Goal: Task Accomplishment & Management: Complete application form

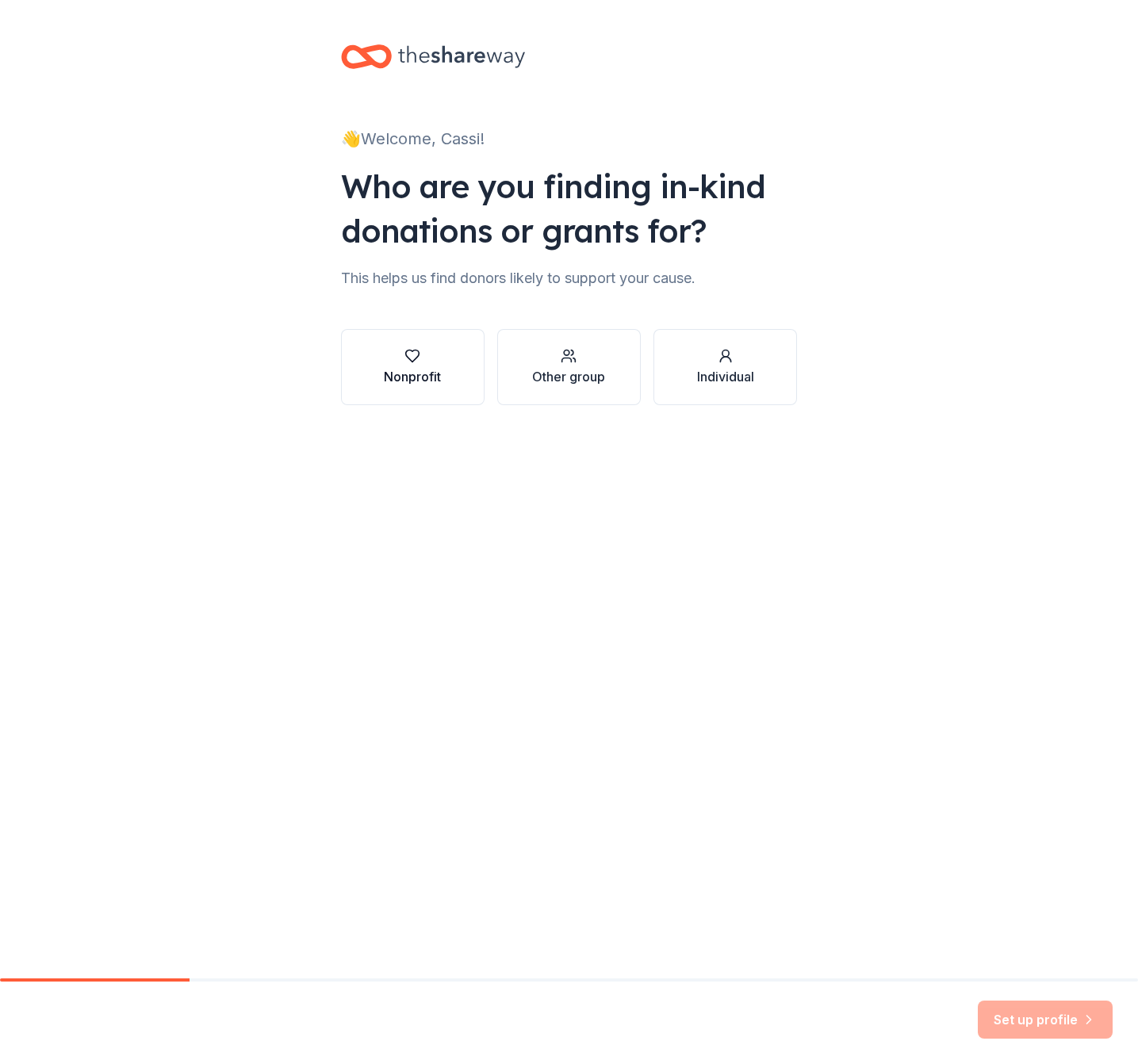
click at [418, 349] on icon "button" at bounding box center [412, 356] width 15 height 15
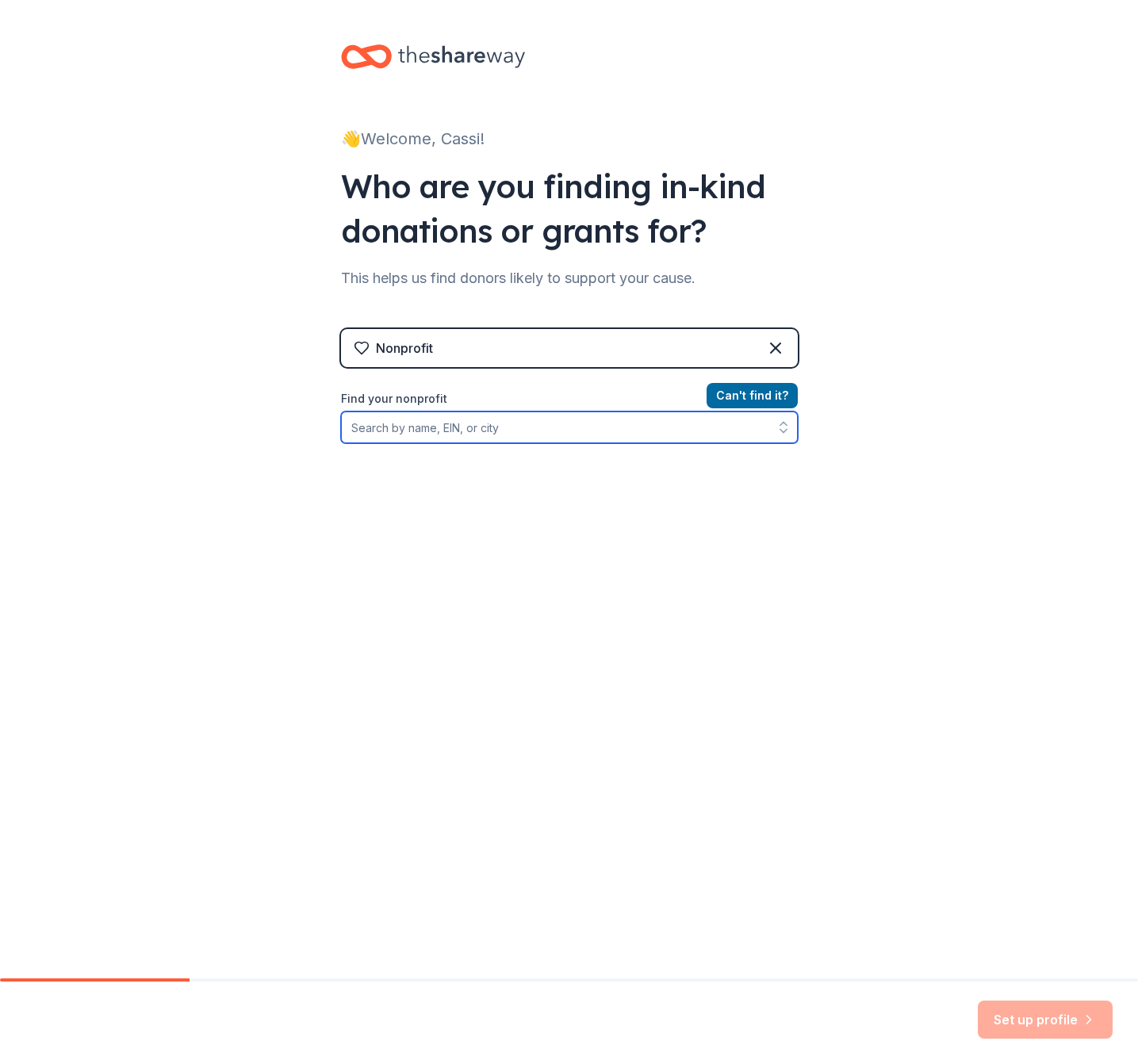
click at [373, 428] on input "Find your nonprofit" at bounding box center [569, 427] width 457 height 32
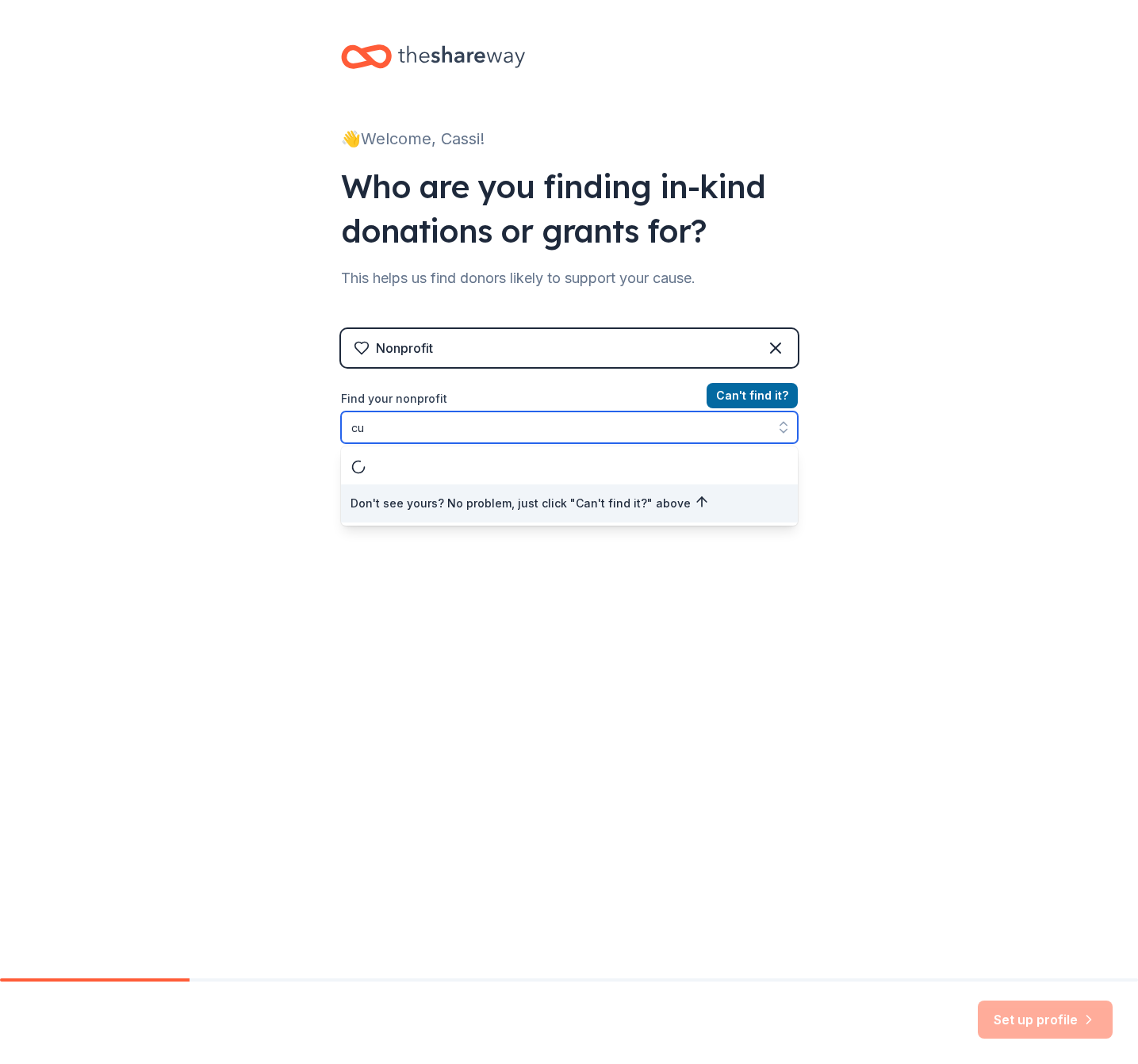
type input "c"
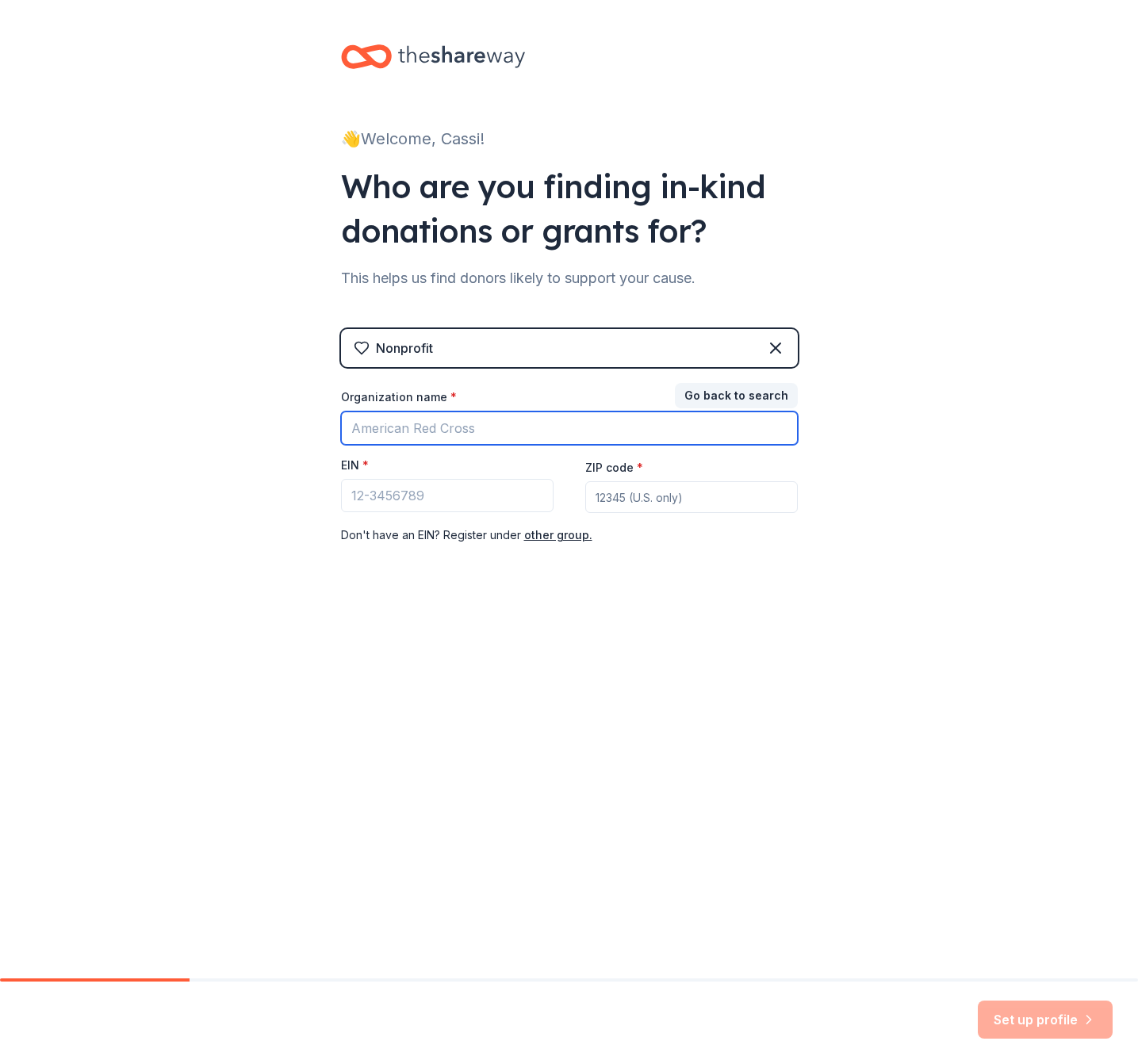
click at [405, 424] on input "Organization name *" at bounding box center [569, 428] width 457 height 34
type input "Cultivate Ministry"
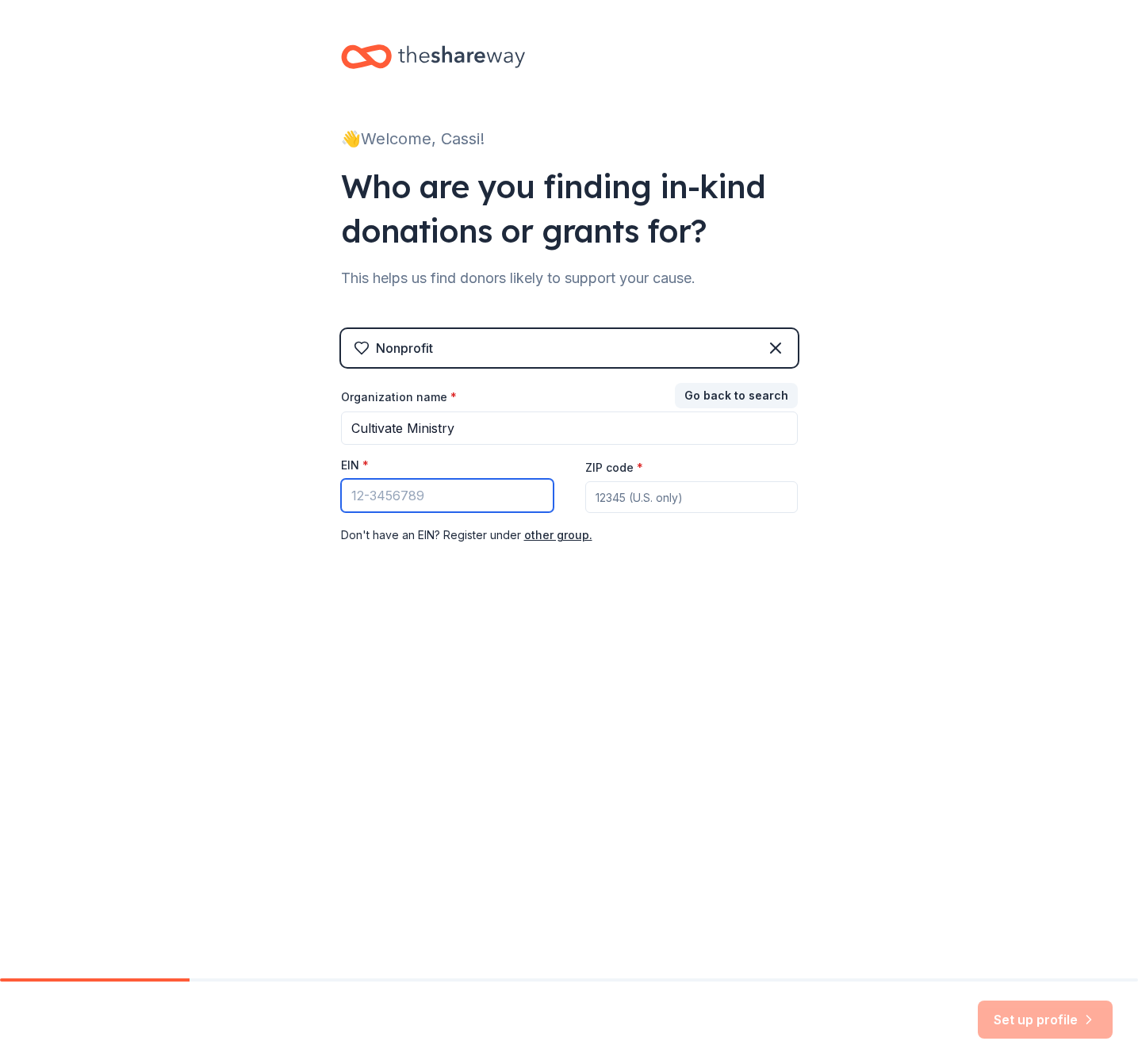
click at [401, 500] on input "EIN *" at bounding box center [447, 495] width 212 height 34
type input "87-4025628"
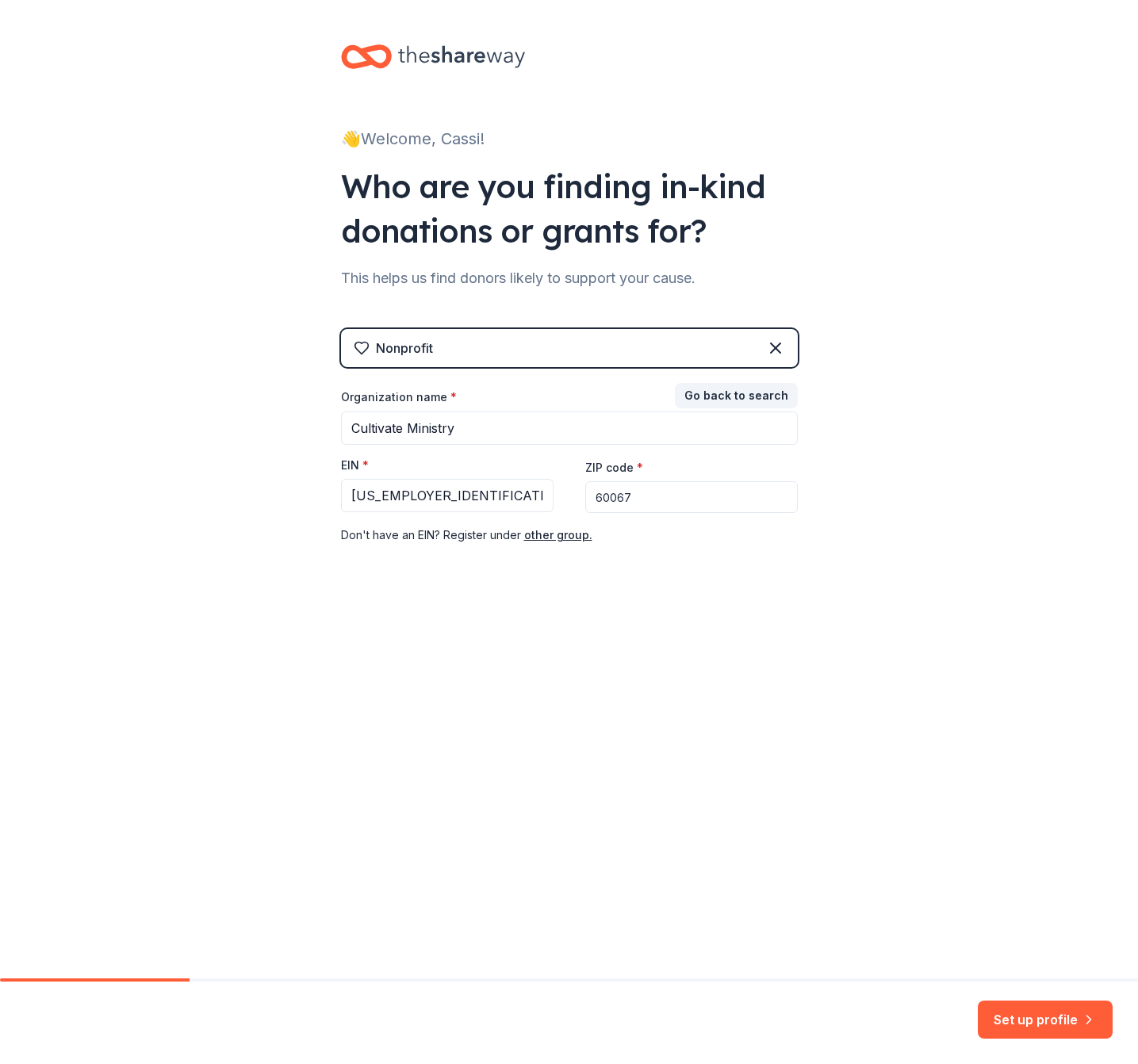
type input "60067"
click at [1011, 1008] on button "Set up profile" at bounding box center [1045, 1020] width 135 height 38
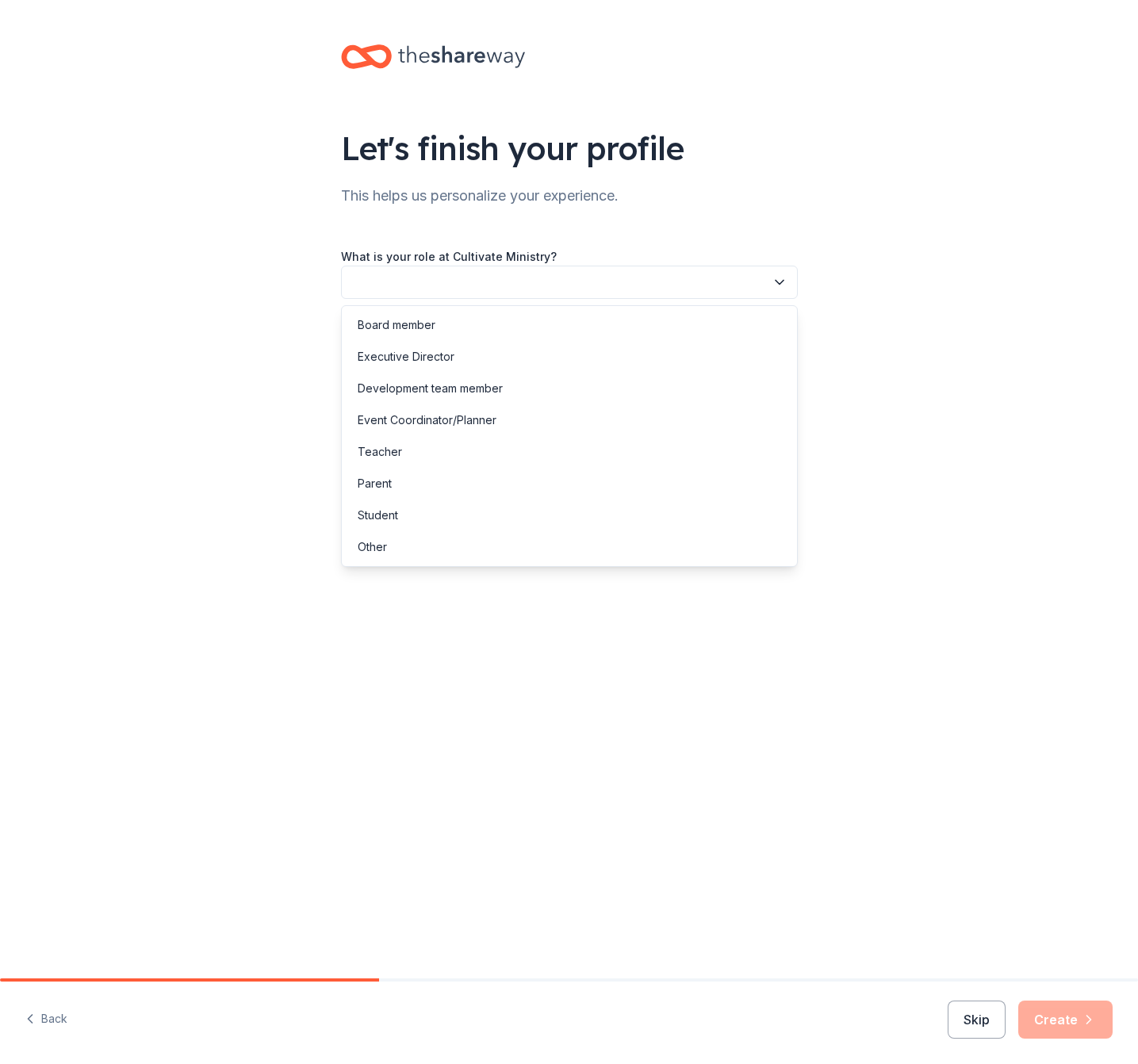
click at [513, 281] on button "button" at bounding box center [569, 282] width 457 height 34
click at [441, 326] on div "Board member" at bounding box center [569, 324] width 449 height 32
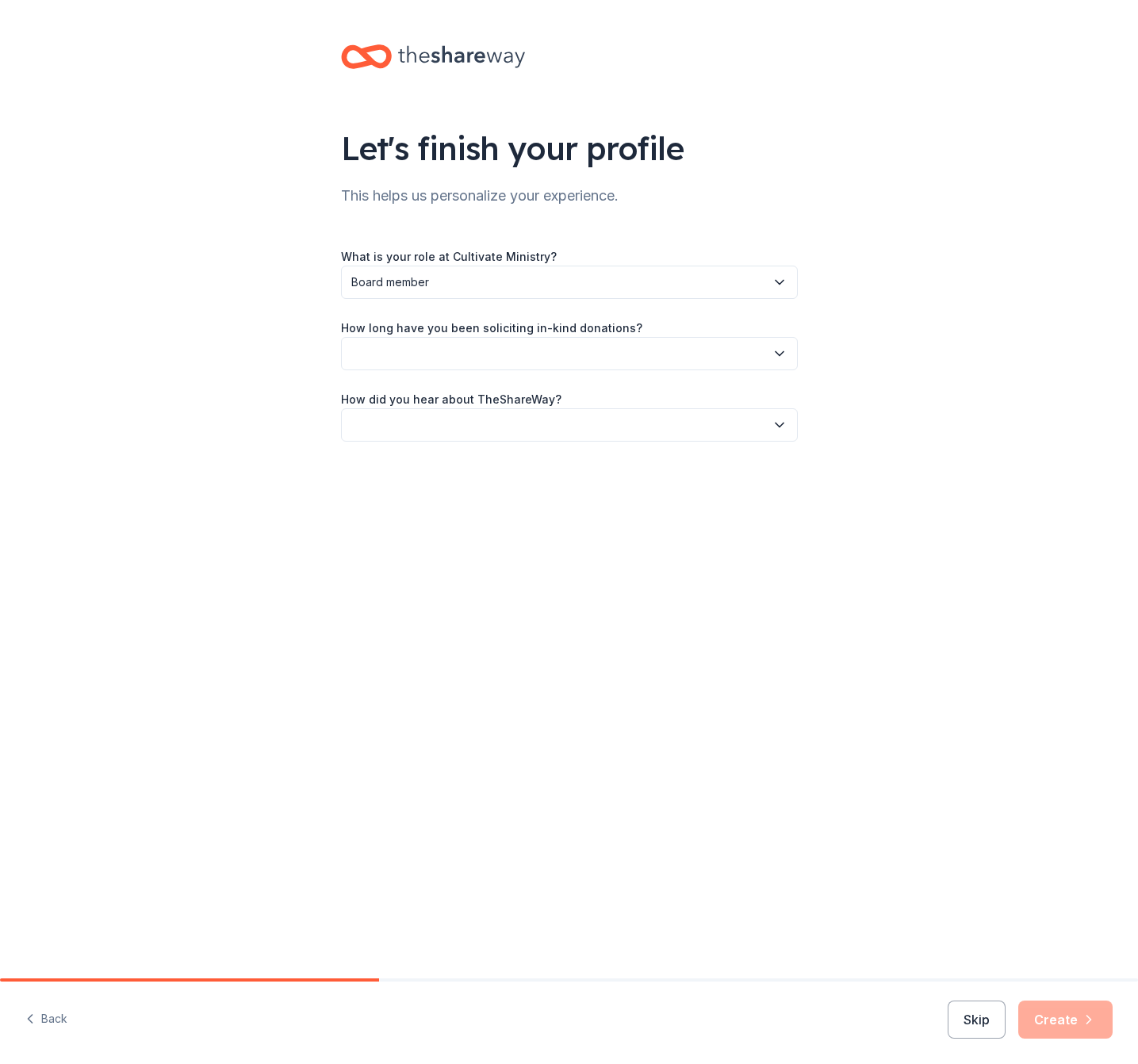
click at [511, 360] on button "button" at bounding box center [569, 353] width 457 height 34
click at [436, 396] on div "This is my first time!" at bounding box center [407, 397] width 100 height 19
click at [493, 427] on button "button" at bounding box center [569, 425] width 457 height 34
click at [427, 506] on div "Online search" at bounding box center [393, 500] width 72 height 19
click at [1047, 1020] on button "Create" at bounding box center [1066, 1020] width 95 height 38
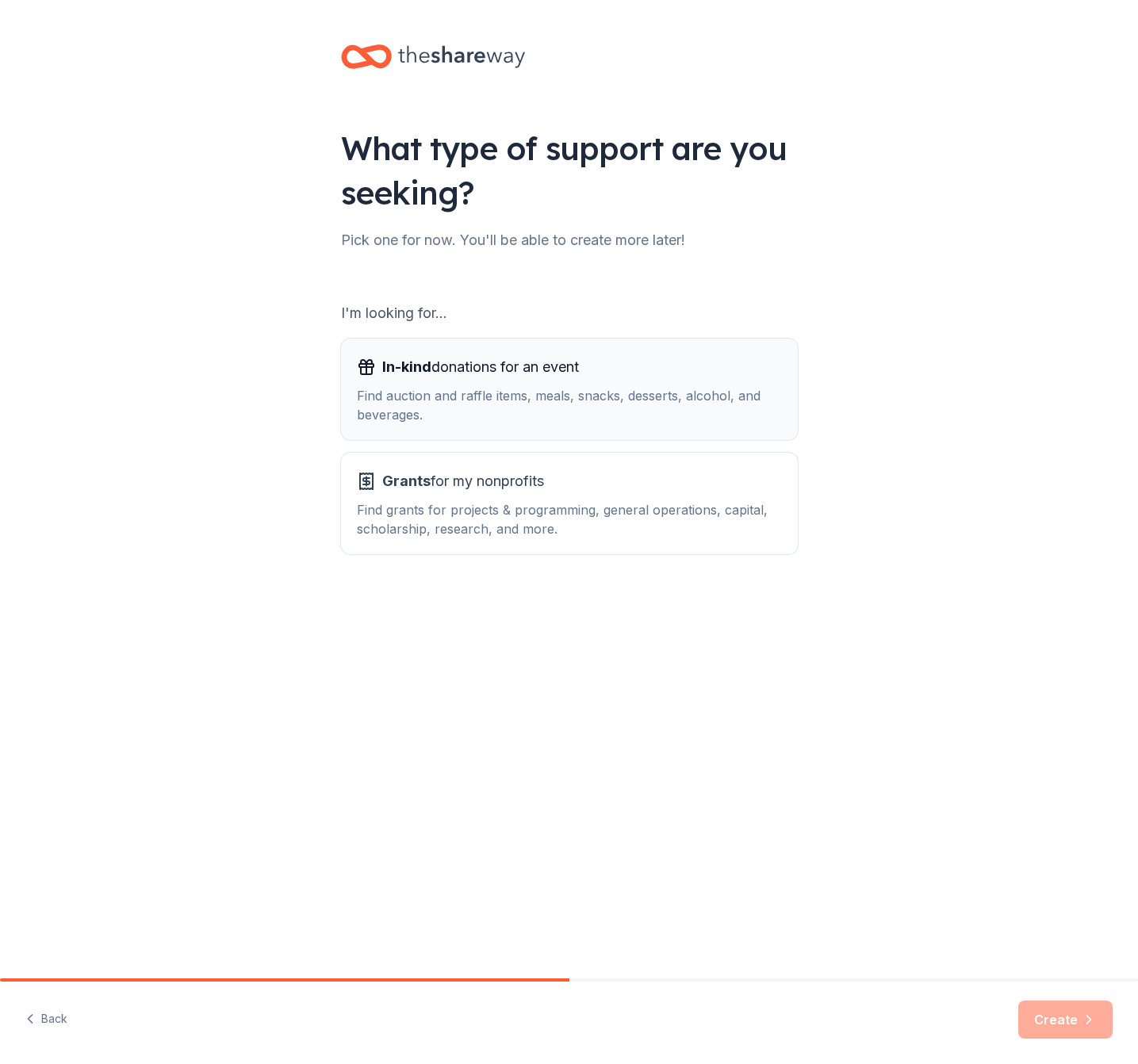
click at [515, 413] on div "Find auction and raffle items, meals, snacks, desserts, alcohol, and beverages." at bounding box center [569, 405] width 425 height 38
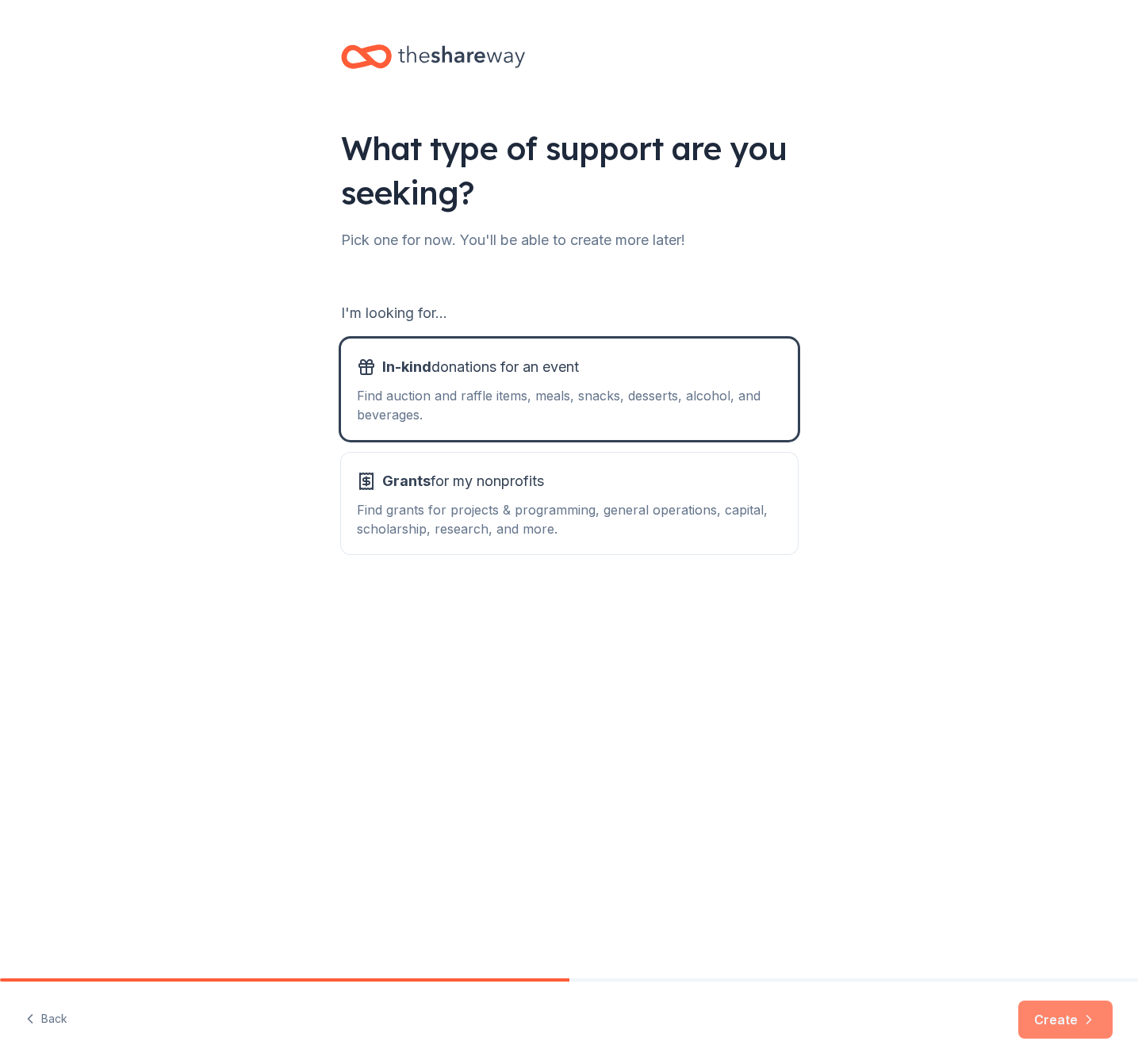
click at [1054, 1006] on button "Create" at bounding box center [1066, 1020] width 95 height 38
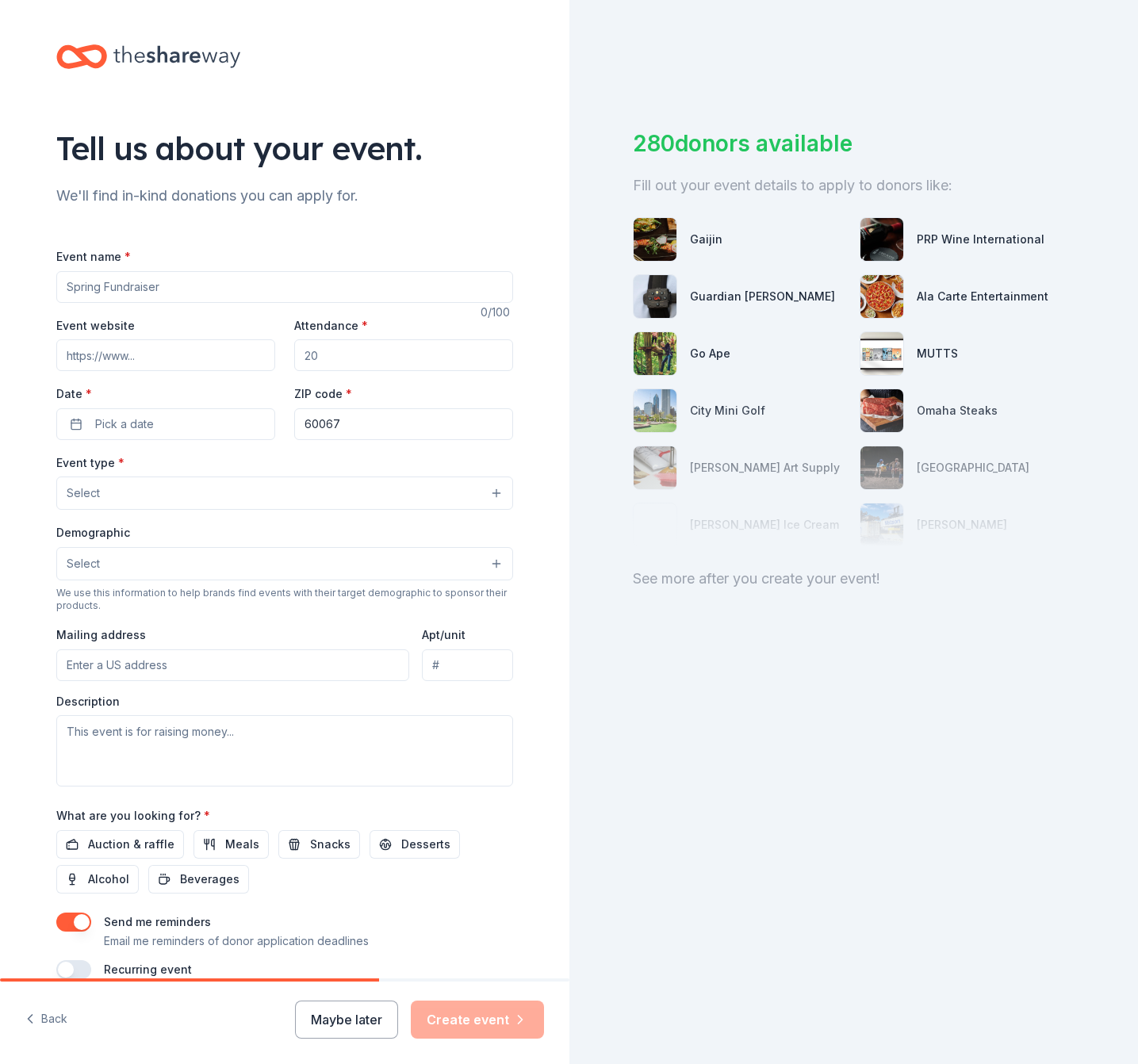
click at [83, 284] on input "Event name *" at bounding box center [284, 287] width 457 height 32
type input "Stillwater Retreat Gala"
click at [133, 380] on div "Event website Attendance * Date * Pick a date ZIP code * 60067" at bounding box center [284, 378] width 457 height 125
click at [121, 365] on input "Event website" at bounding box center [165, 355] width 219 height 32
paste input "https://www.stillwaterreserve.org/"
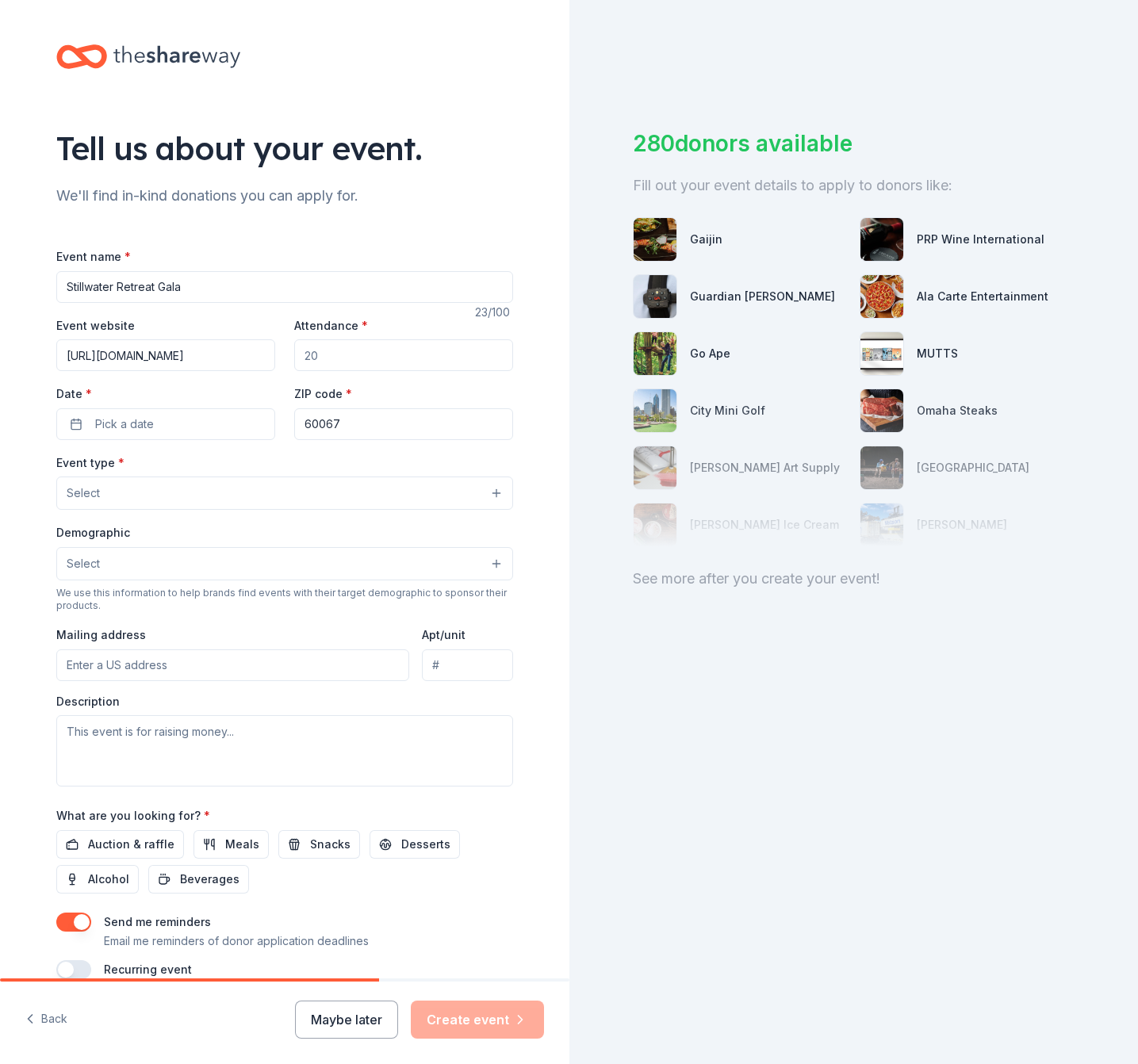
type input "[URL][DOMAIN_NAME]"
type input "200"
click at [125, 438] on button "Pick a date" at bounding box center [165, 424] width 219 height 32
click at [244, 462] on button "Go to next month" at bounding box center [245, 466] width 22 height 22
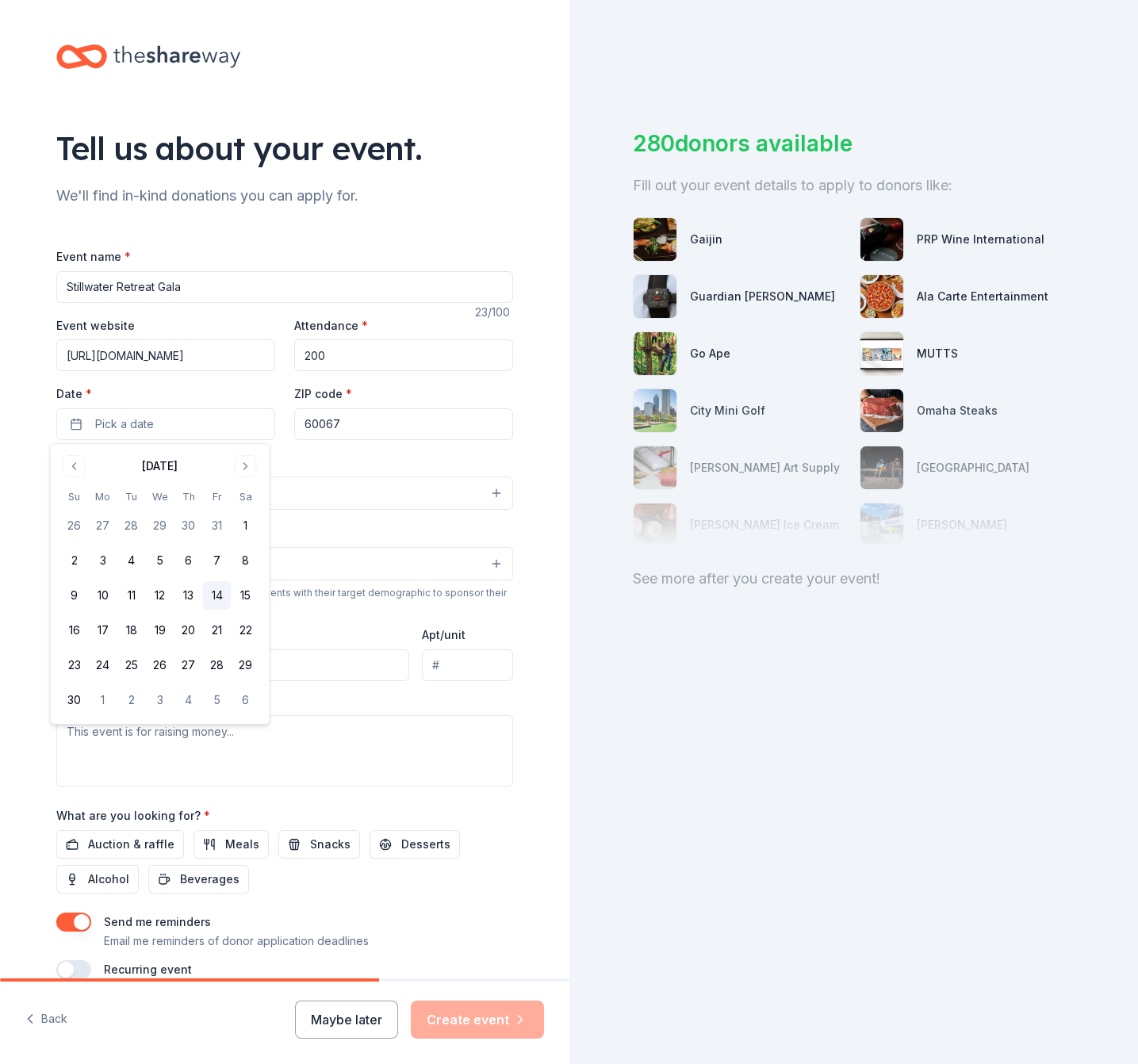
click at [211, 593] on button "14" at bounding box center [217, 596] width 29 height 29
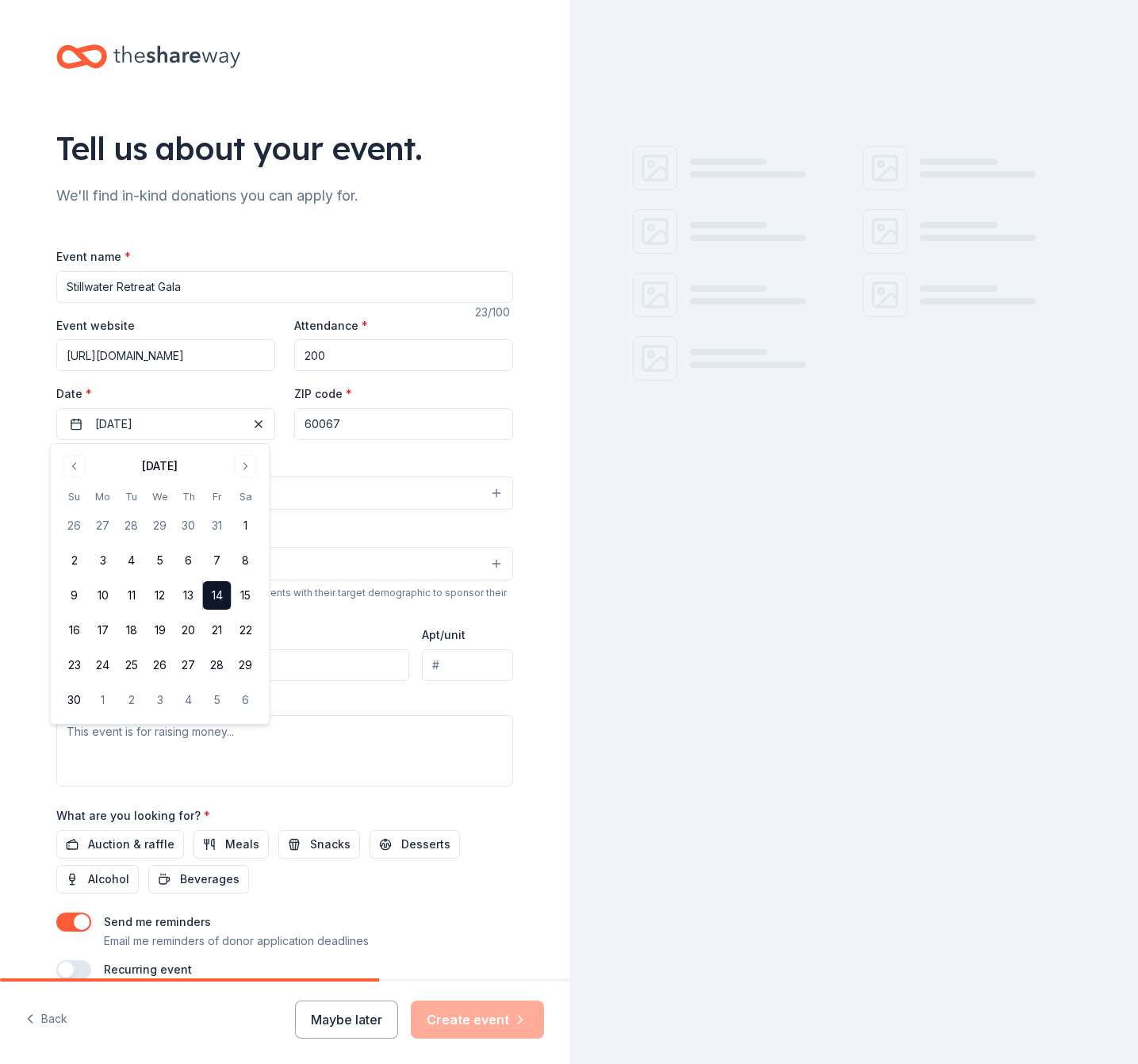
click at [375, 460] on div "Event type * Select" at bounding box center [284, 482] width 457 height 58
click at [149, 500] on button "Select" at bounding box center [284, 493] width 457 height 34
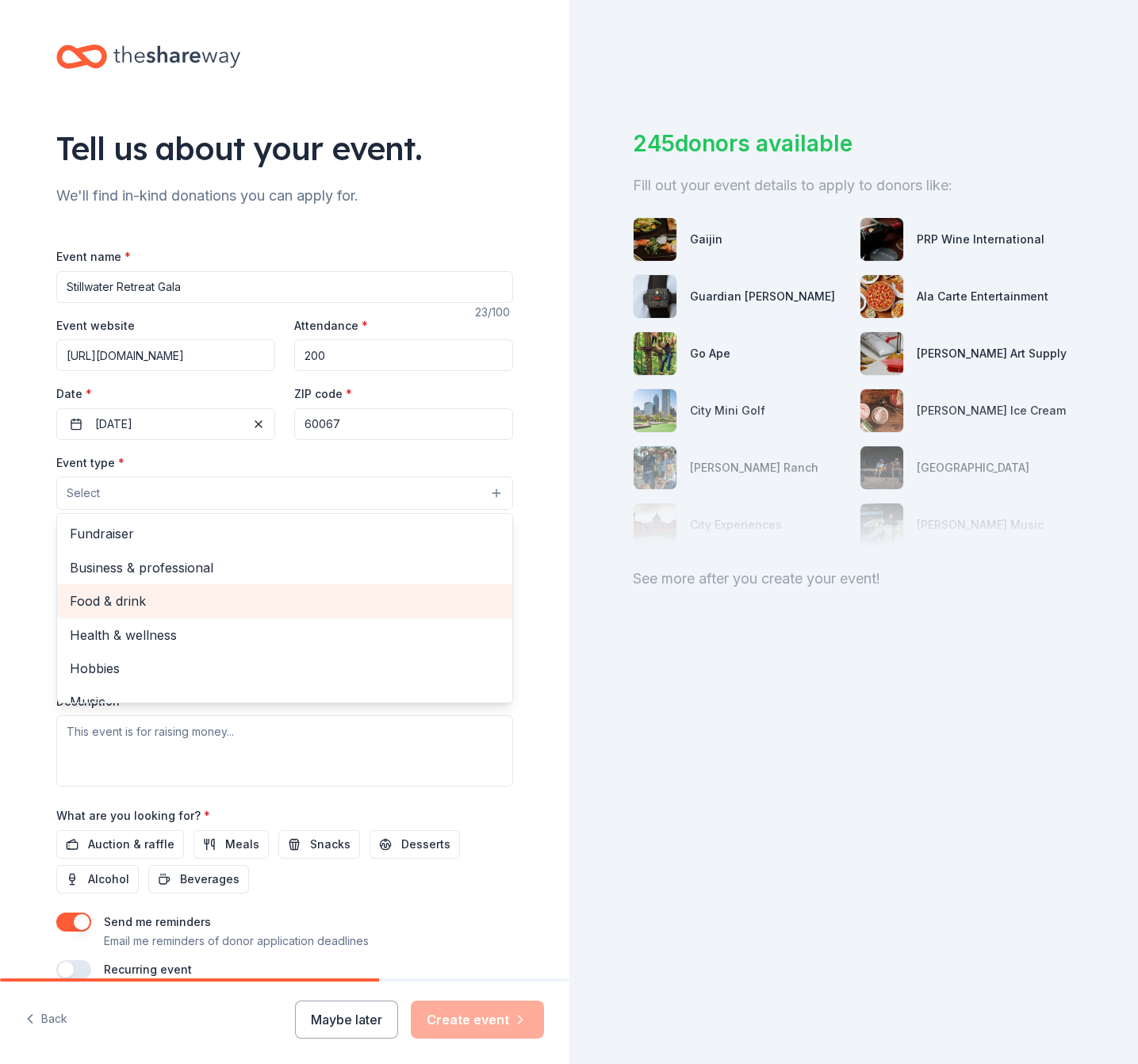
click at [145, 534] on span "Fundraiser" at bounding box center [284, 533] width 430 height 20
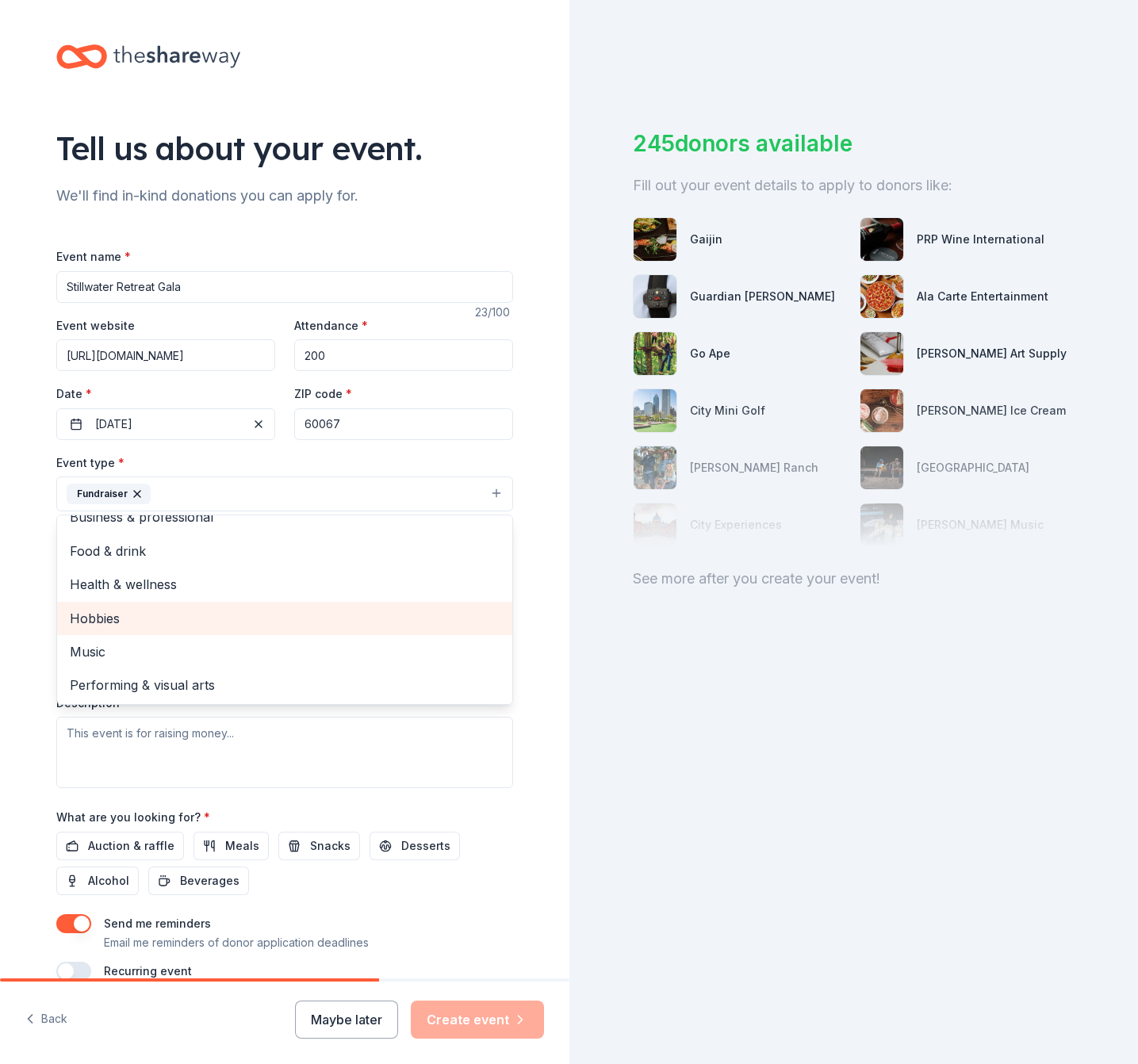
scroll to position [19, 0]
click at [510, 459] on div "Tell us about your event. We'll find in-kind donations you can apply for. Event…" at bounding box center [285, 528] width 508 height 1057
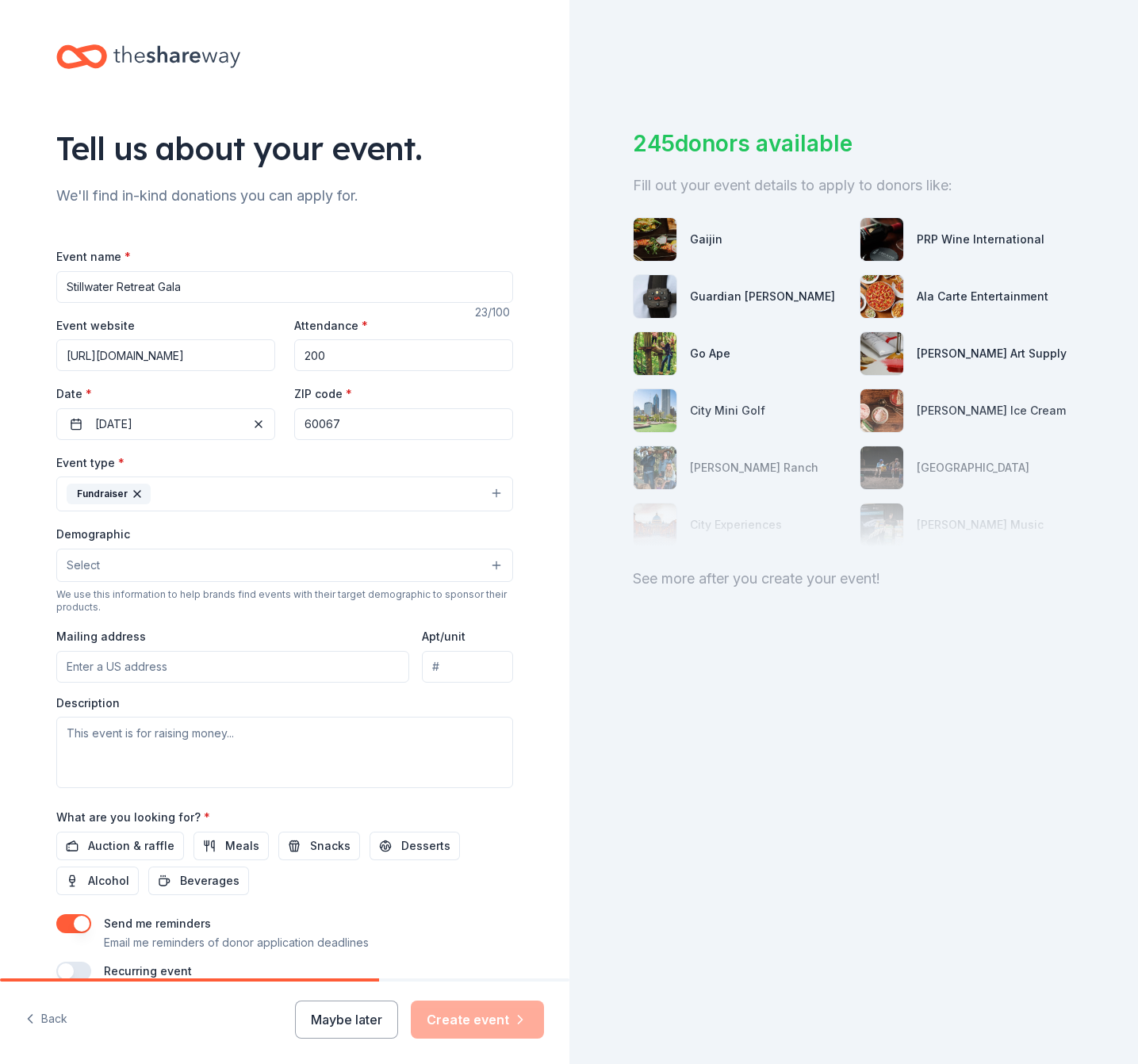
click at [122, 574] on button "Select" at bounding box center [284, 565] width 457 height 34
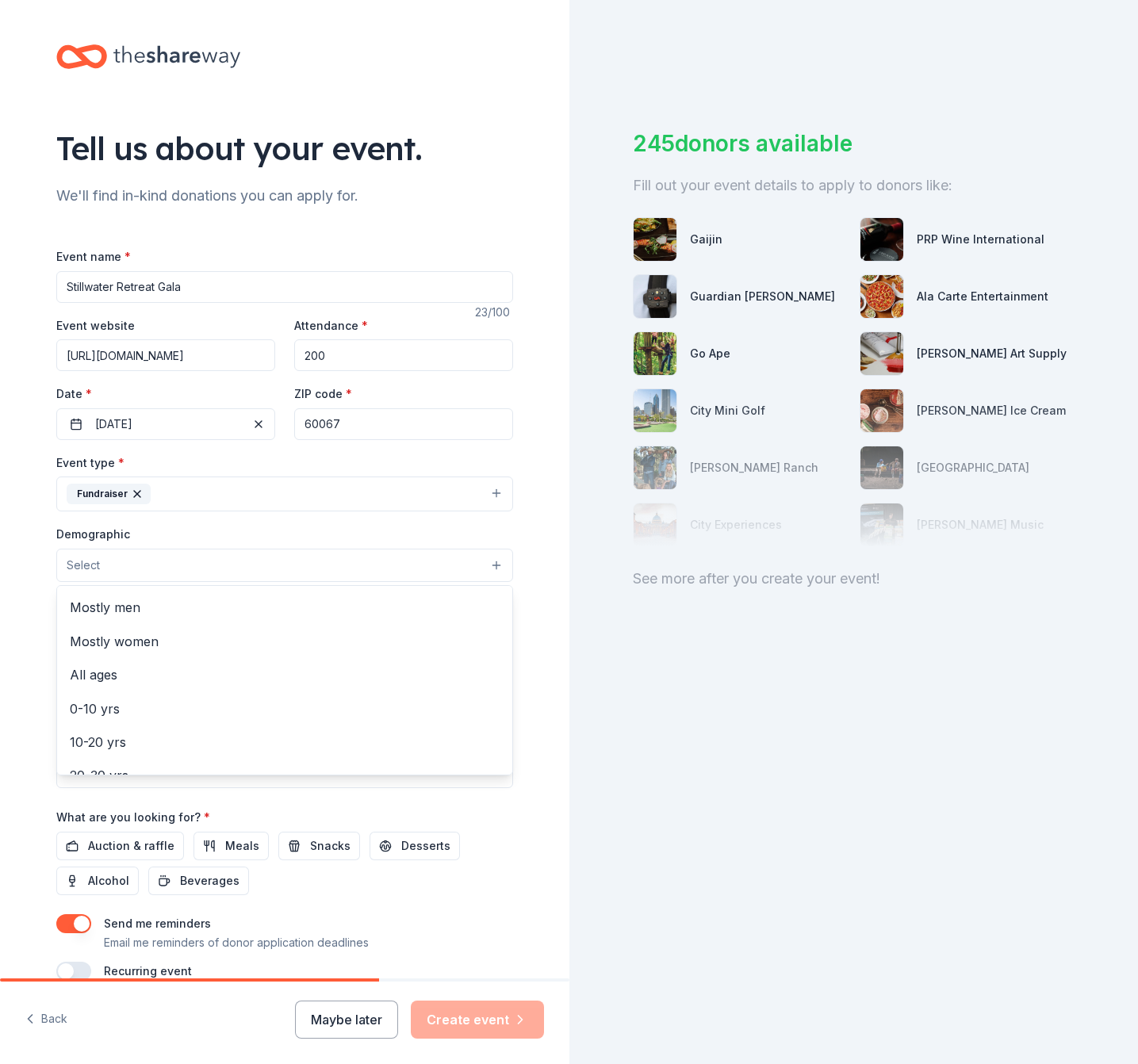
scroll to position [0, 0]
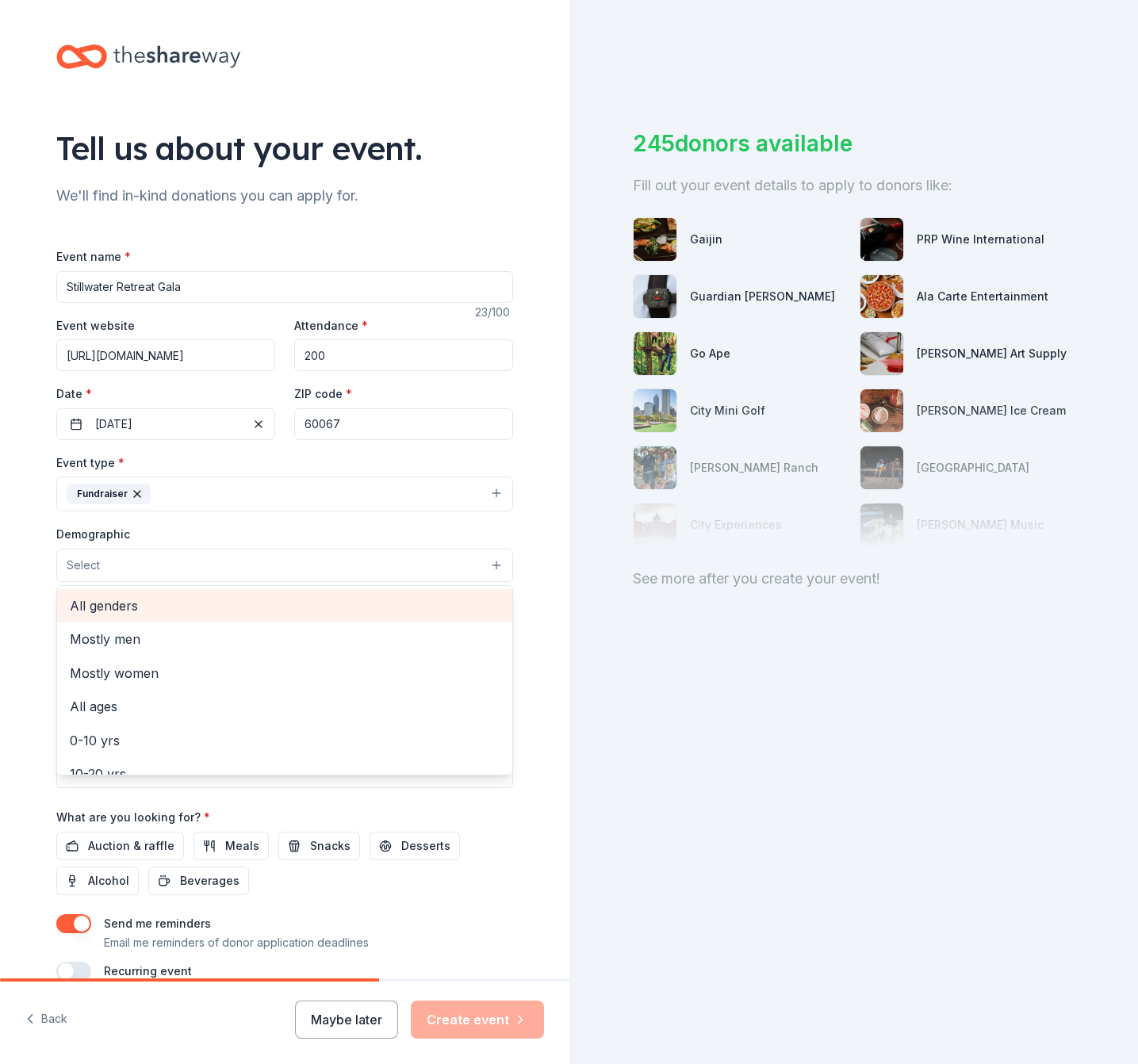
click at [105, 611] on span "All genders" at bounding box center [284, 605] width 430 height 20
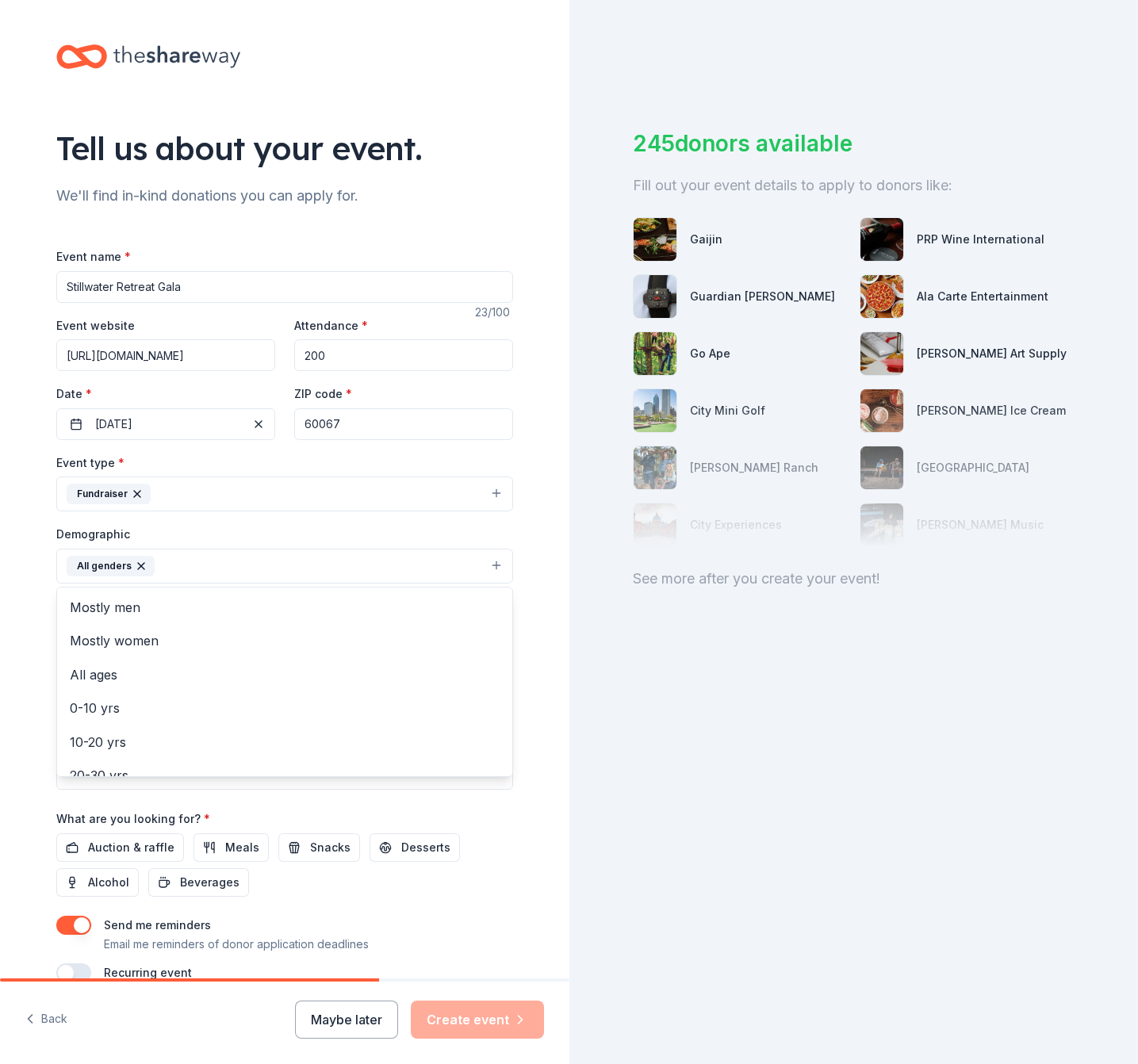
click at [540, 631] on div "Tell us about your event. We'll find in-kind donations you can apply for. Event…" at bounding box center [285, 529] width 569 height 1059
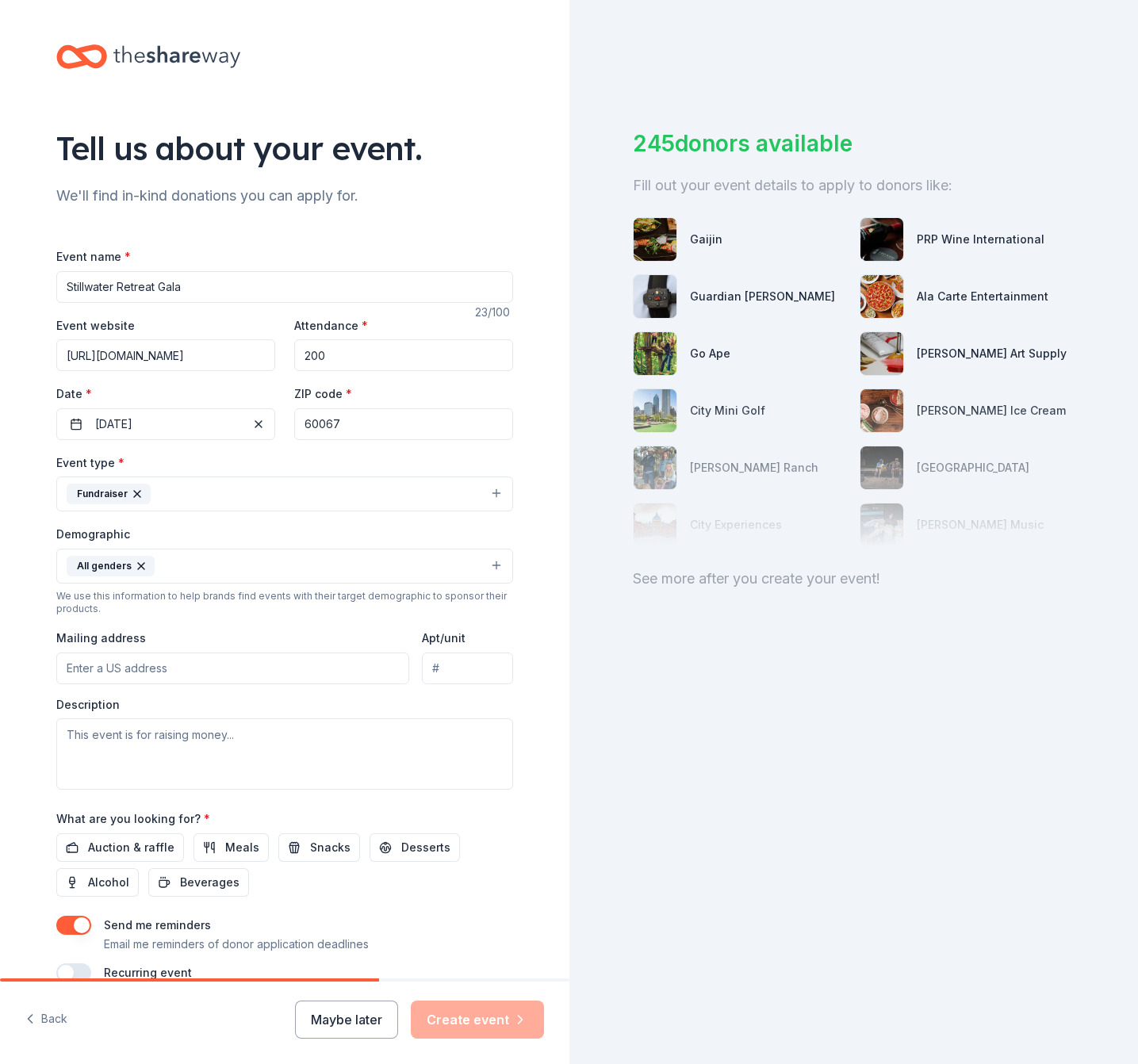
click at [98, 664] on input "Mailing address" at bounding box center [233, 668] width 353 height 32
type input "578 West Colfax Street, Palatine, IL, 60067"
click at [91, 738] on textarea at bounding box center [284, 754] width 457 height 71
click at [168, 736] on textarea at bounding box center [284, 754] width 457 height 71
paste textarea "I’m writing to you today on behalf of Stillwater Reserve, a nonprofit dedicated…"
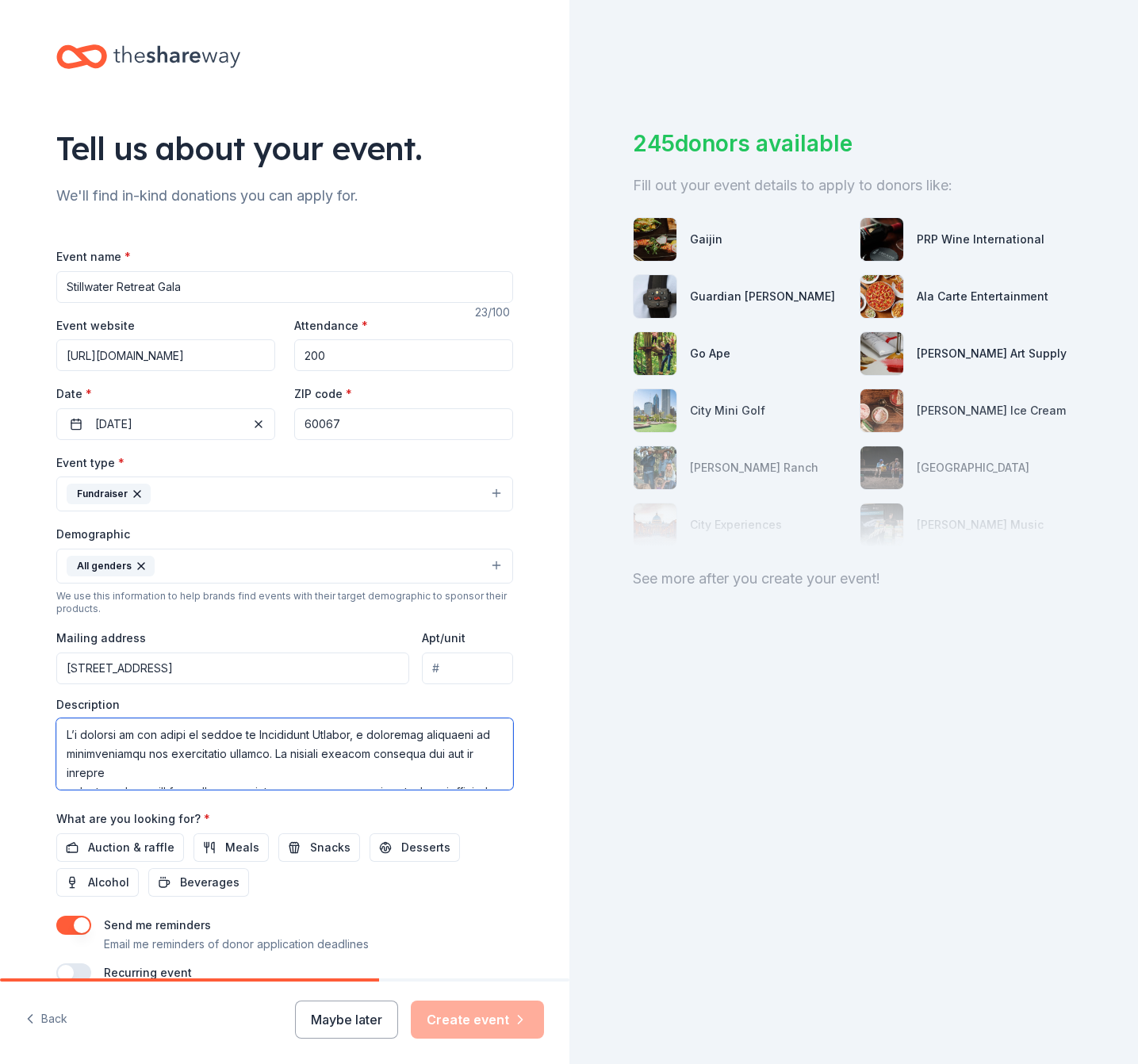
drag, startPoint x: 59, startPoint y: 735, endPoint x: 250, endPoint y: 728, distance: 191.1
click at [250, 728] on textarea at bounding box center [284, 754] width 457 height 71
click at [57, 775] on textarea at bounding box center [284, 754] width 457 height 71
click at [247, 767] on textarea at bounding box center [284, 754] width 457 height 71
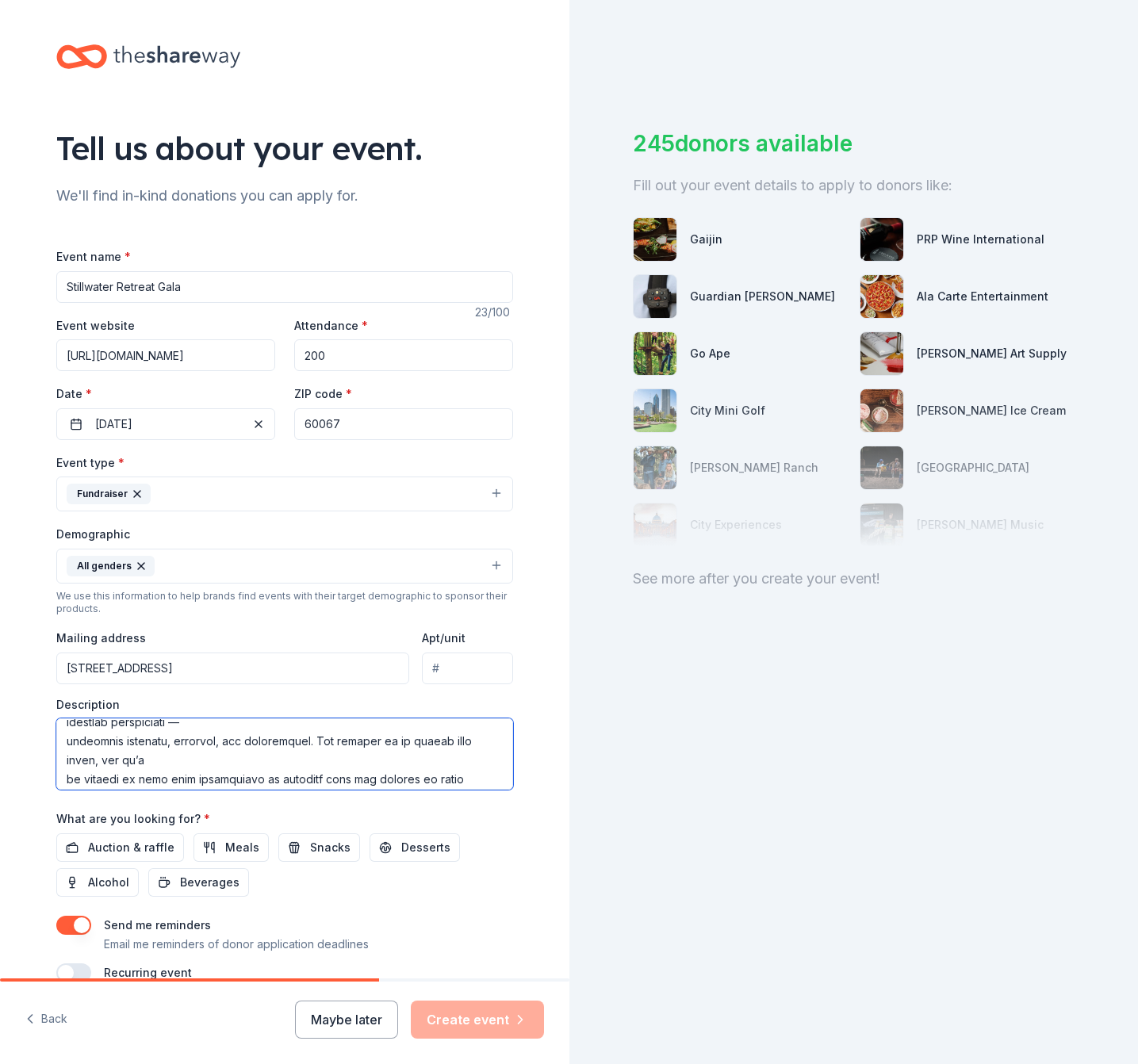
scroll to position [57, 0]
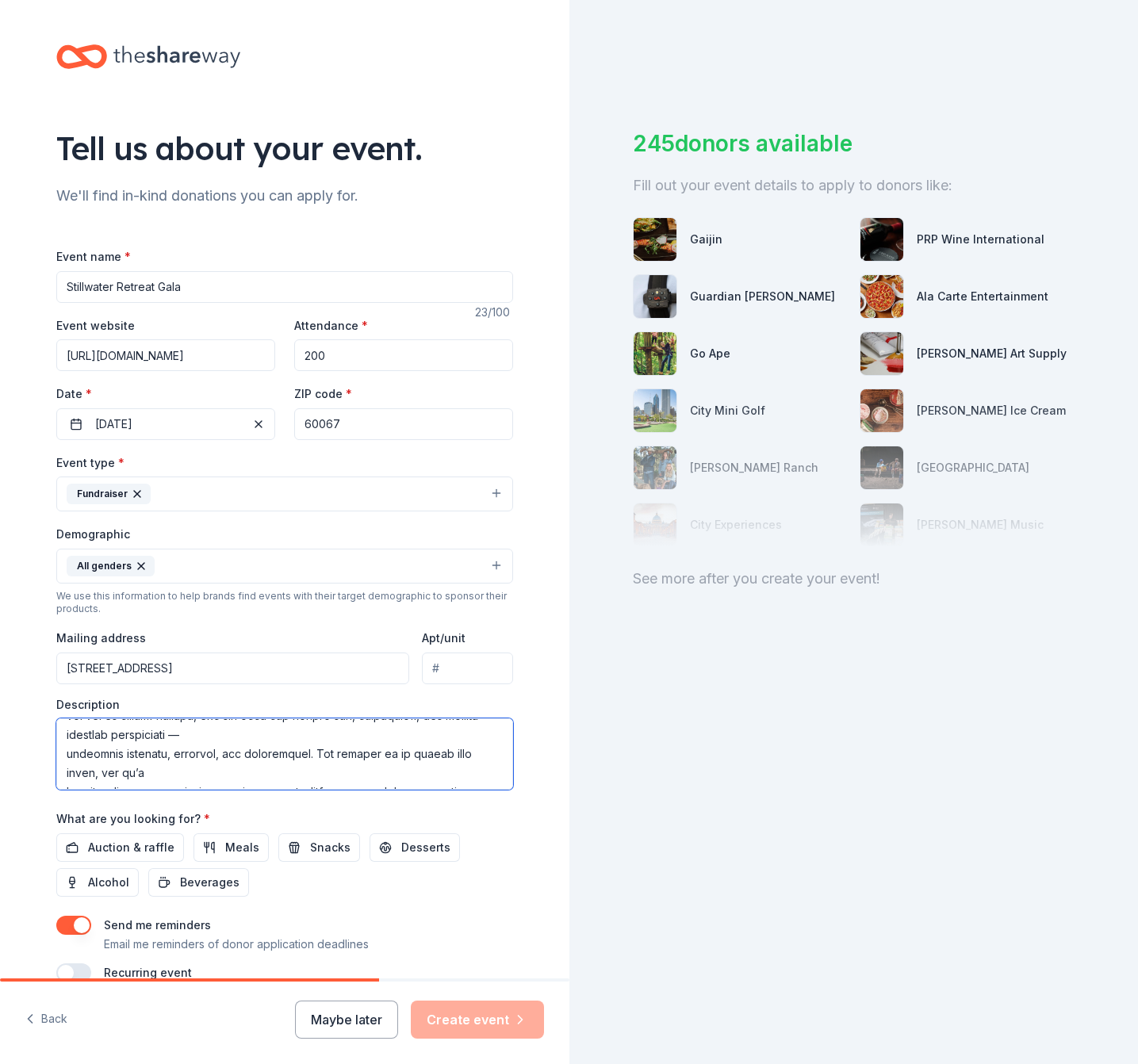
click at [56, 756] on textarea at bounding box center [284, 754] width 457 height 71
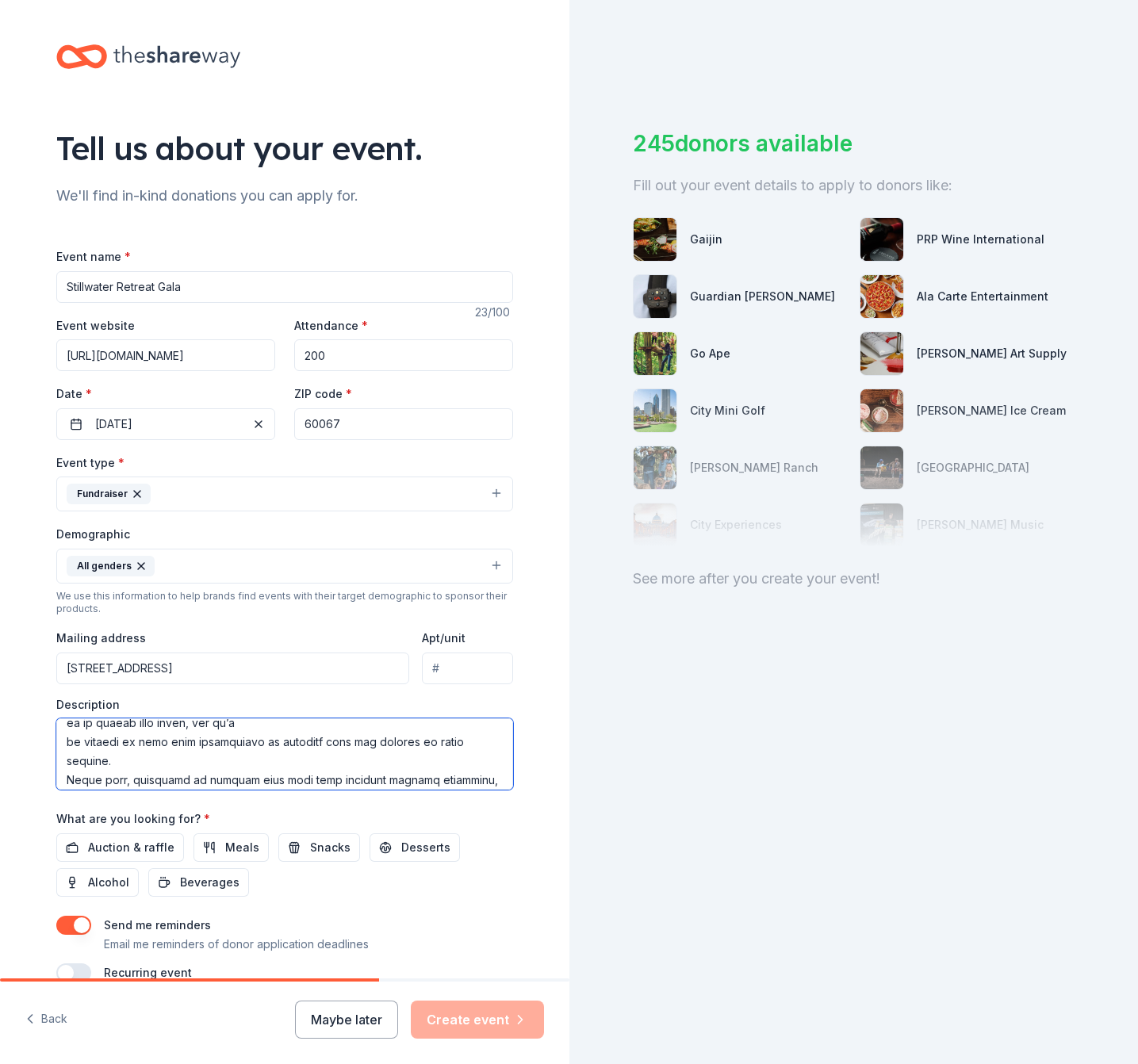
scroll to position [85, 0]
click at [57, 744] on textarea at bounding box center [284, 754] width 457 height 71
click at [58, 742] on textarea at bounding box center [284, 754] width 457 height 71
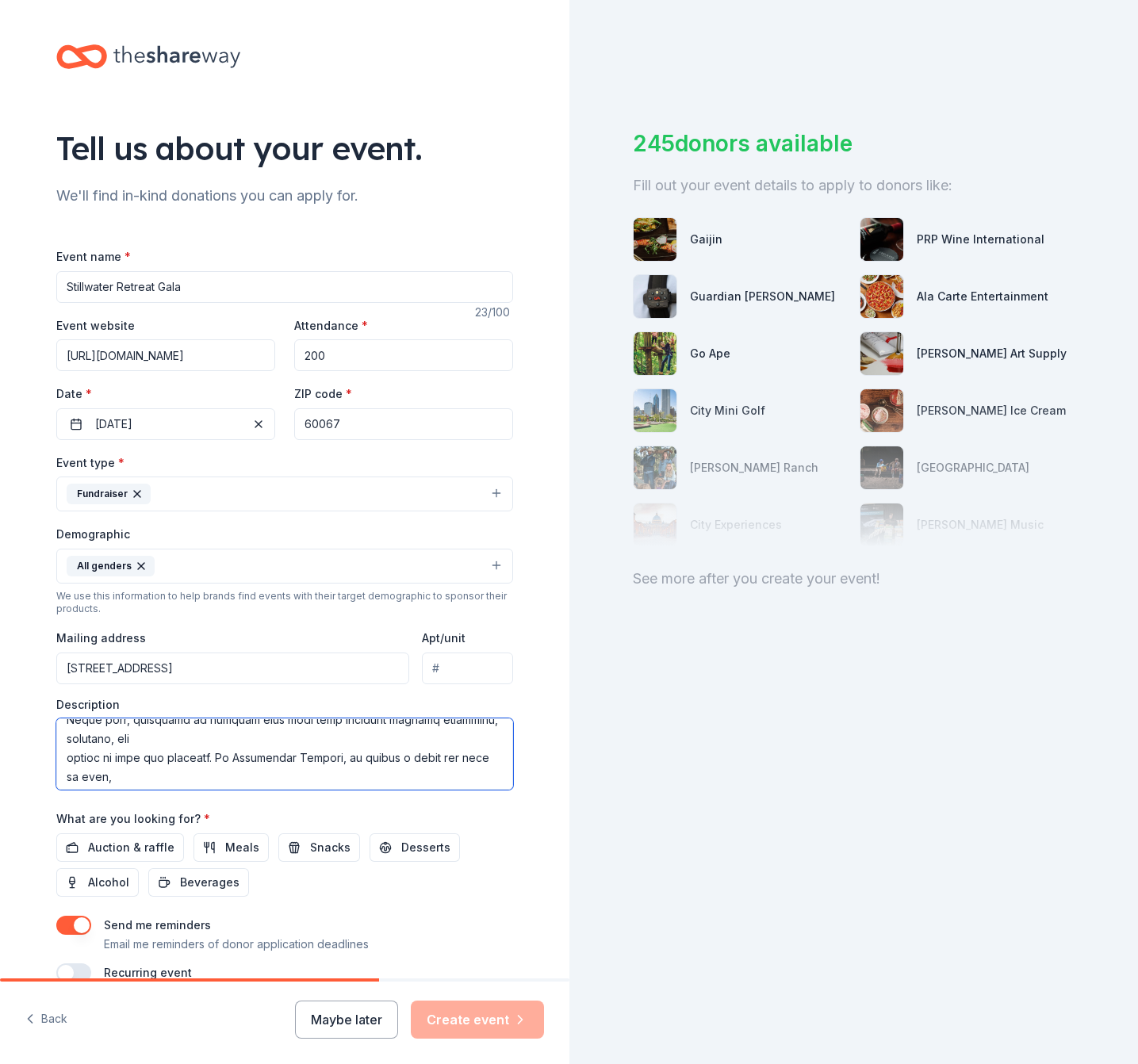
scroll to position [149, 0]
click at [56, 763] on textarea at bounding box center [284, 754] width 457 height 71
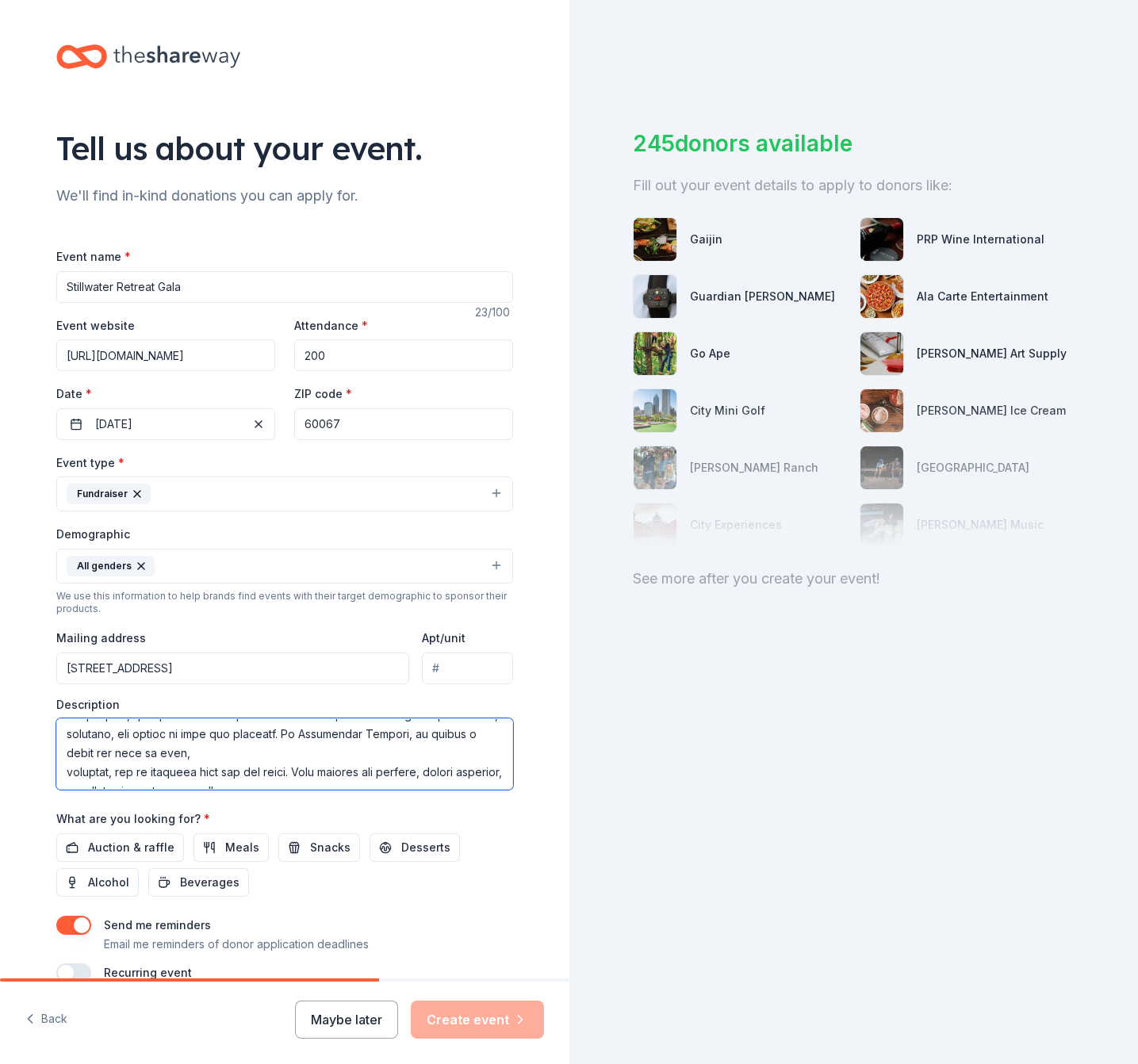
scroll to position [155, 0]
click at [60, 767] on textarea at bounding box center [284, 754] width 457 height 71
click at [57, 737] on textarea at bounding box center [284, 754] width 457 height 71
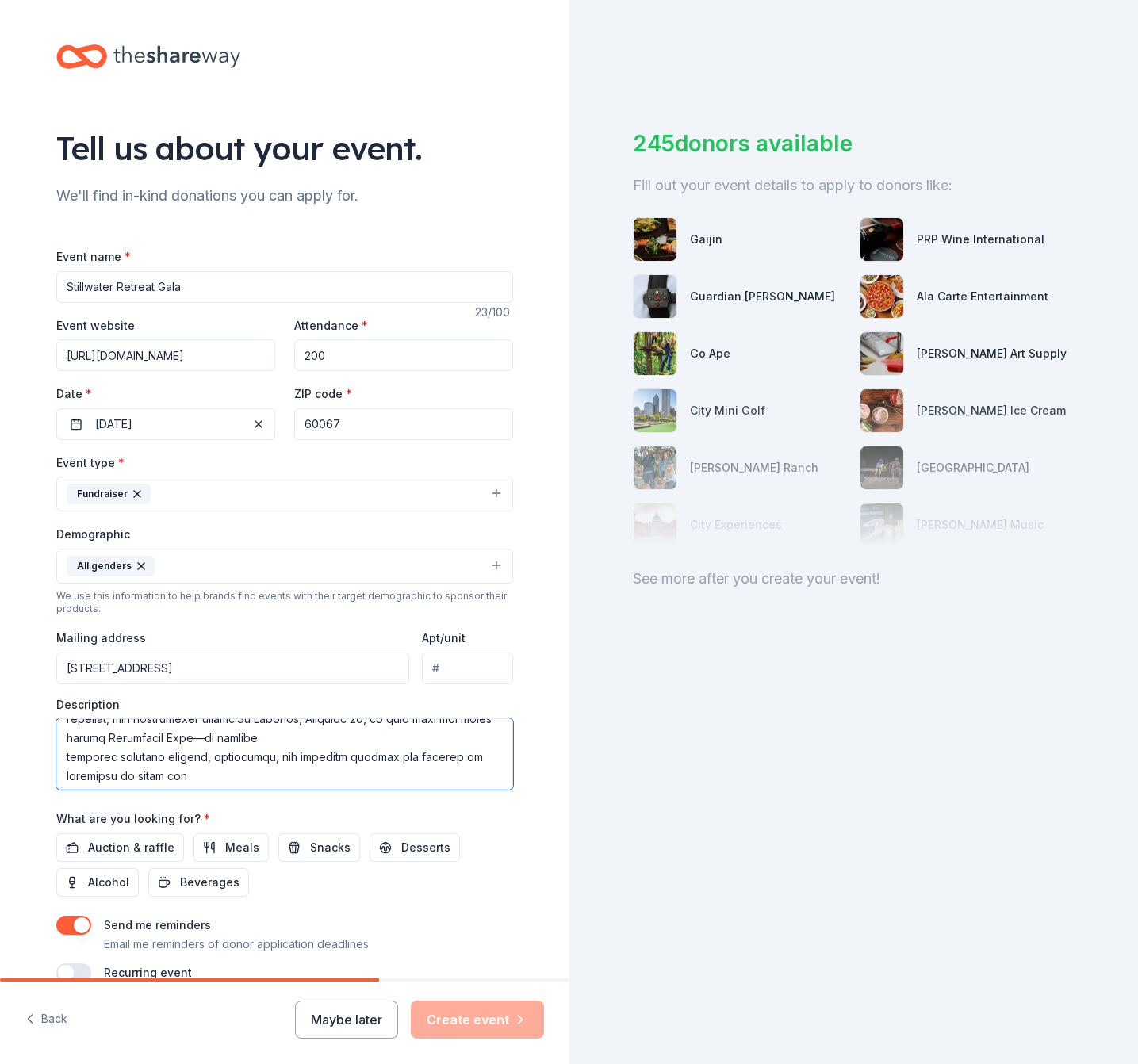
scroll to position [207, 0]
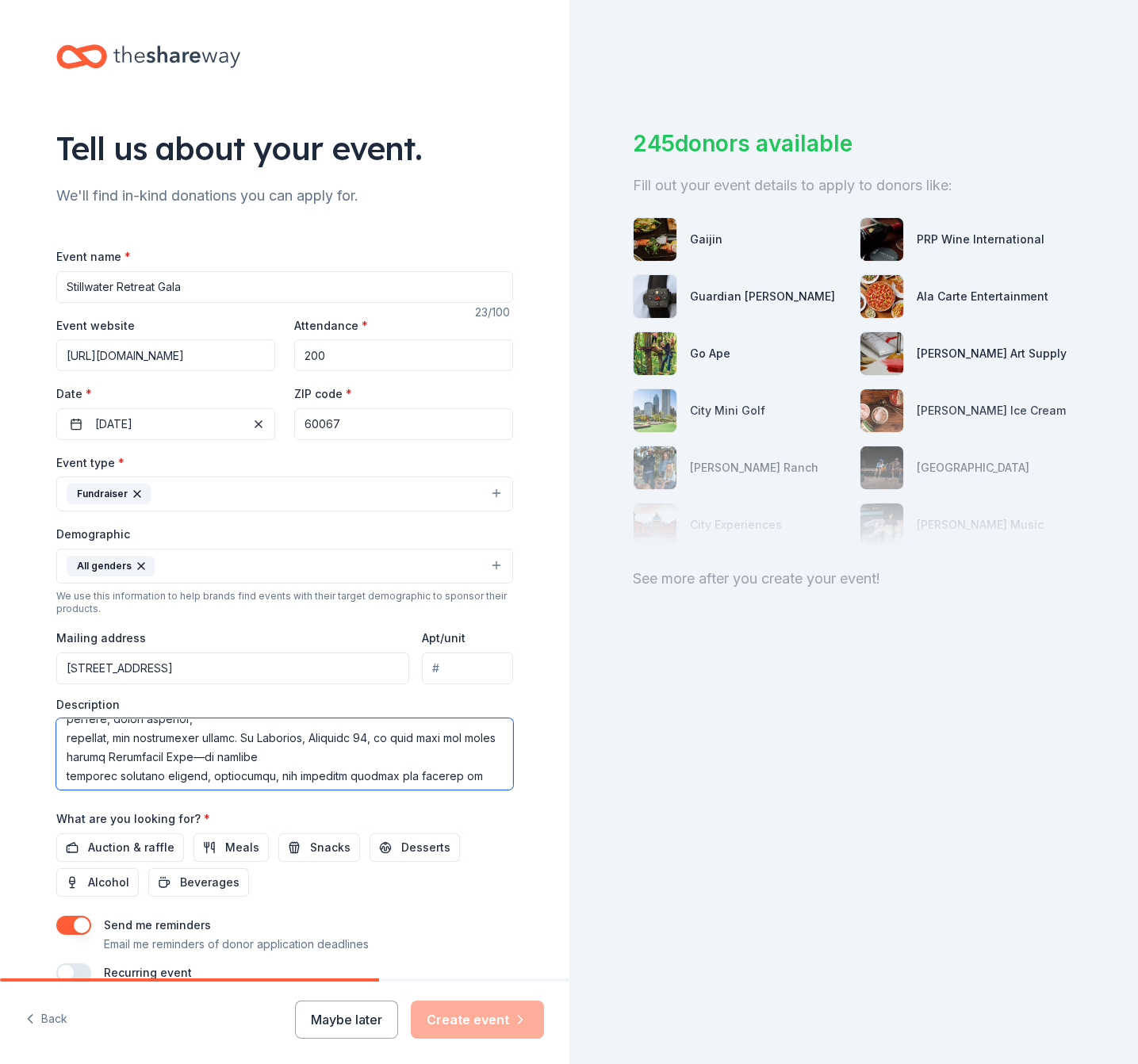
drag, startPoint x: 59, startPoint y: 739, endPoint x: 83, endPoint y: 747, distance: 25.3
click at [60, 739] on textarea at bounding box center [284, 754] width 457 height 71
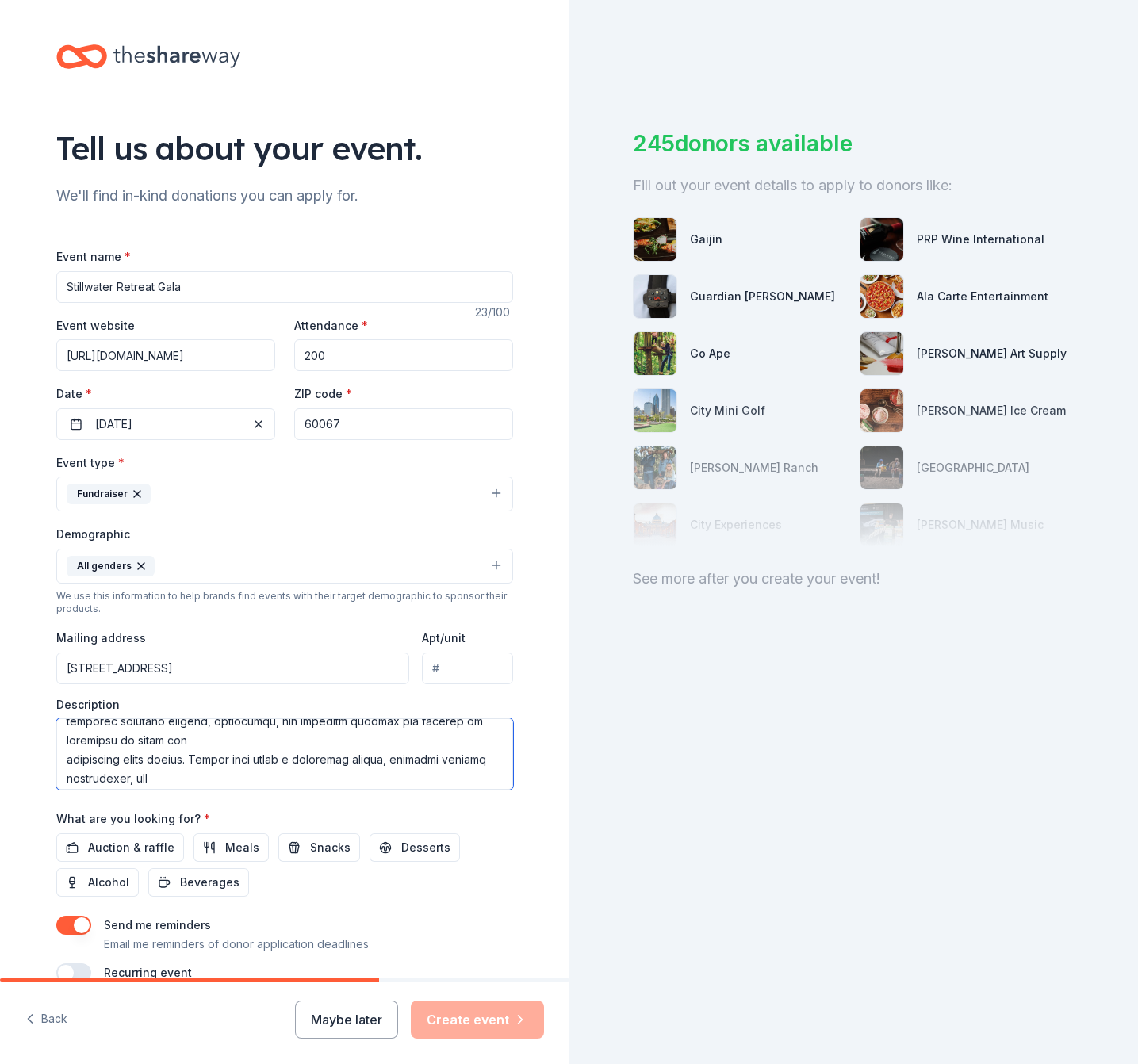
scroll to position [266, 0]
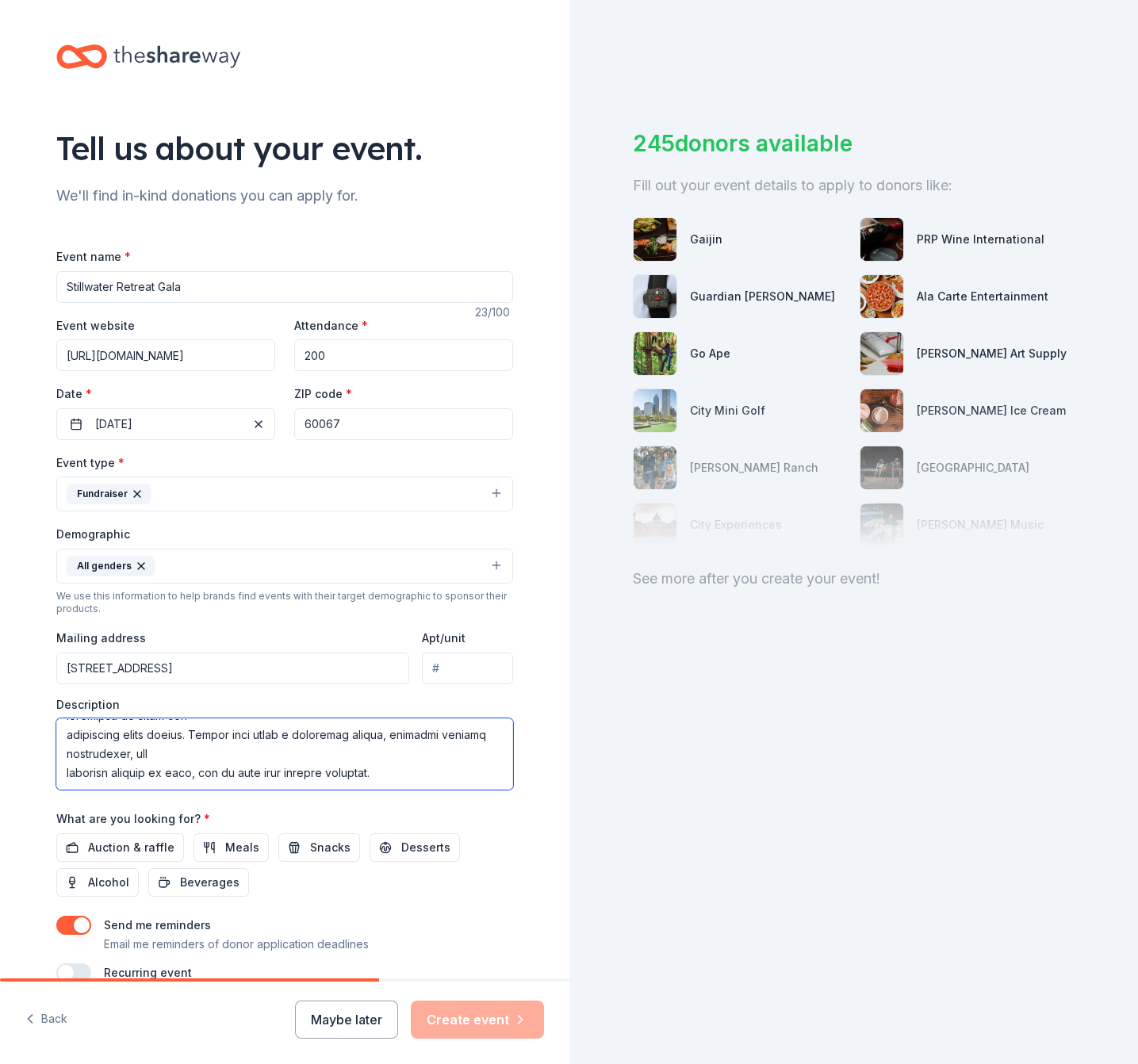
click at [60, 734] on textarea at bounding box center [284, 754] width 457 height 71
drag, startPoint x: 302, startPoint y: 732, endPoint x: 335, endPoint y: 758, distance: 42.0
click at [335, 758] on textarea at bounding box center [284, 754] width 457 height 71
click at [63, 775] on textarea at bounding box center [284, 754] width 457 height 71
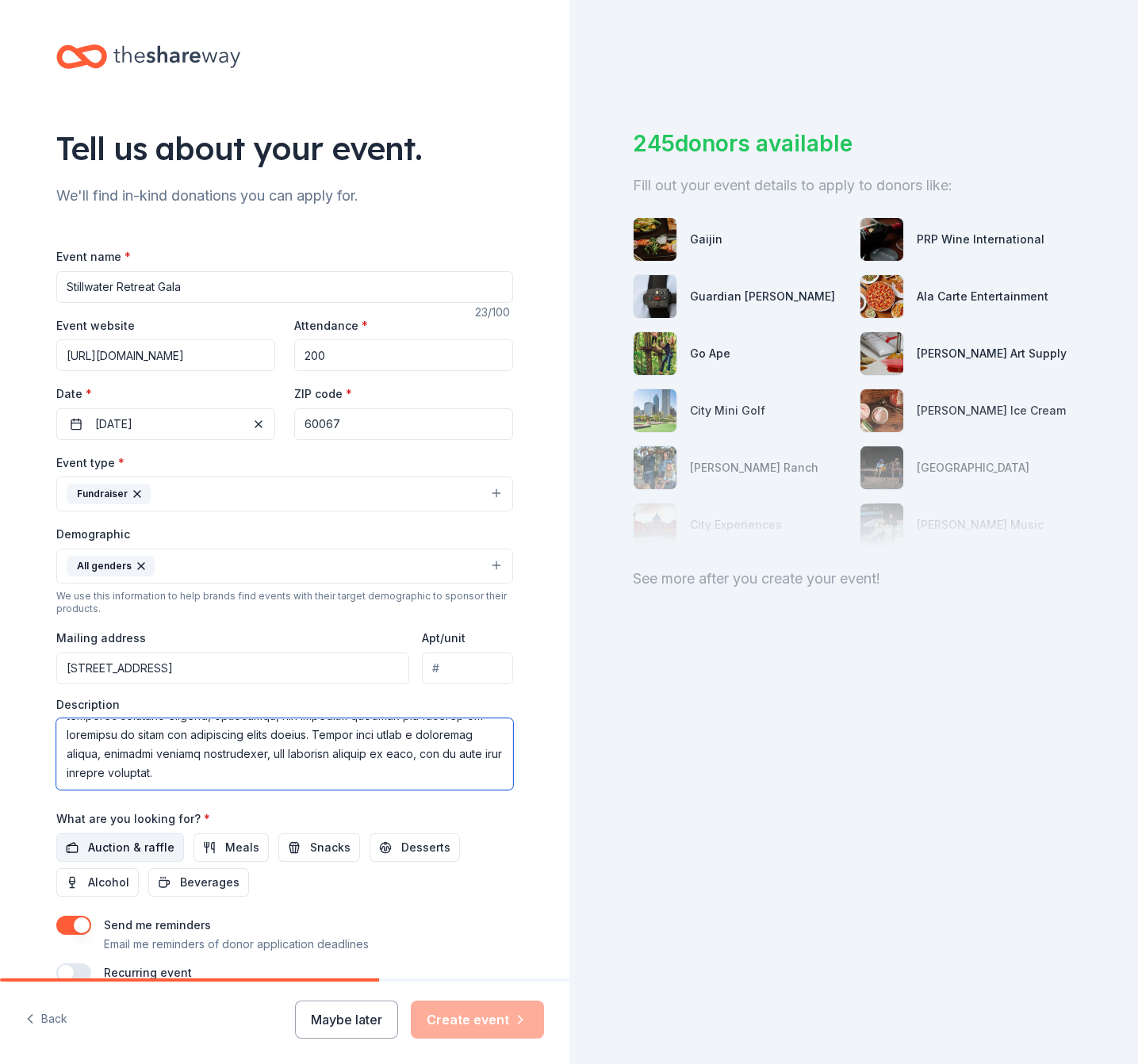
type textarea "We are raising money to support the mission of Stillwater Reserve, a nonprofit …"
click at [106, 842] on span "Auction & raffle" at bounding box center [131, 848] width 87 height 19
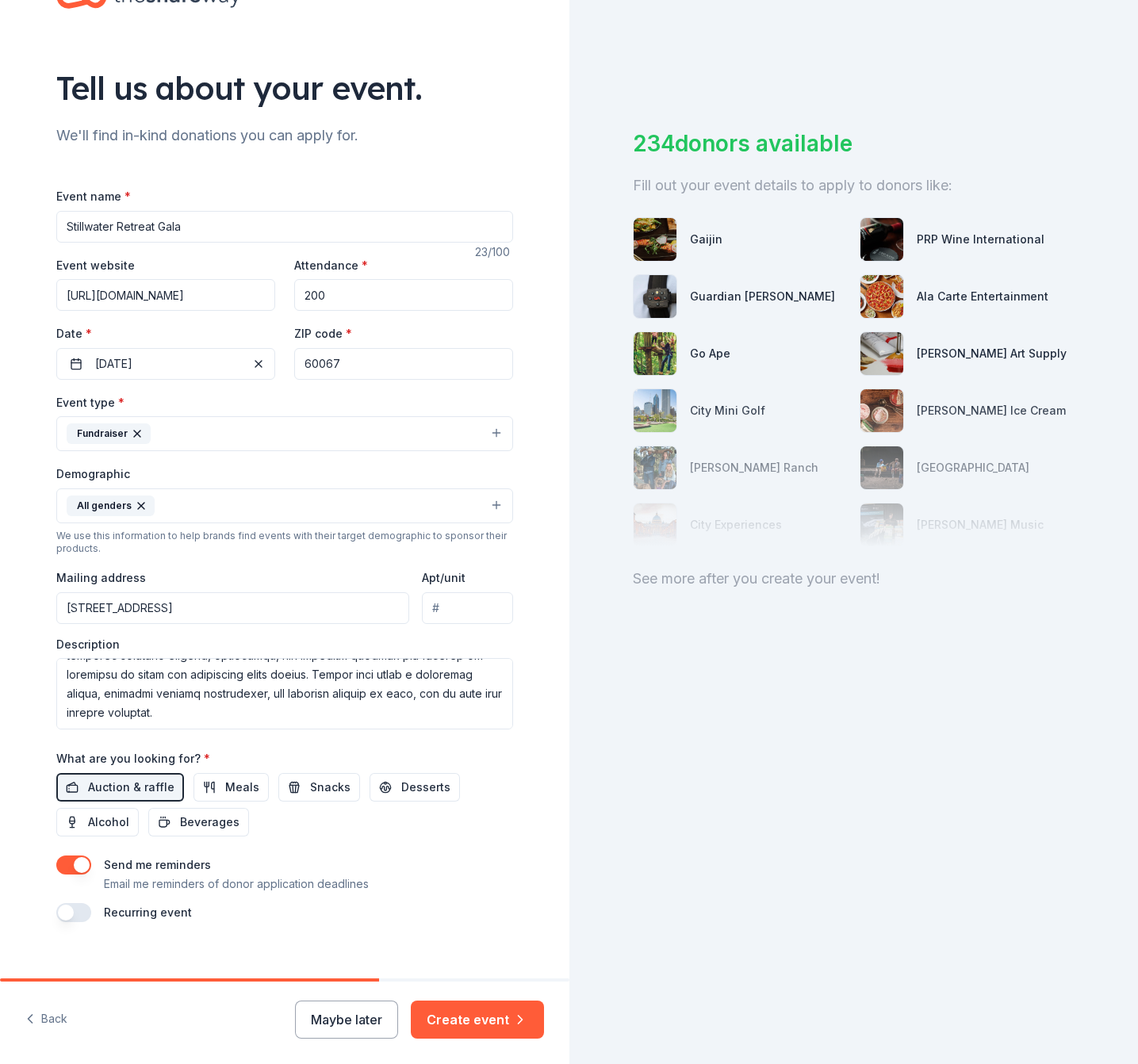
scroll to position [80, 0]
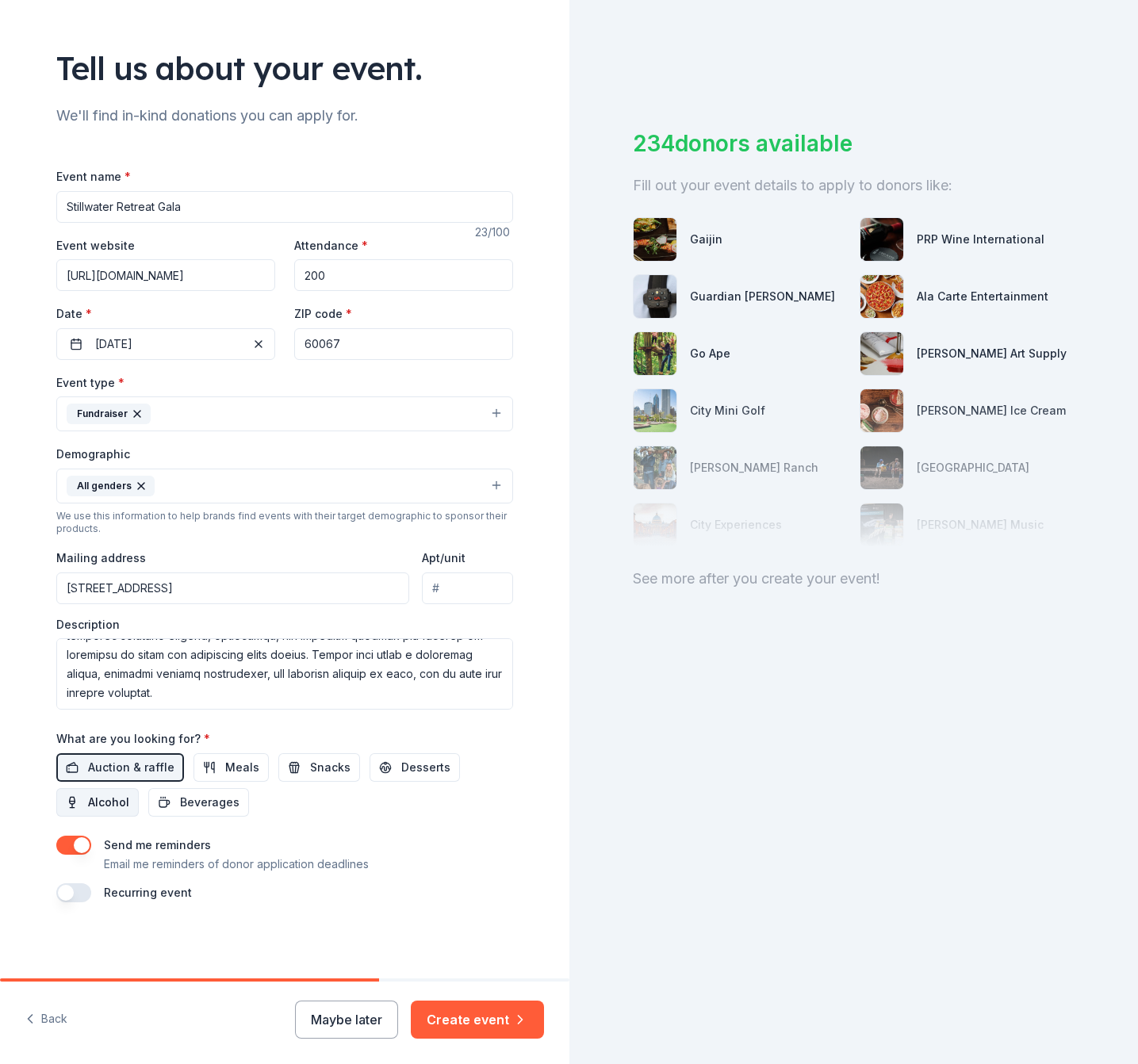
click at [98, 801] on span "Alcohol" at bounding box center [108, 802] width 42 height 19
click at [470, 1022] on button "Create event" at bounding box center [478, 1020] width 133 height 38
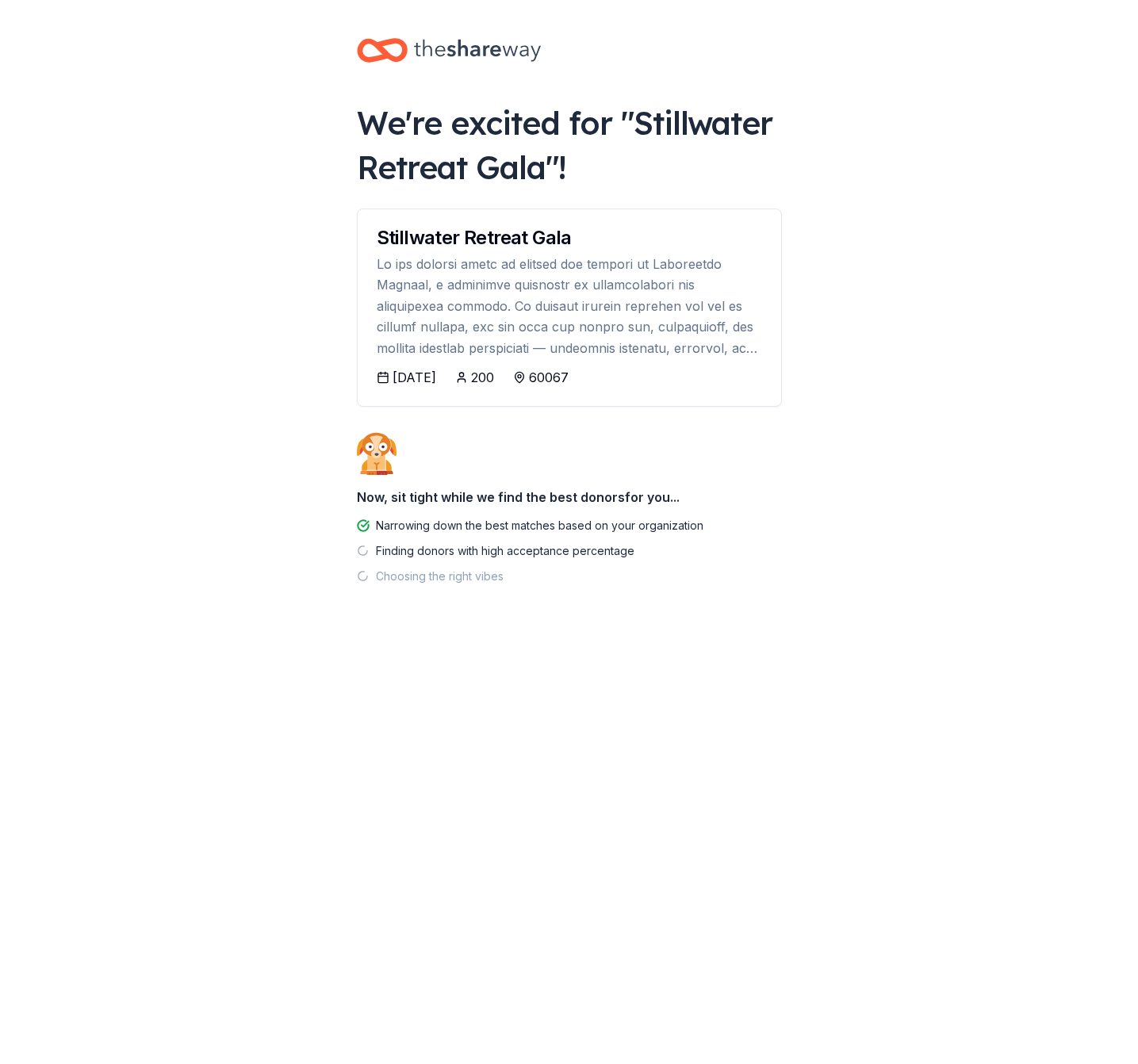
click at [602, 331] on div at bounding box center [569, 306] width 385 height 104
click at [570, 322] on div at bounding box center [569, 306] width 385 height 104
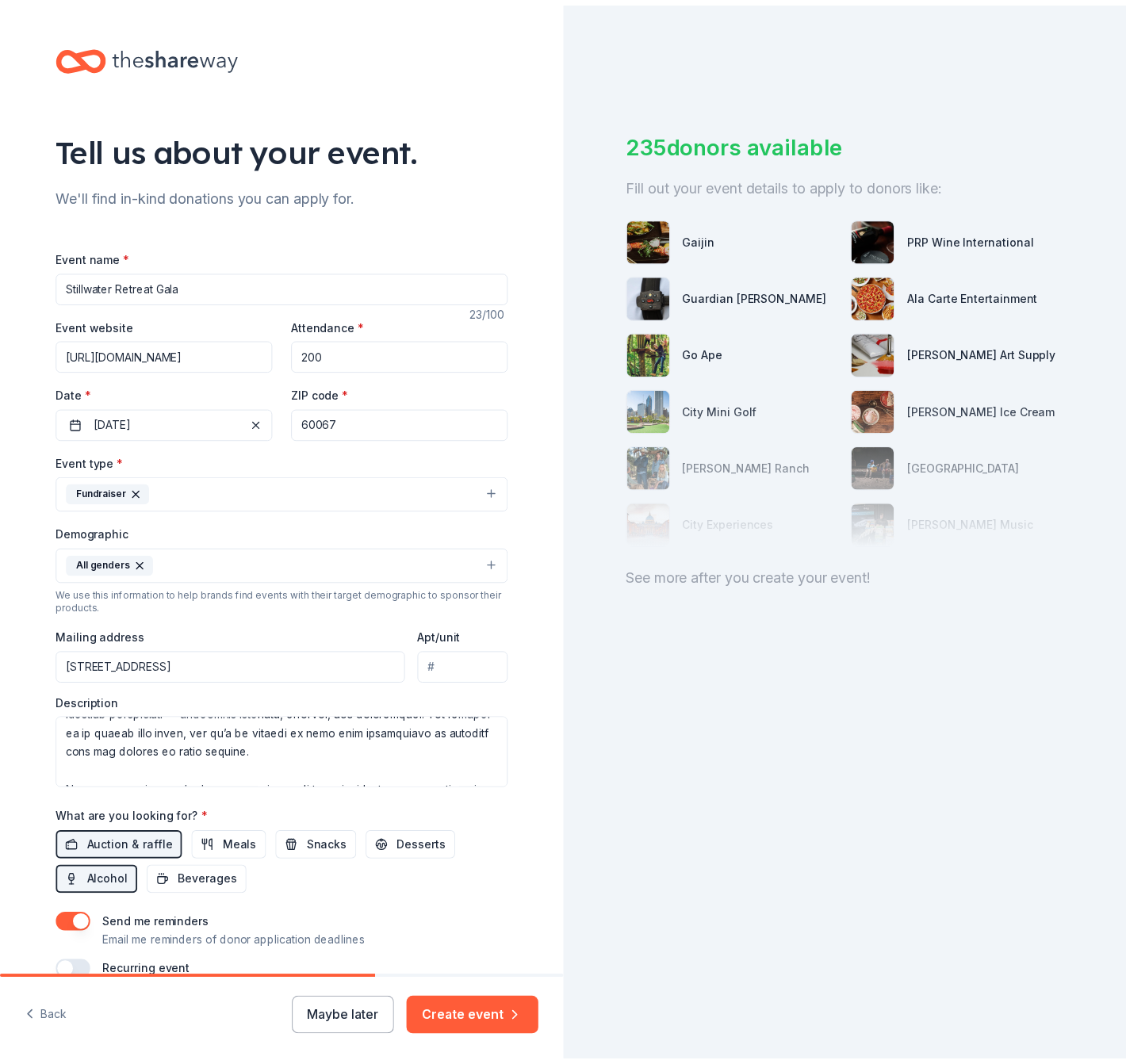
scroll to position [247, 0]
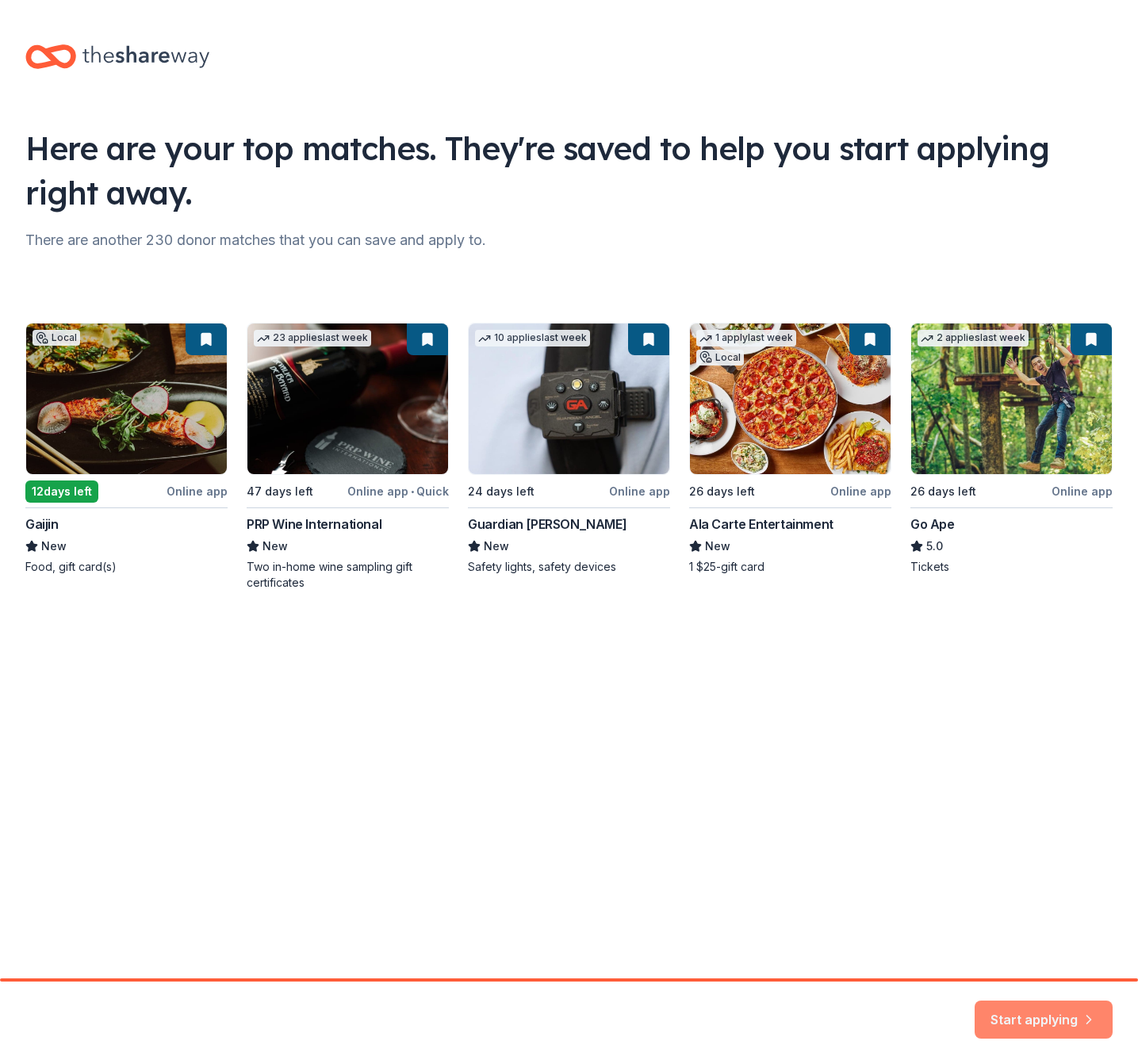
click at [1055, 1015] on button "Start applying" at bounding box center [1043, 1010] width 138 height 38
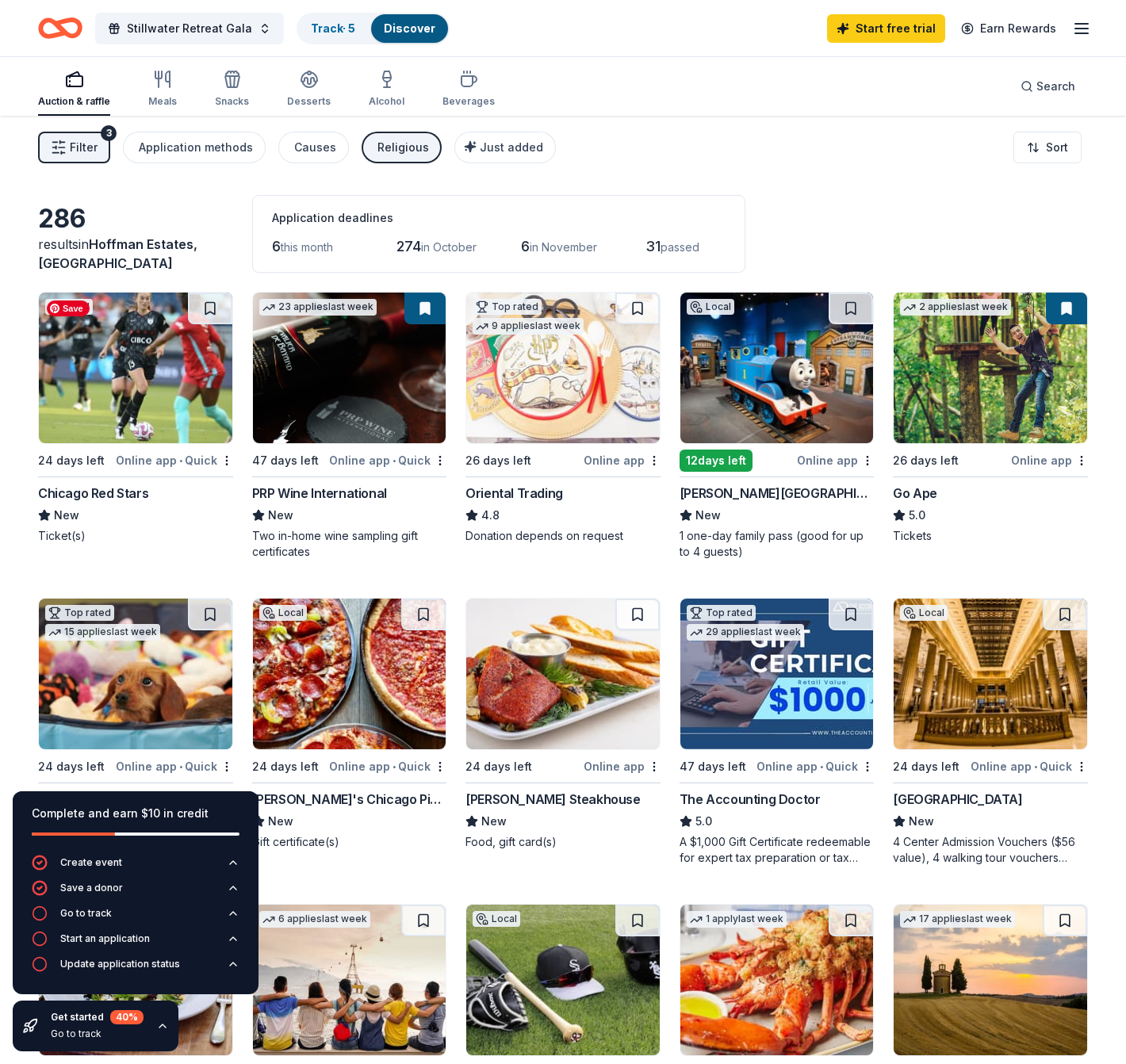
click at [153, 376] on img at bounding box center [135, 368] width 193 height 151
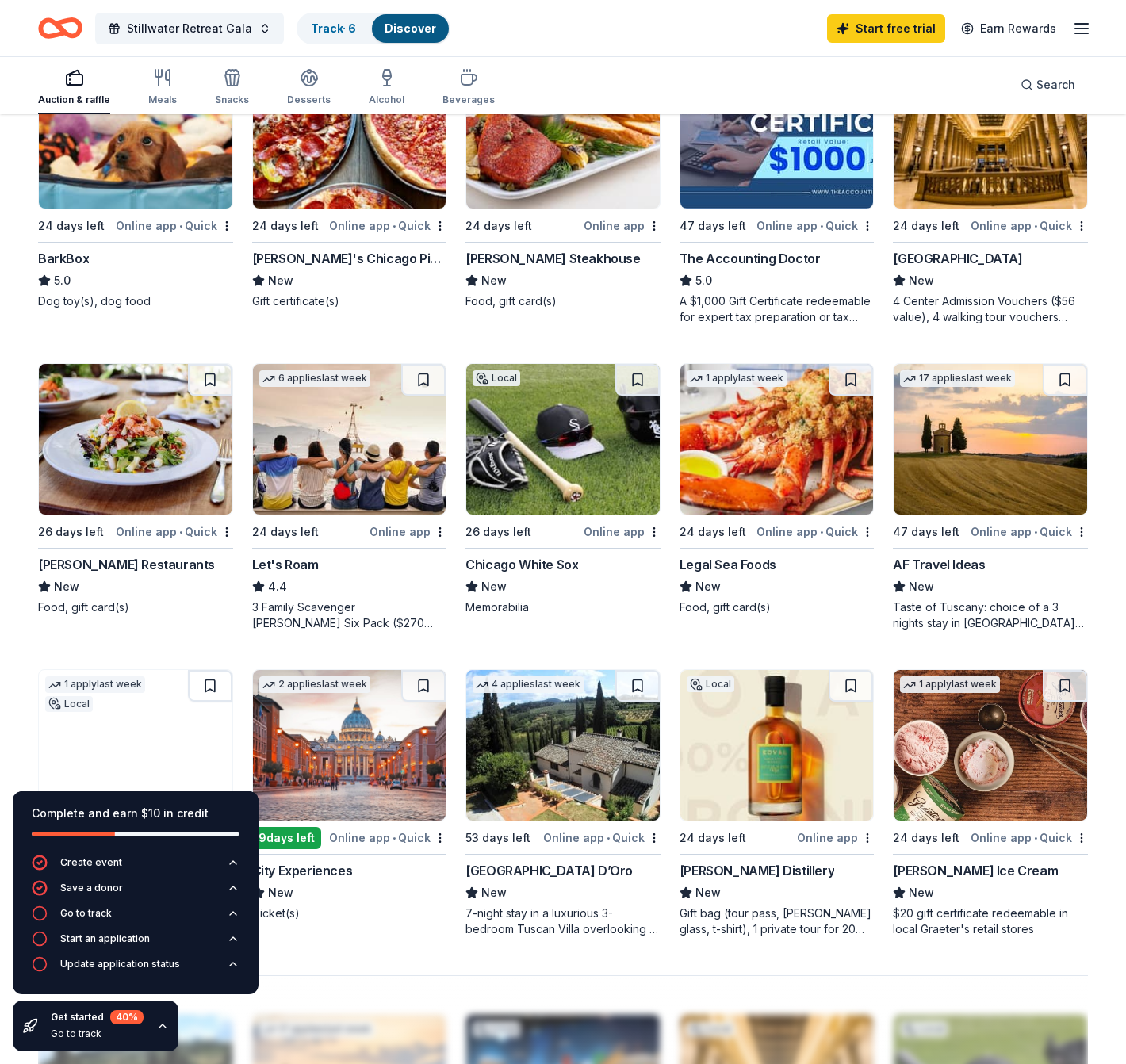
scroll to position [811, 0]
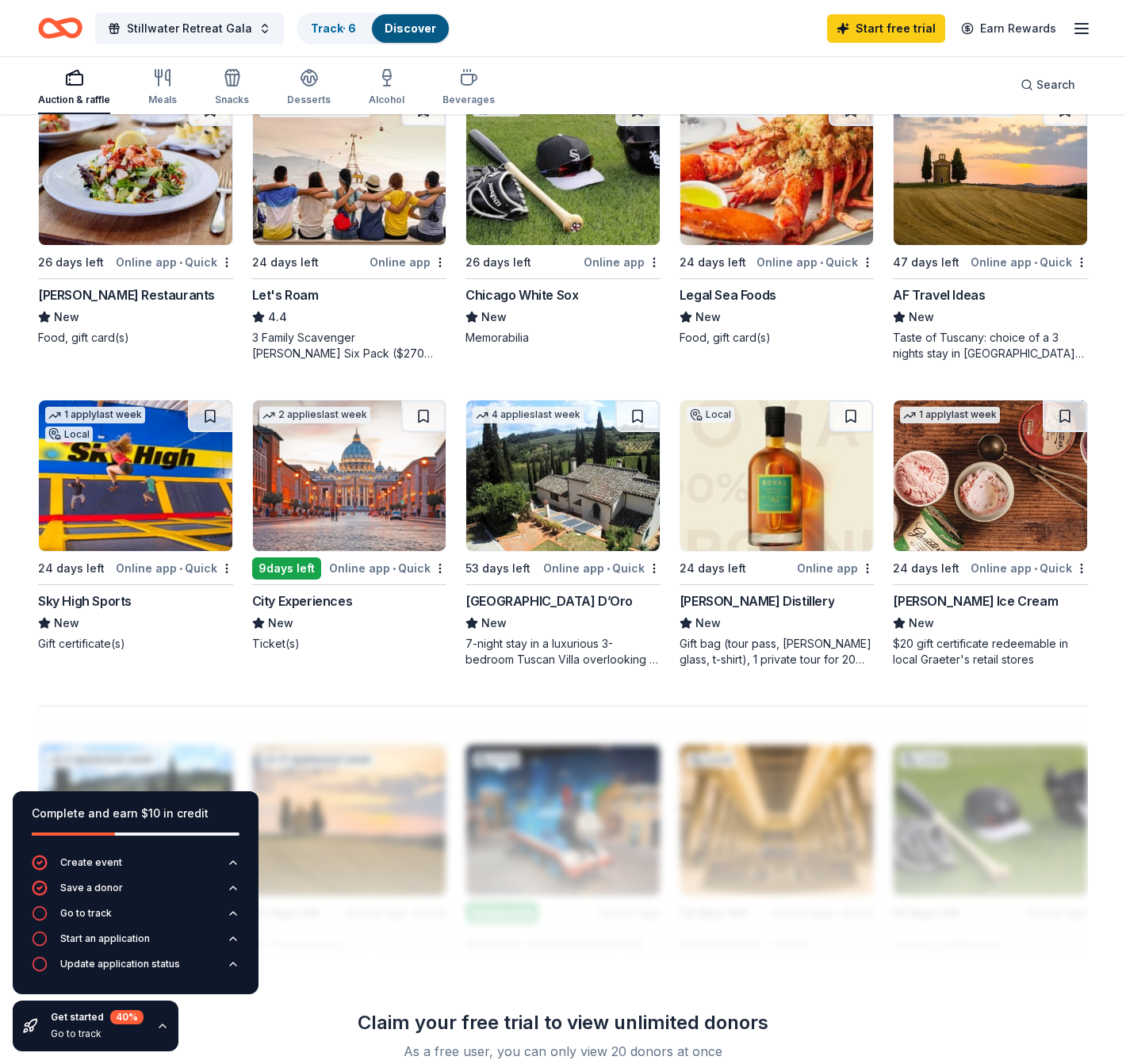
click at [309, 601] on div "City Experiences" at bounding box center [302, 602] width 100 height 19
click at [767, 512] on img at bounding box center [777, 476] width 193 height 151
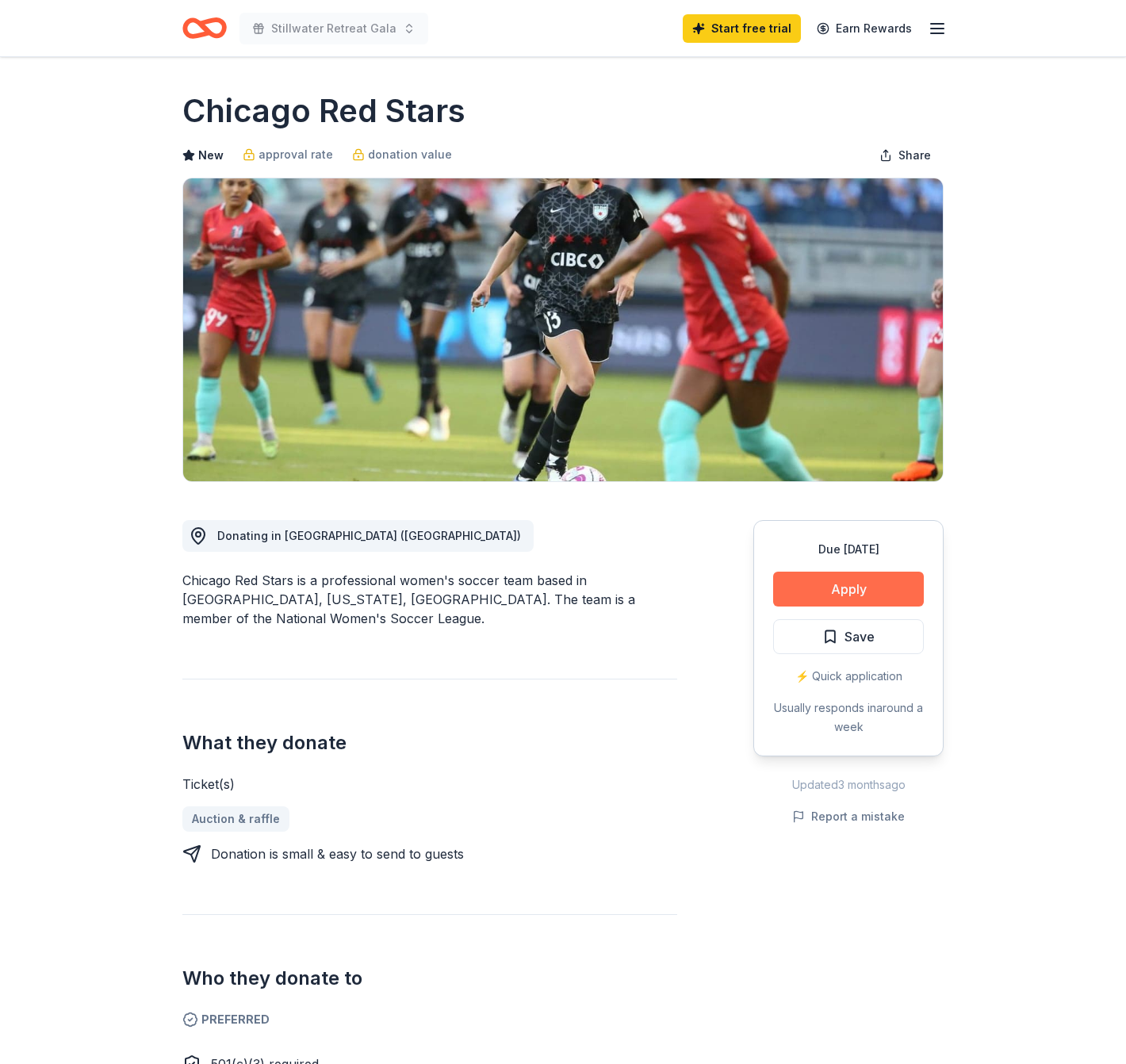
click at [870, 582] on button "Apply" at bounding box center [849, 589] width 151 height 35
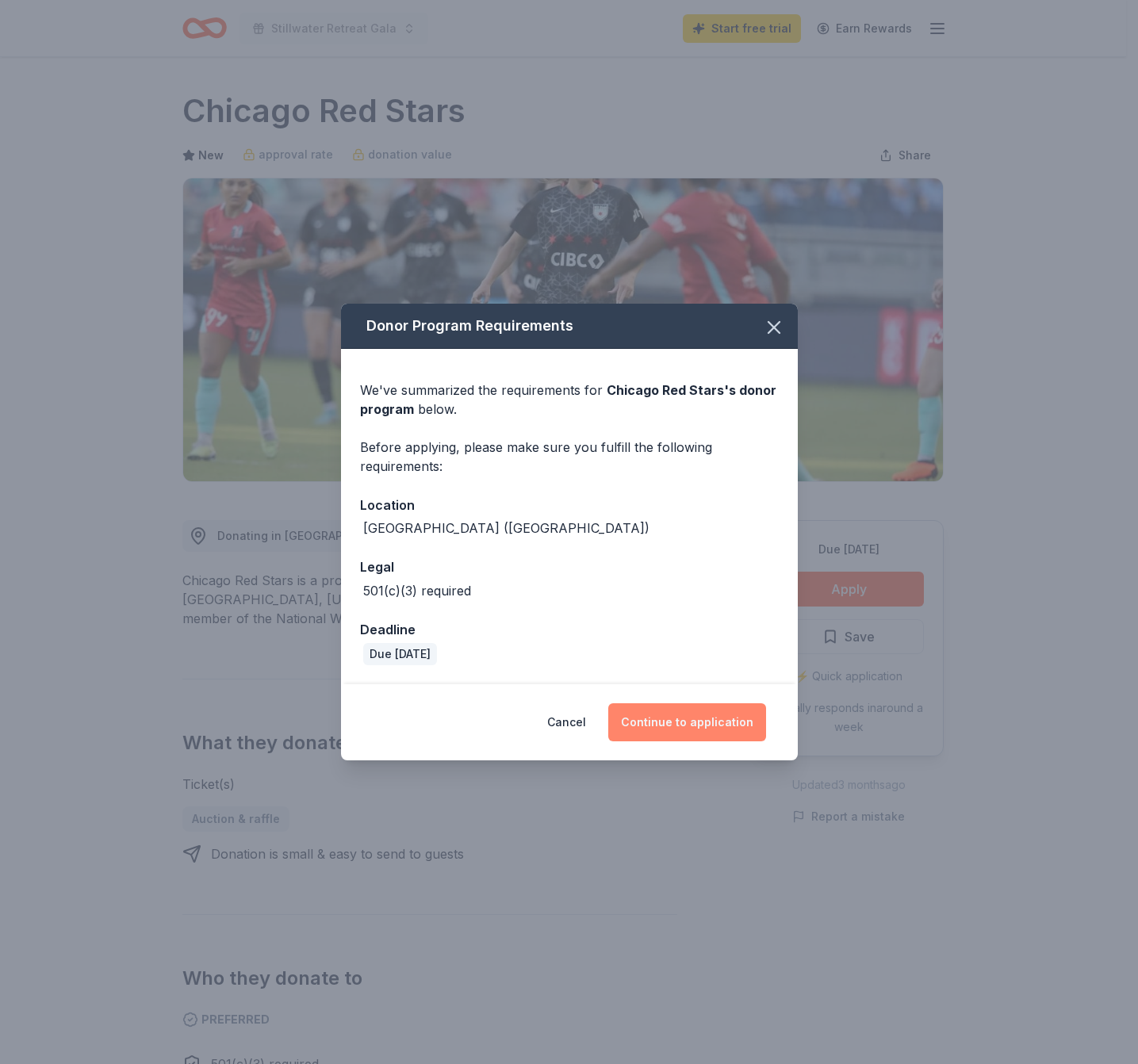
click at [681, 727] on button "Continue to application" at bounding box center [686, 722] width 157 height 38
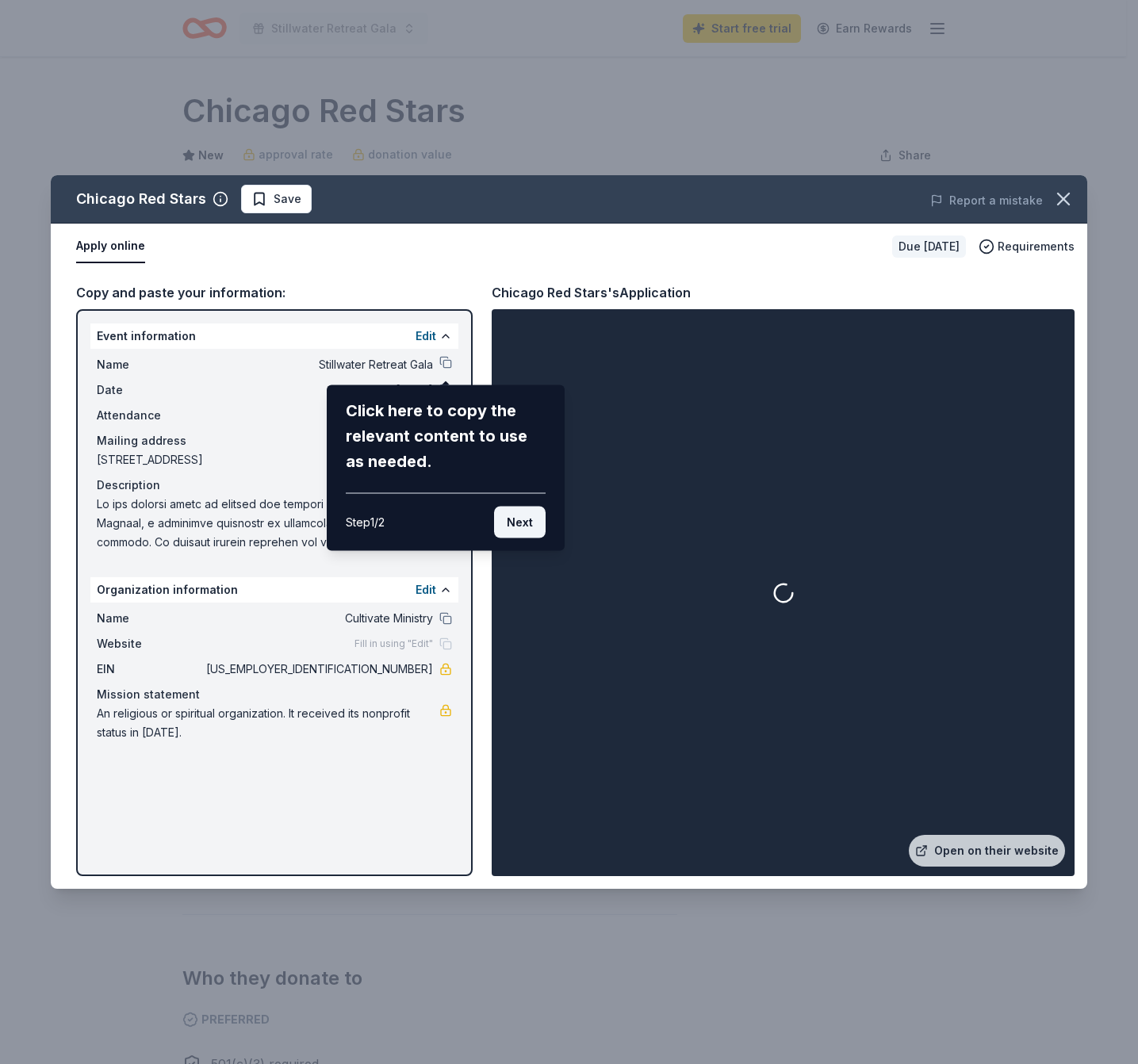
click at [522, 523] on button "Next" at bounding box center [519, 522] width 51 height 32
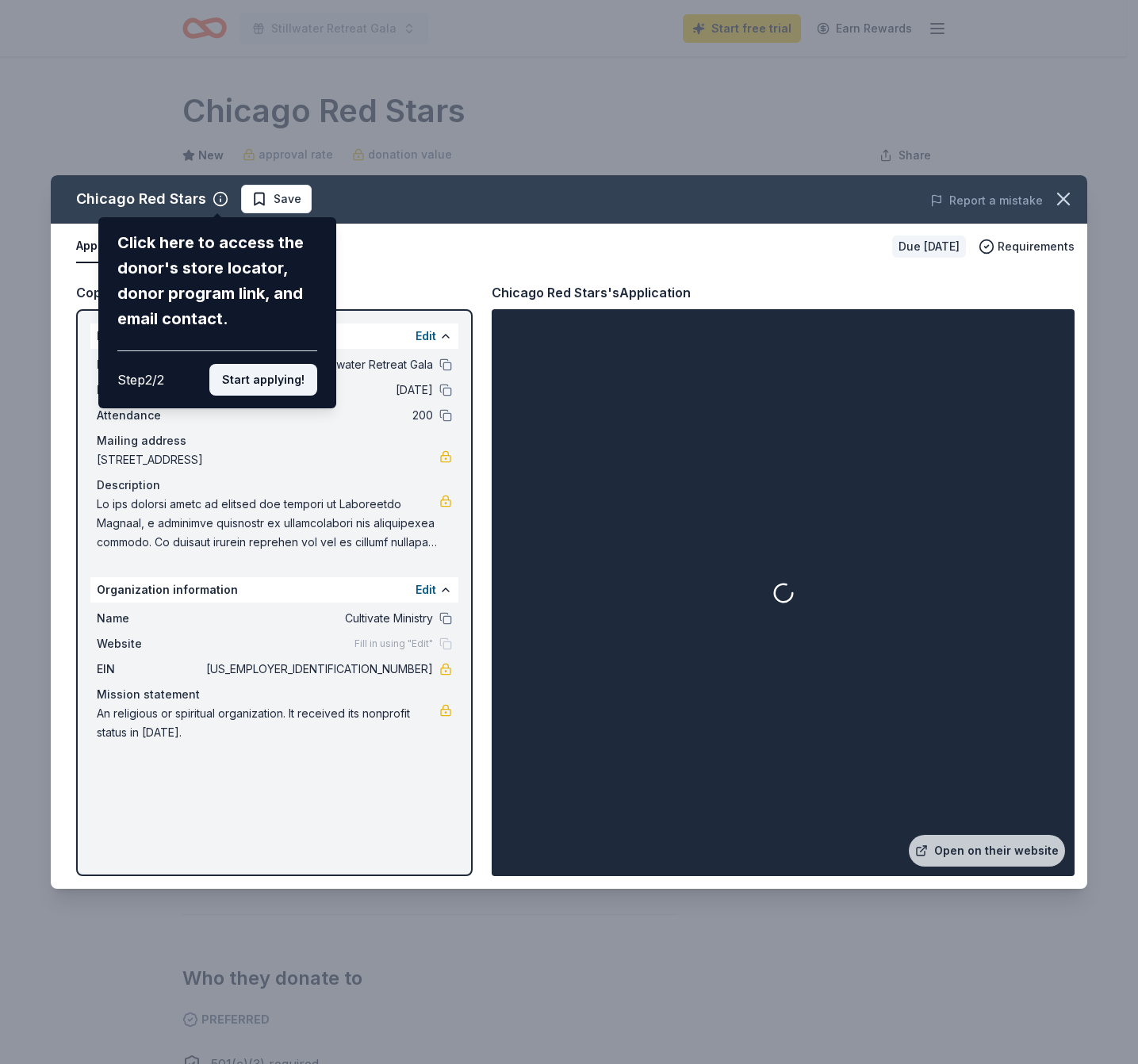
click at [242, 383] on button "Start applying!" at bounding box center [264, 379] width 108 height 32
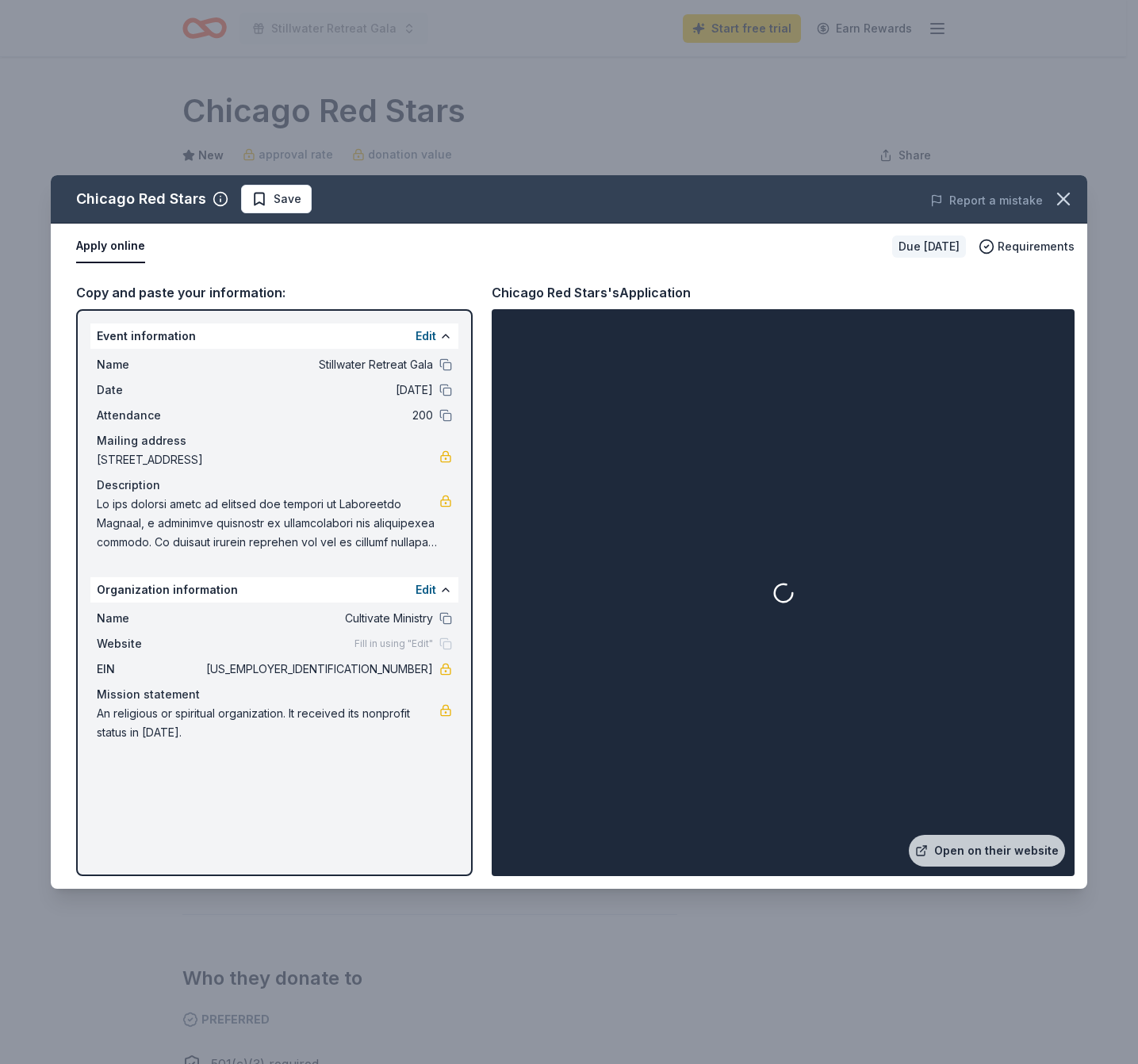
click at [443, 366] on div "Chicago Red Stars Save Report a mistake Apply online Due in 24 days Requirement…" at bounding box center [569, 532] width 1037 height 714
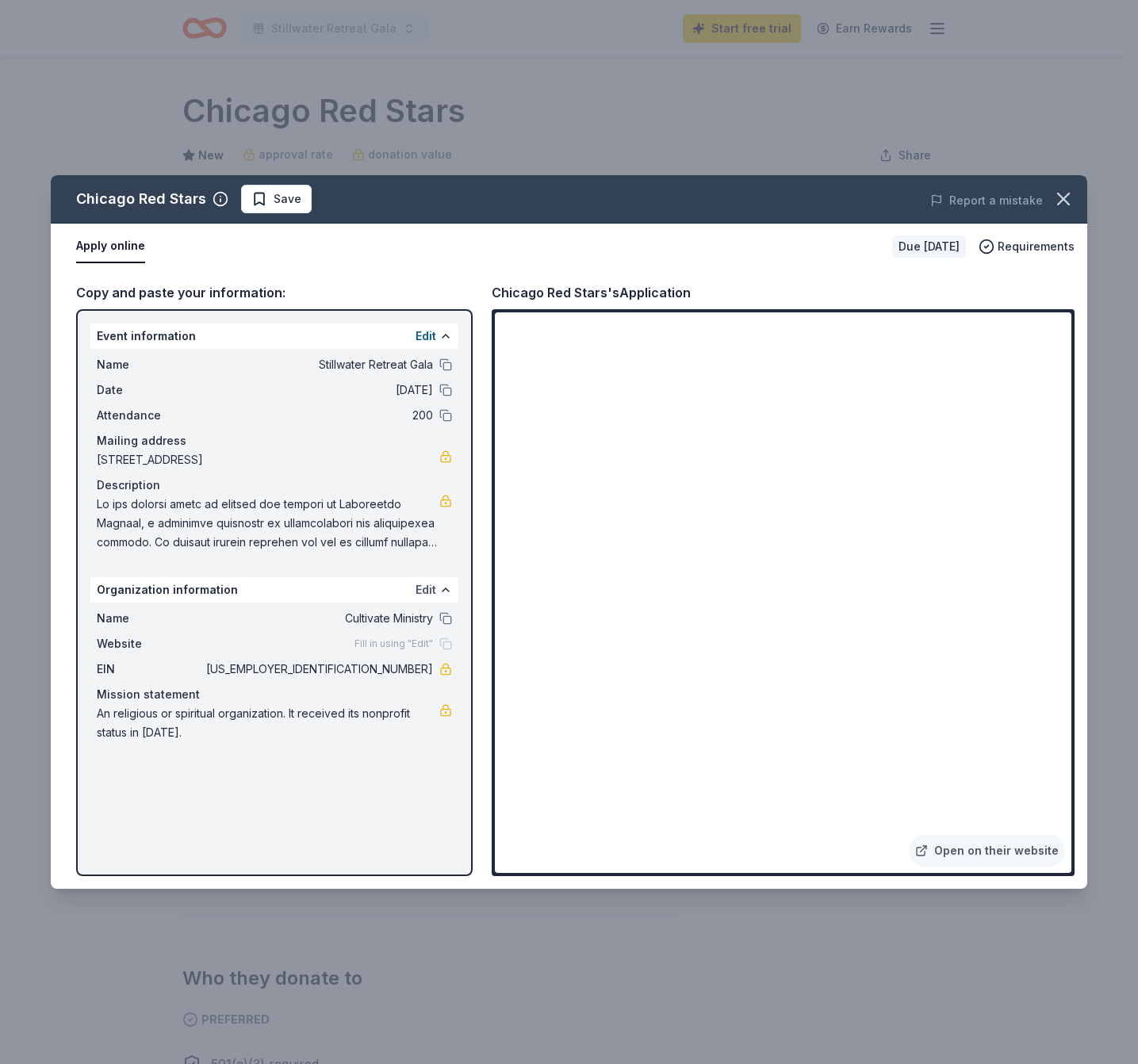
click at [433, 589] on button "Edit" at bounding box center [425, 590] width 20 height 19
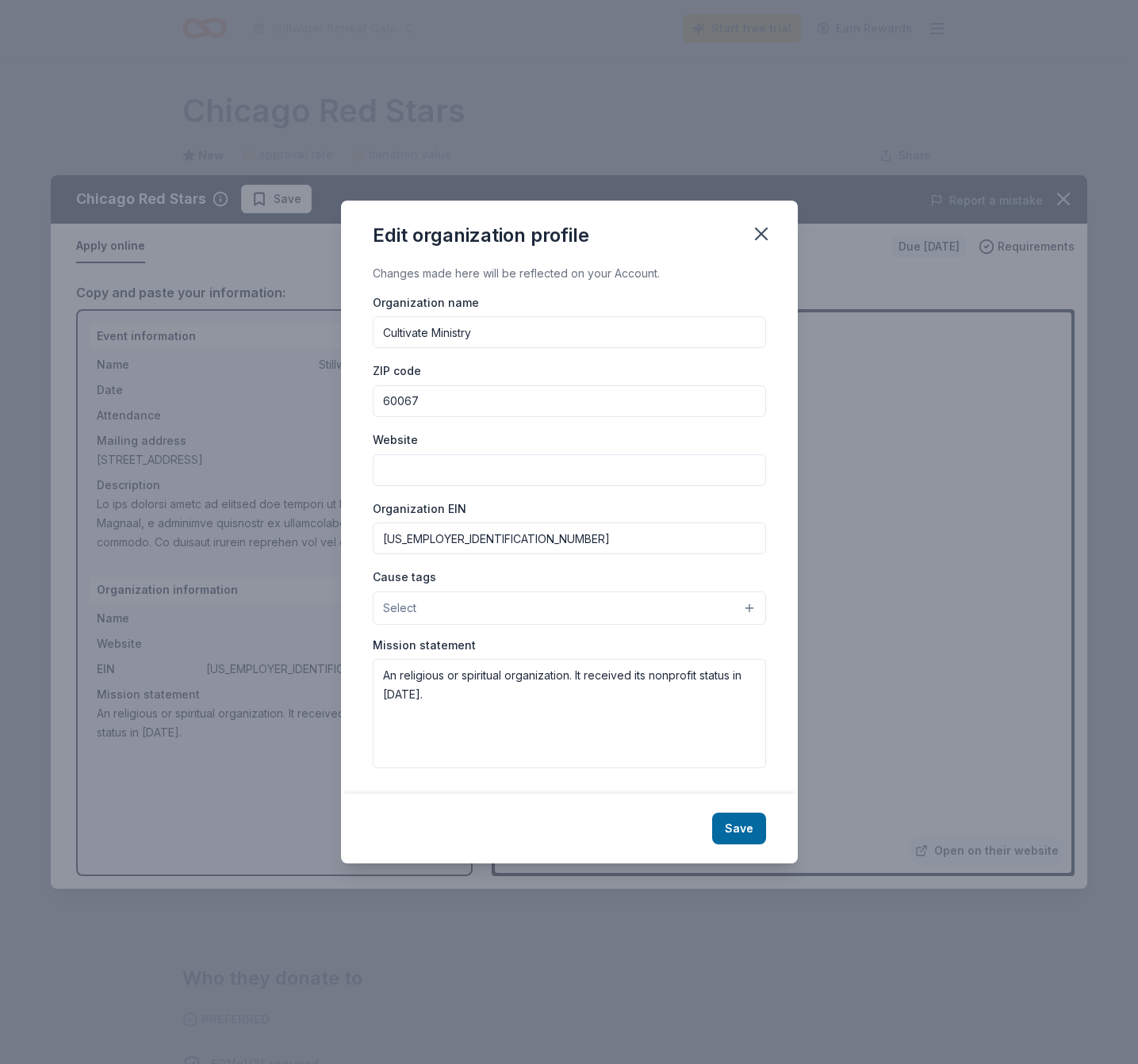
click at [400, 472] on input "Website" at bounding box center [569, 470] width 393 height 32
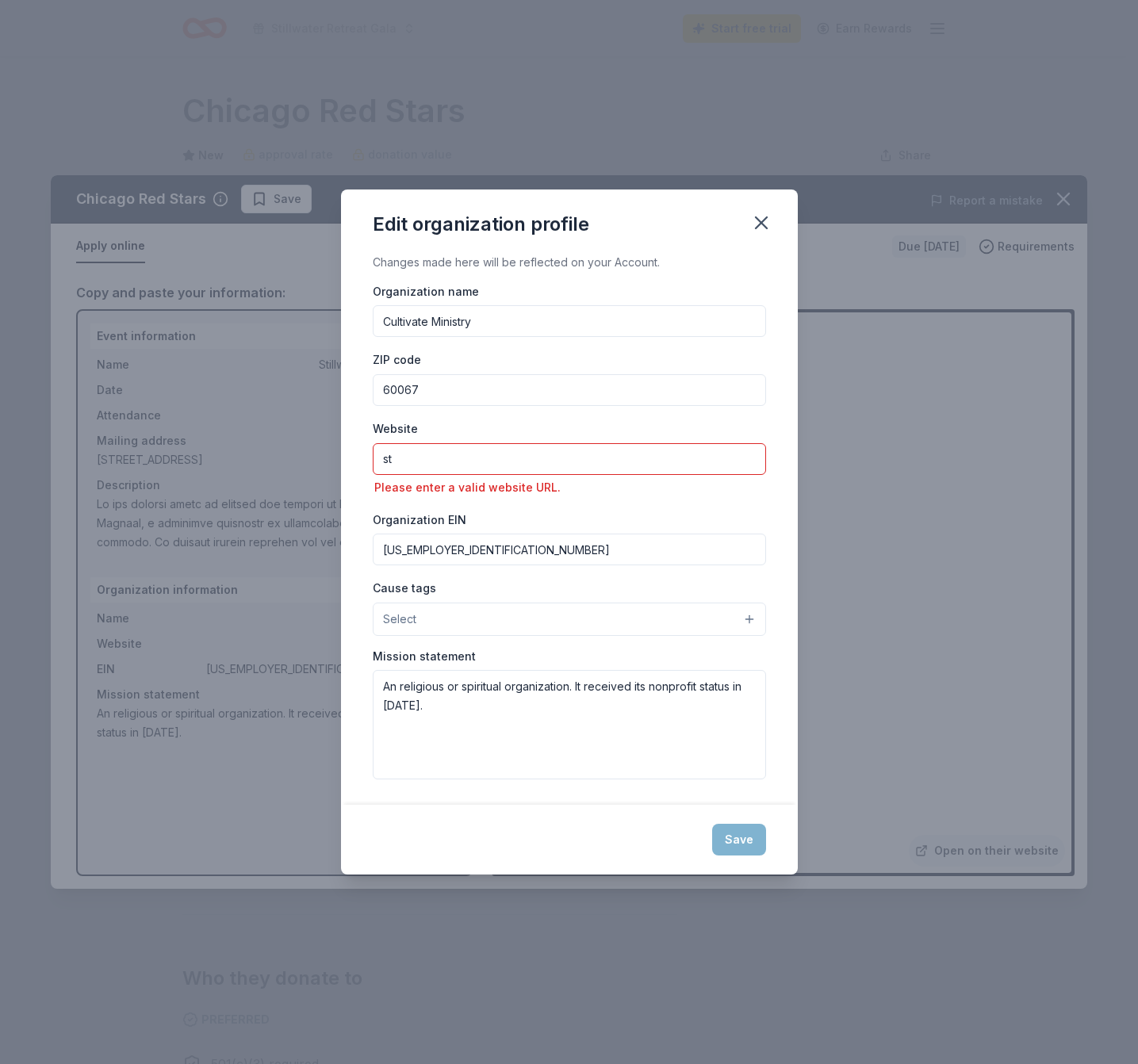
type input "s"
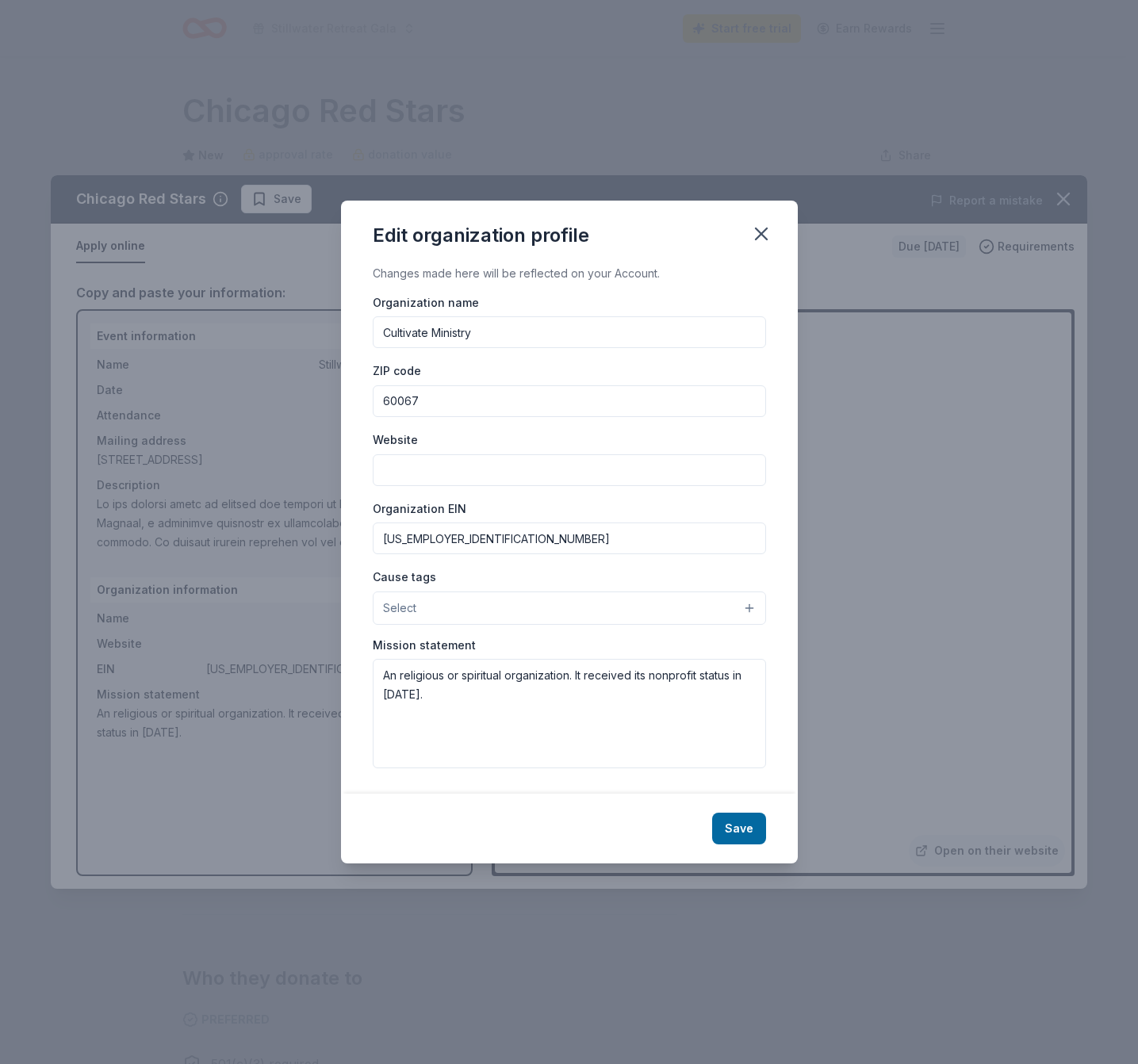
paste input "I’m writing to you today on behalf of Stillwater Reserve, a nonprofit dedicated…"
type input "I’m writing to you today on behalf of Stillwater Reserve, a nonprofit dedicated…"
paste input "https://www.stillwaterreserve.org/"
type input "https://www.stillwaterreserve.org/"
click at [458, 601] on button "Select" at bounding box center [569, 608] width 393 height 34
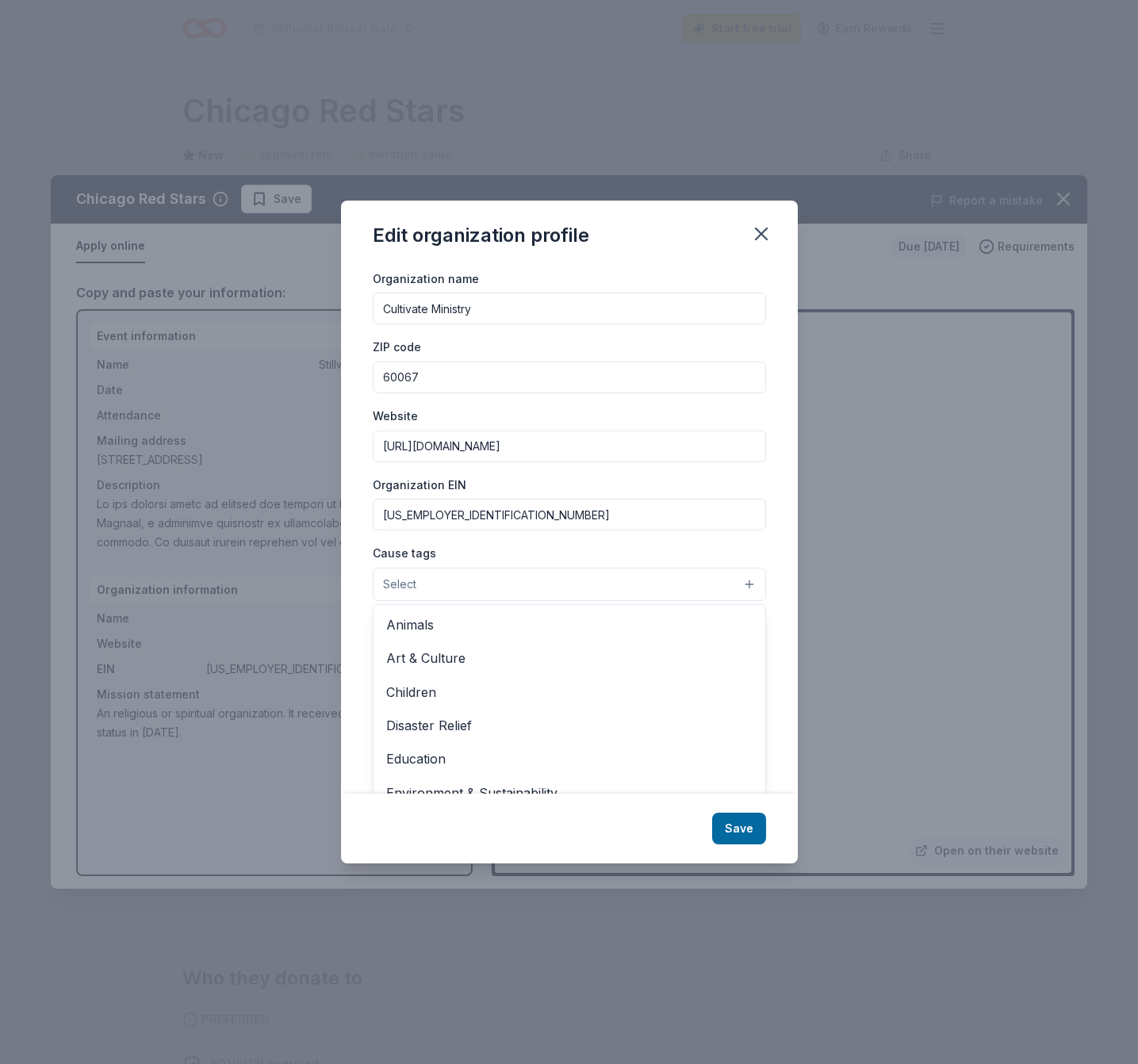
click at [624, 536] on div "Organization name Cultivate Ministry ZIP code 60067 Website https://www.stillwa…" at bounding box center [569, 507] width 393 height 477
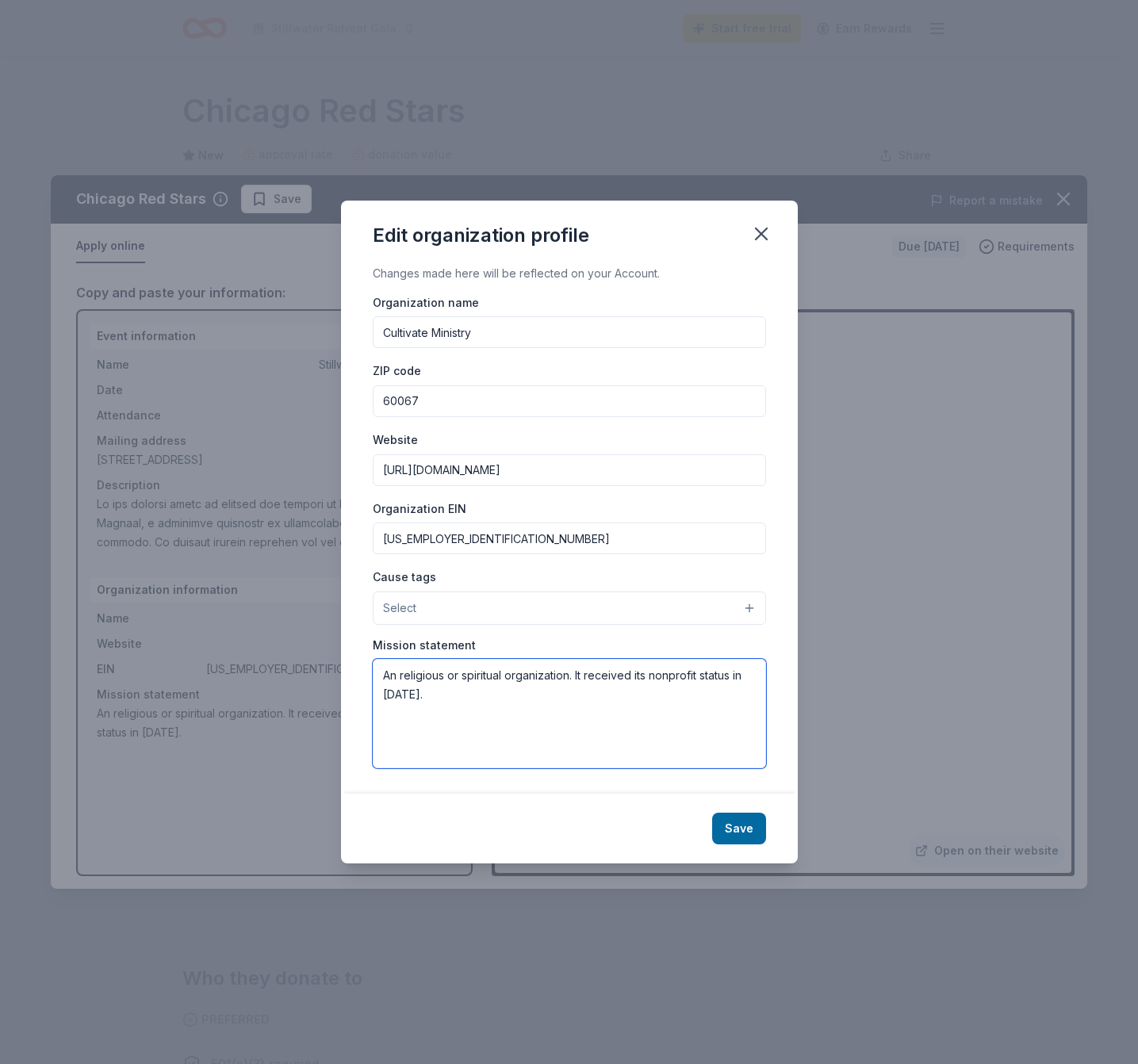
drag, startPoint x: 380, startPoint y: 676, endPoint x: 465, endPoint y: 716, distance: 93.9
click at [465, 716] on textarea "An religious or spiritual organization. It received its nonprofit status in 202…" at bounding box center [569, 714] width 393 height 109
paste textarea "Each year, thousands of [DEMOGRAPHIC_DATA] walk away from ministry - exhausted,…"
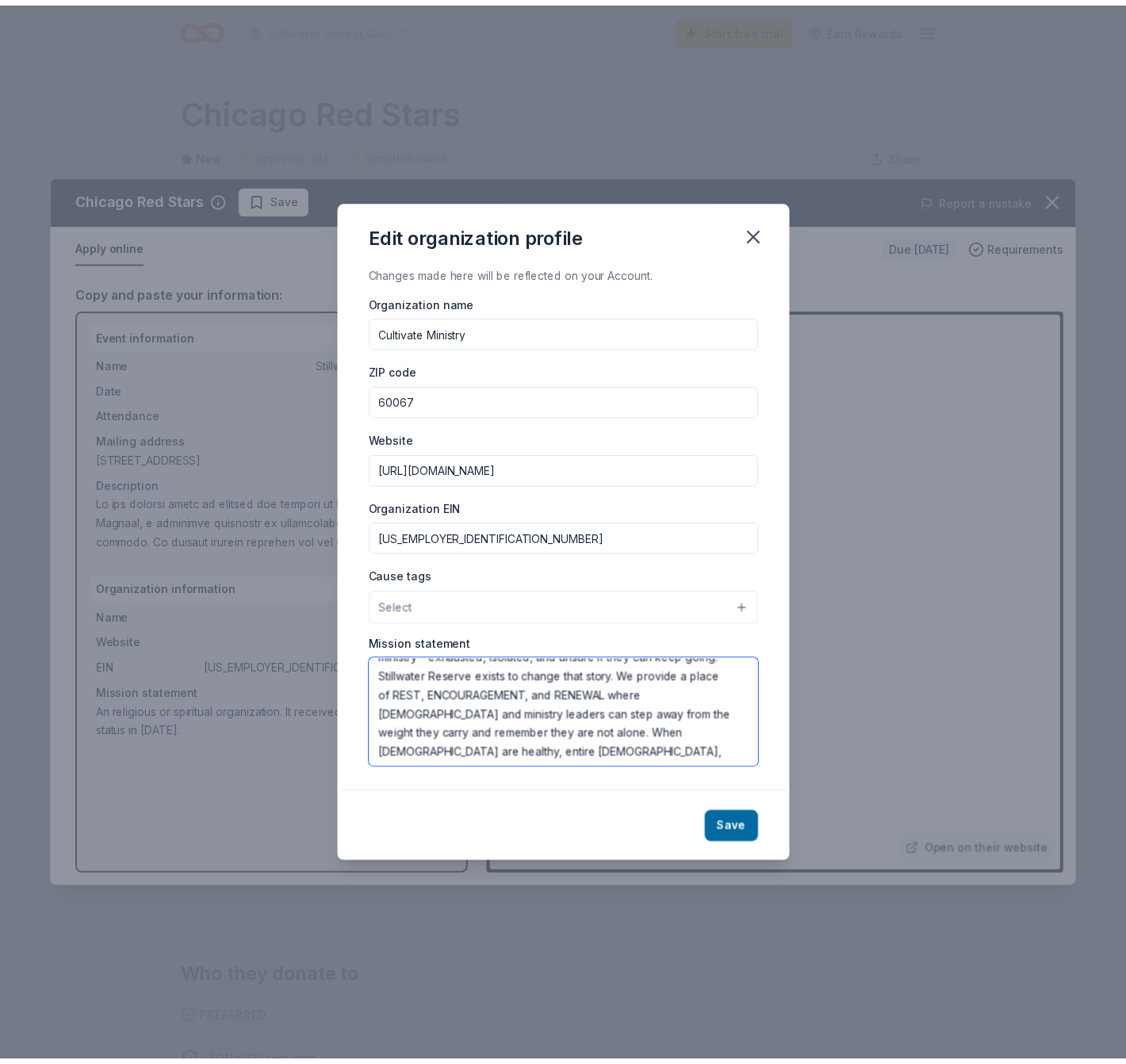
scroll to position [38, 0]
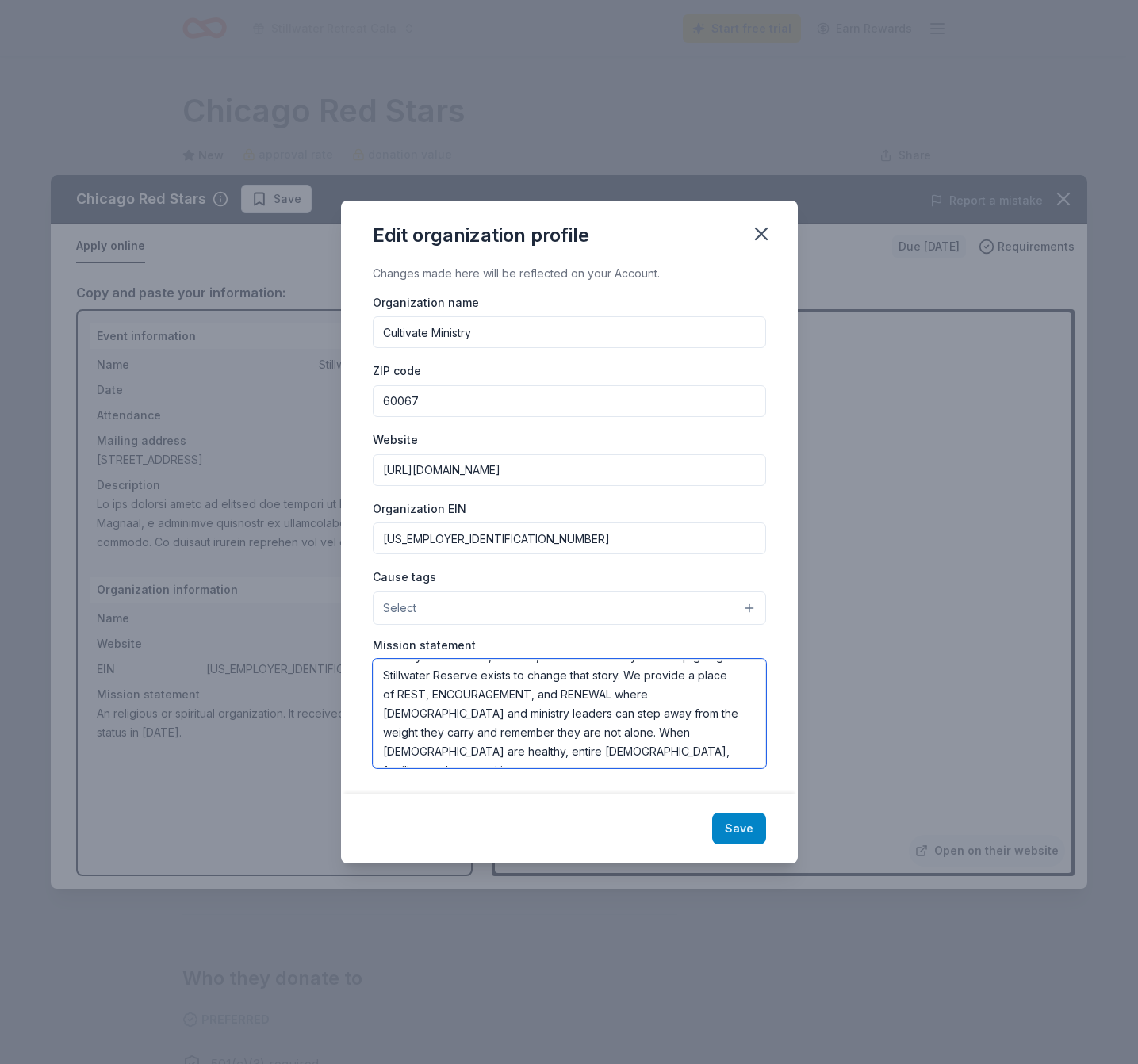
type textarea "Each year, thousands of [DEMOGRAPHIC_DATA] walk away from ministry - exhausted,…"
click at [736, 829] on button "Save" at bounding box center [739, 828] width 54 height 32
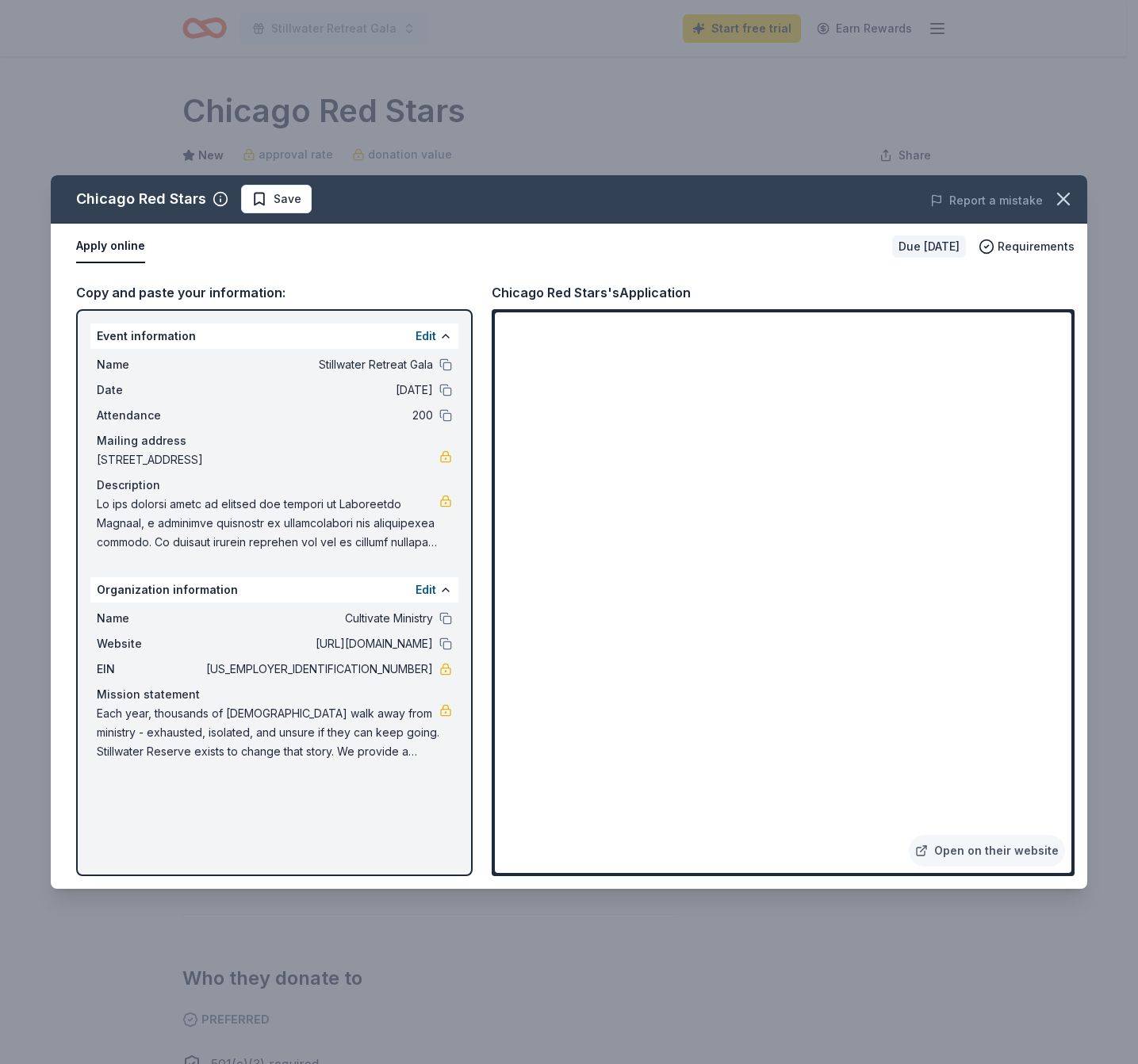
click at [97, 244] on button "Apply online" at bounding box center [110, 246] width 69 height 34
click at [426, 669] on span "[US_EMPLOYER_IDENTIFICATION_NUMBER]" at bounding box center [318, 669] width 230 height 19
click at [417, 672] on span "[US_EMPLOYER_IDENTIFICATION_NUMBER]" at bounding box center [318, 669] width 230 height 19
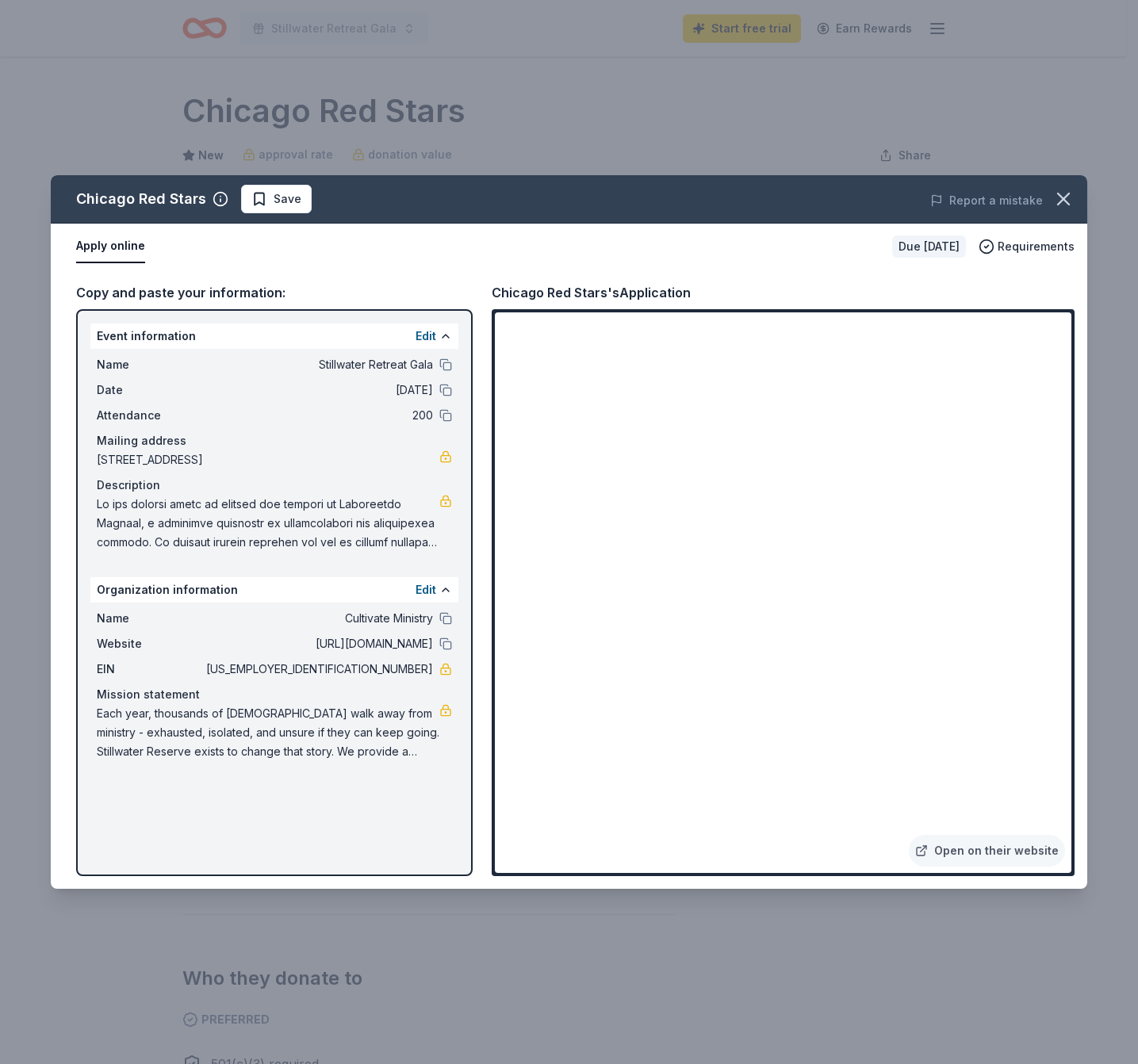
click at [364, 717] on span "Each year, thousands of [DEMOGRAPHIC_DATA] walk away from ministry - exhausted,…" at bounding box center [267, 732] width 343 height 57
drag, startPoint x: 102, startPoint y: 713, endPoint x: 243, endPoint y: 742, distance: 144.0
click at [243, 742] on span "Each year, thousands of [DEMOGRAPHIC_DATA] walk away from ministry - exhausted,…" at bounding box center [267, 732] width 343 height 57
click at [256, 199] on span "Save" at bounding box center [276, 199] width 50 height 19
click at [1066, 210] on icon "button" at bounding box center [1063, 199] width 22 height 22
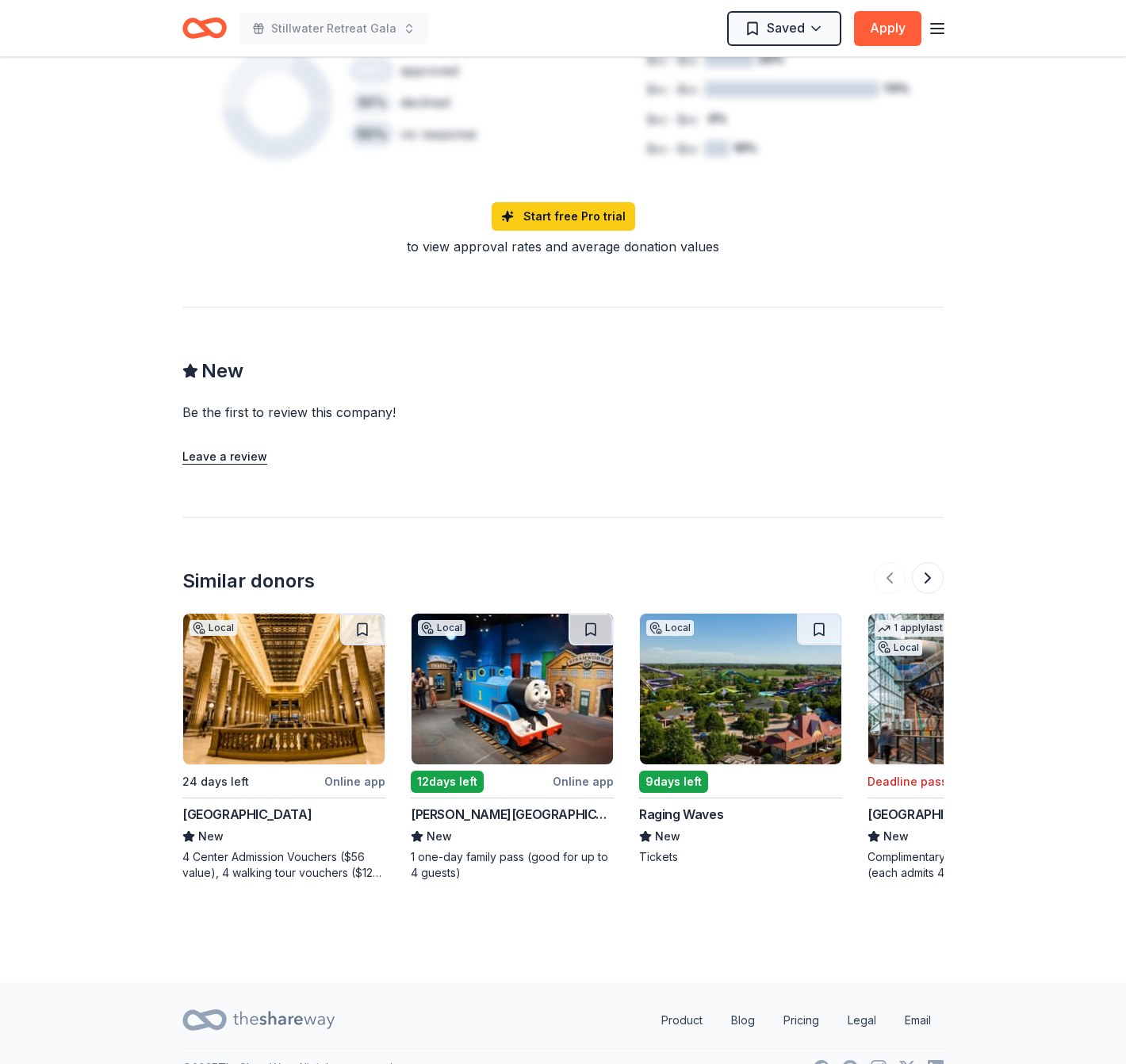
scroll to position [1189, 0]
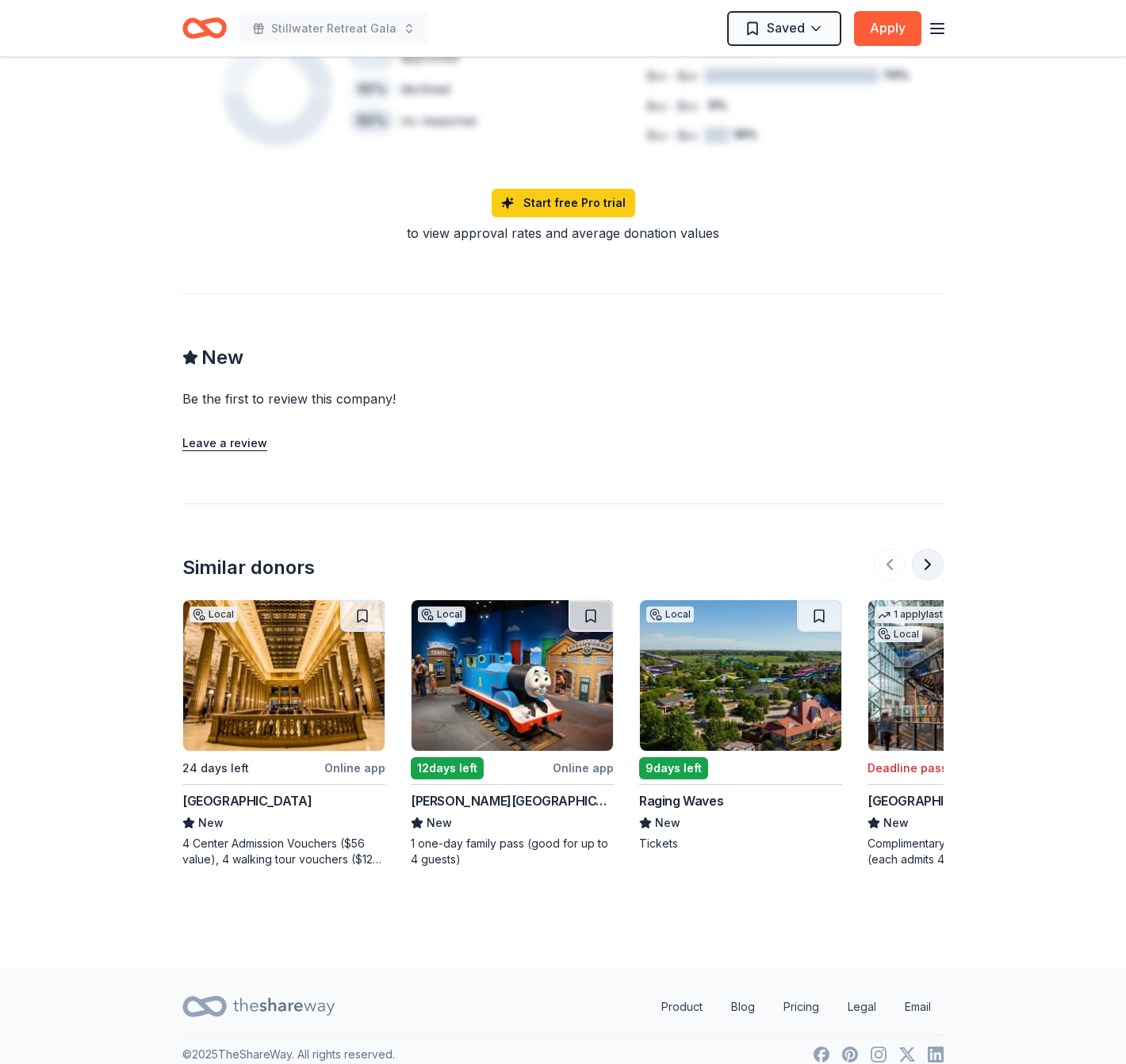
click at [922, 548] on button at bounding box center [928, 564] width 32 height 32
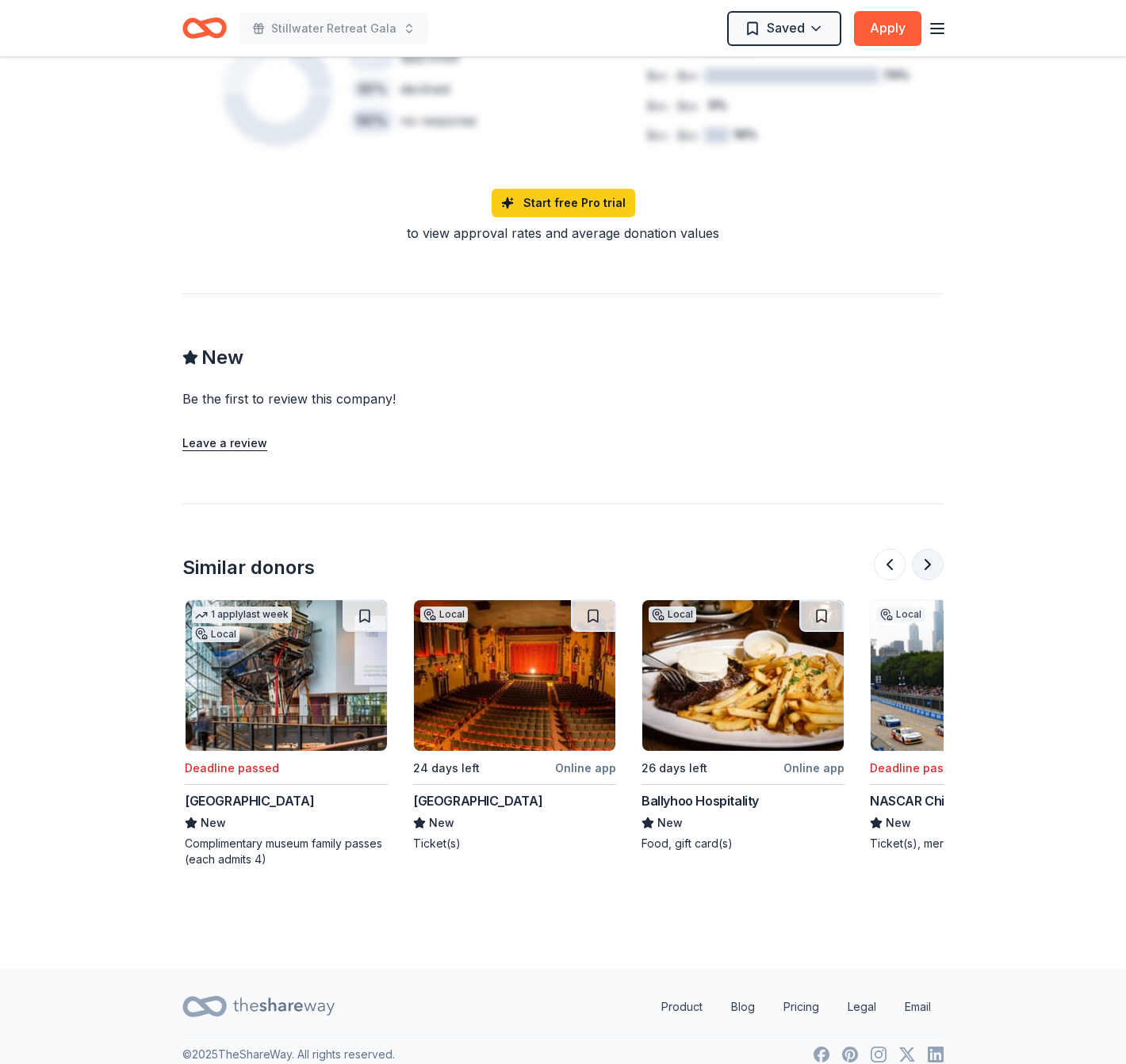
scroll to position [0, 686]
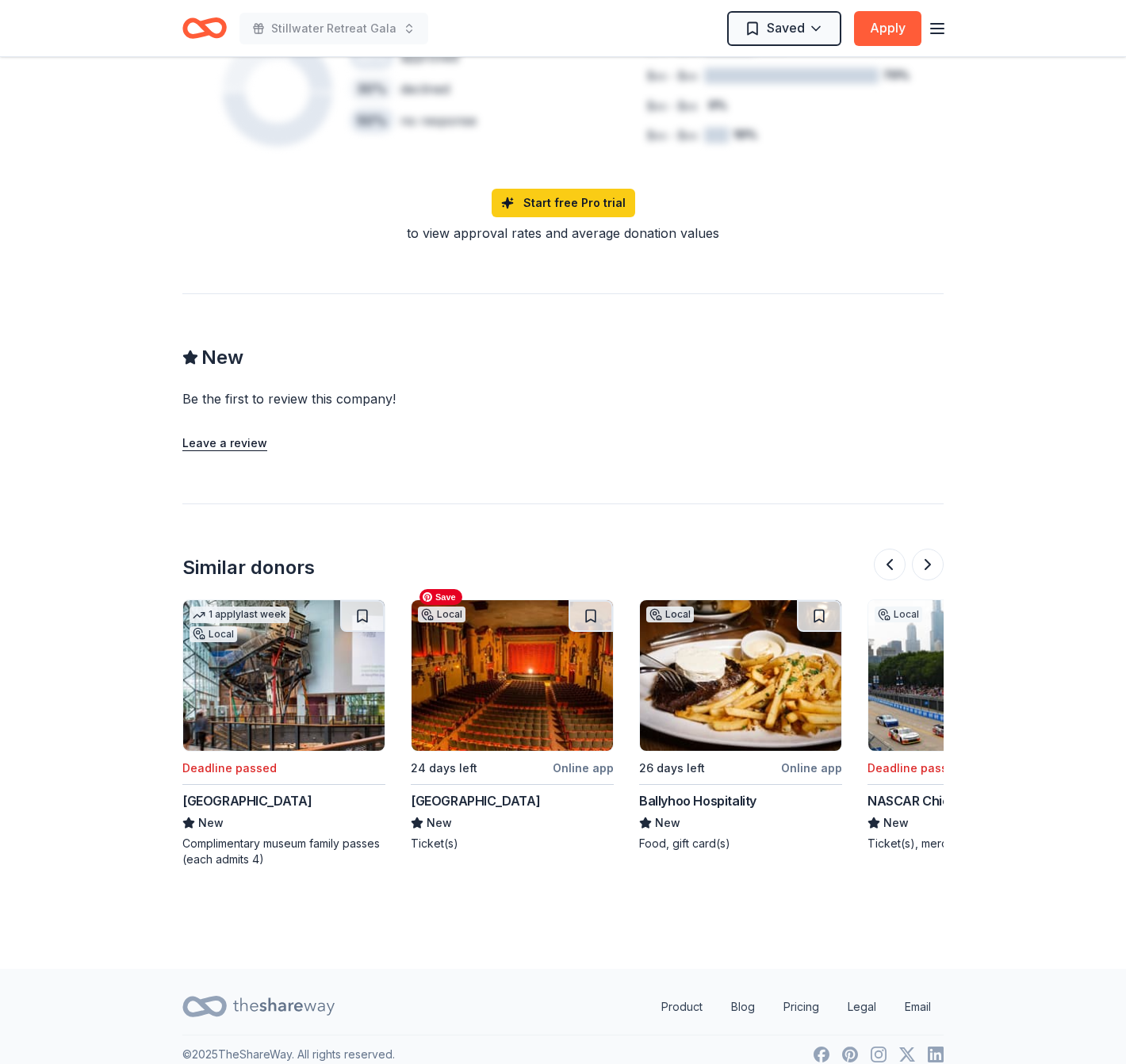
click at [476, 678] on img at bounding box center [512, 676] width 202 height 151
click at [929, 554] on button at bounding box center [928, 564] width 32 height 32
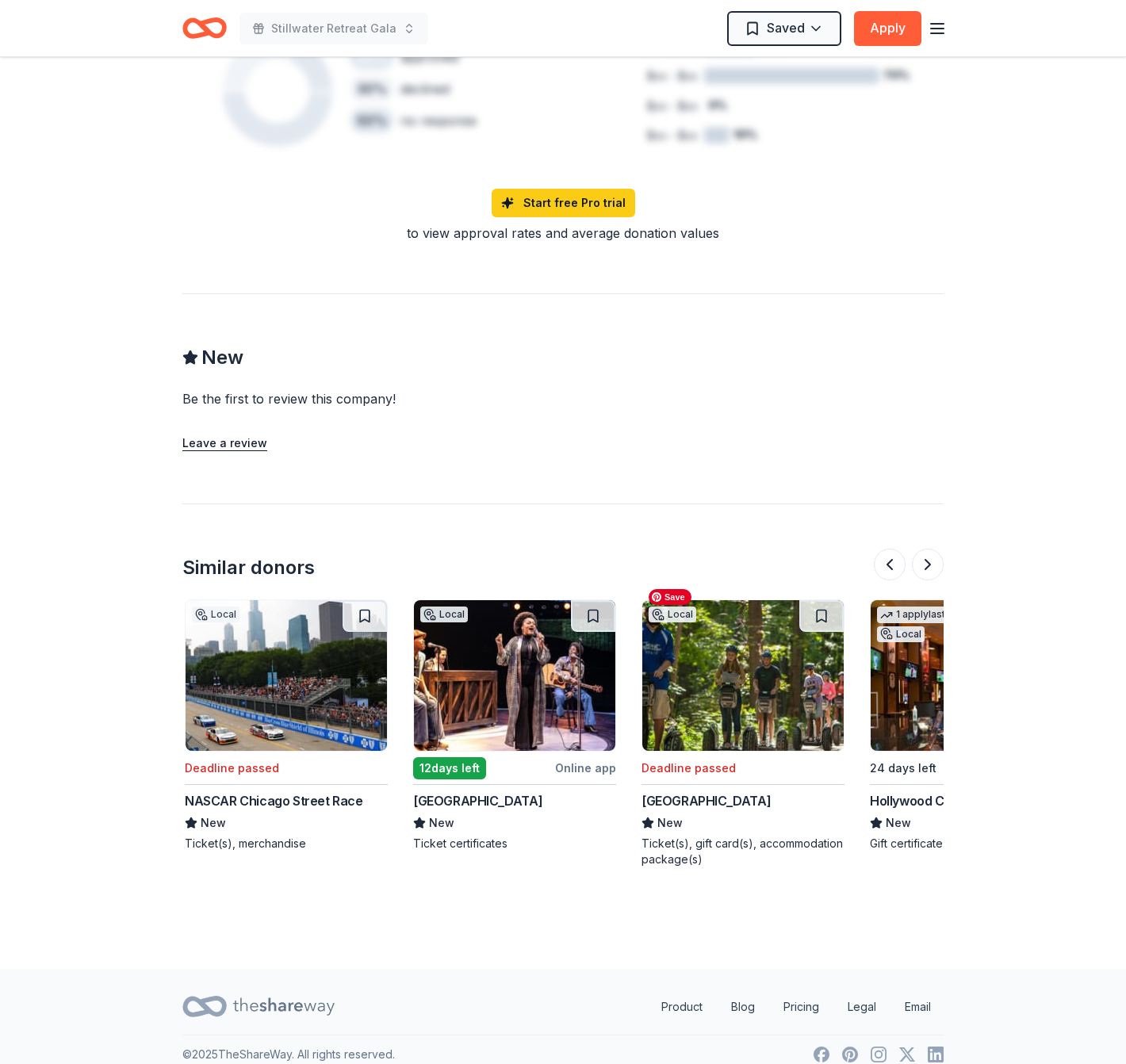
scroll to position [0, 1370]
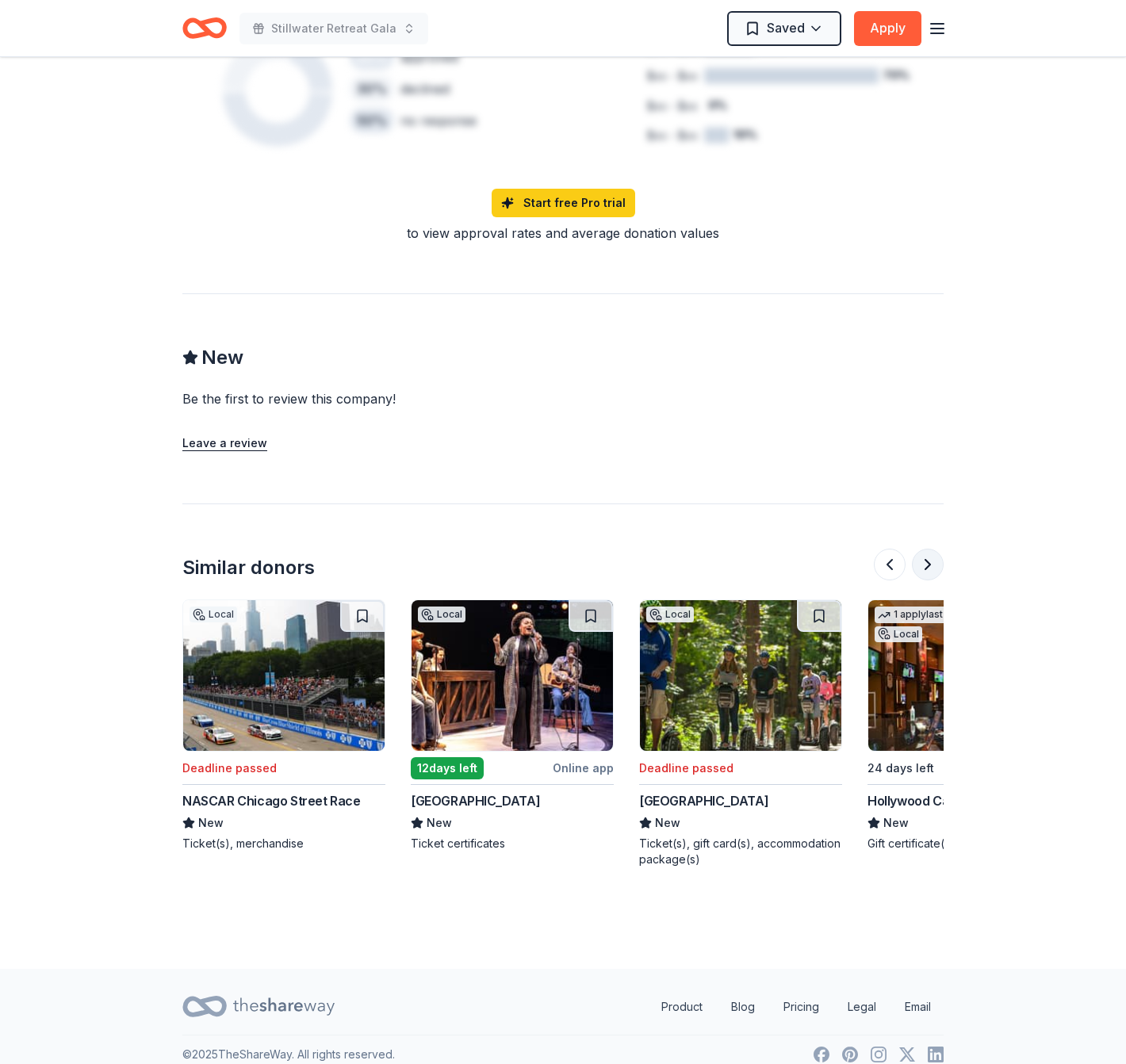
click at [925, 548] on button at bounding box center [928, 564] width 32 height 32
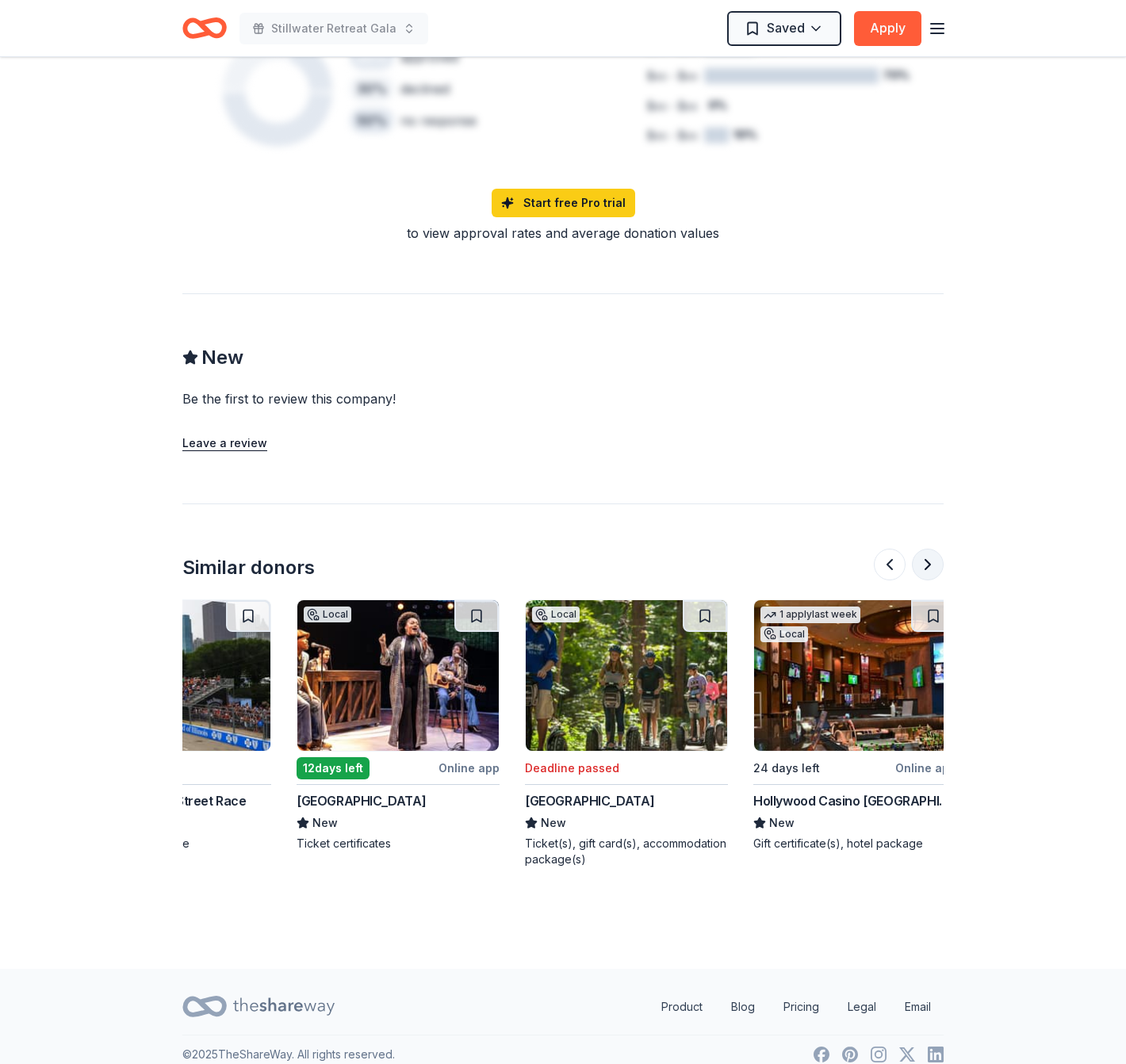
scroll to position [0, 1498]
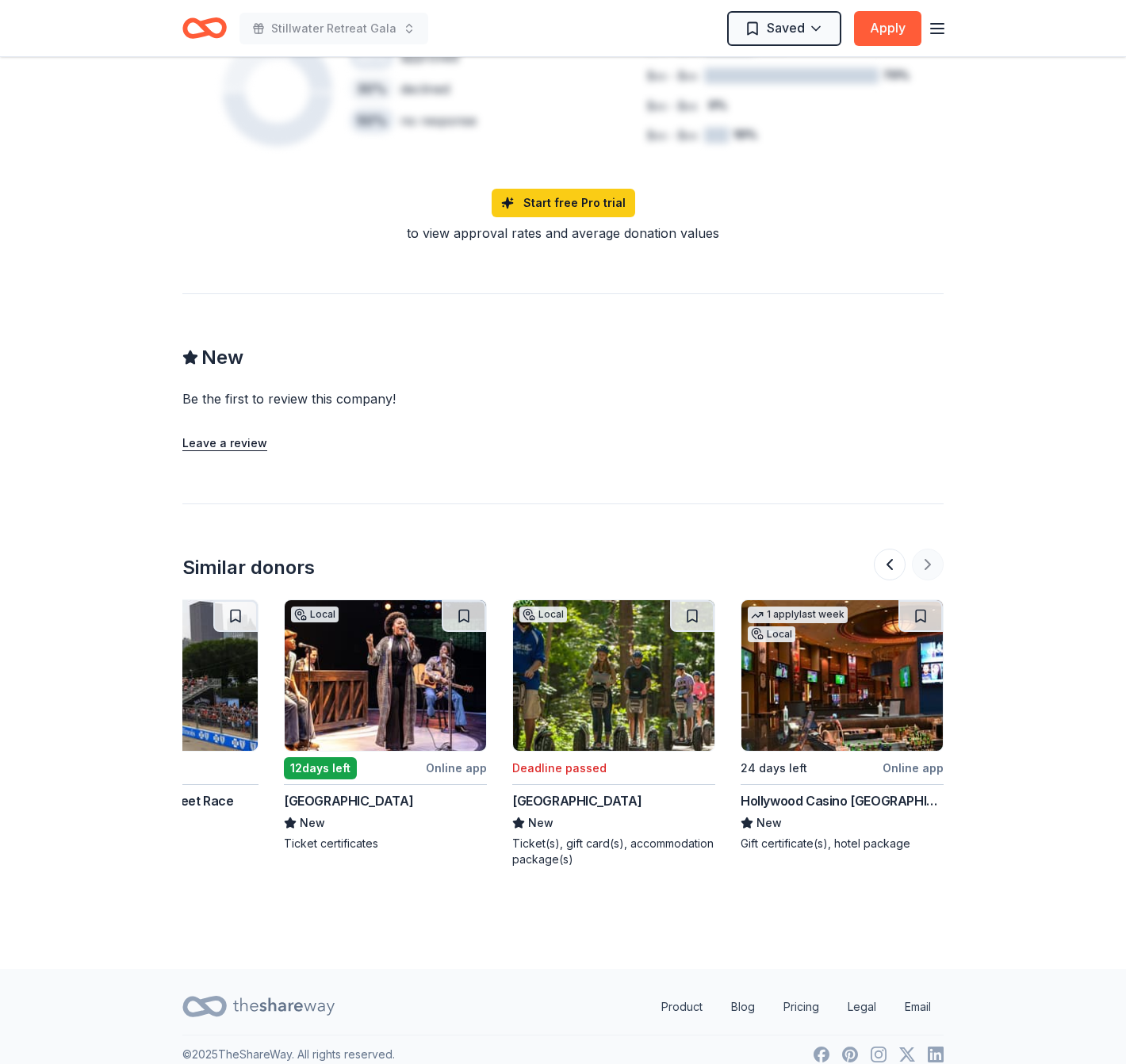
click at [925, 548] on div at bounding box center [909, 564] width 70 height 32
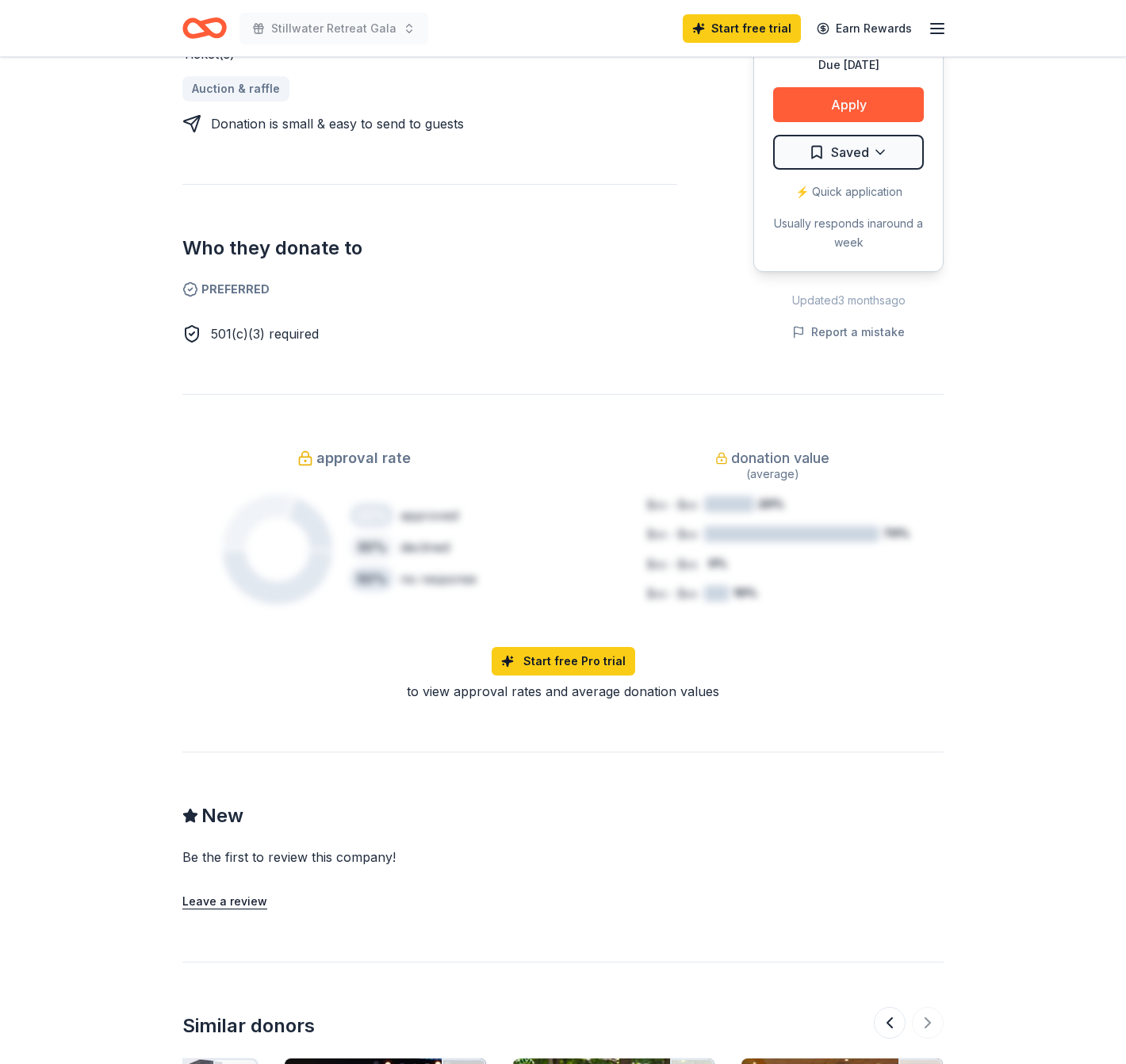
scroll to position [212, 0]
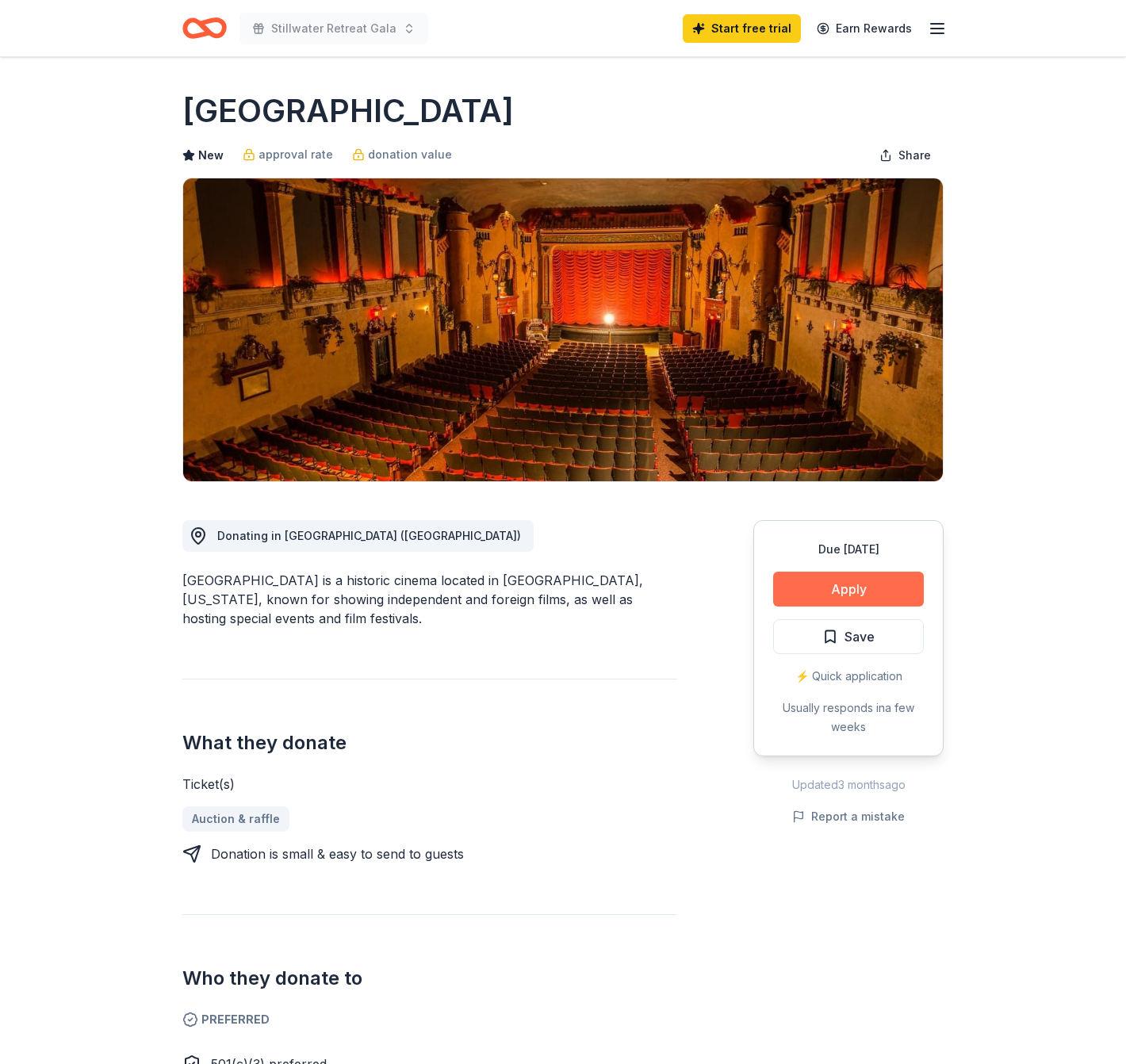
click at [864, 589] on button "Apply" at bounding box center [849, 589] width 151 height 35
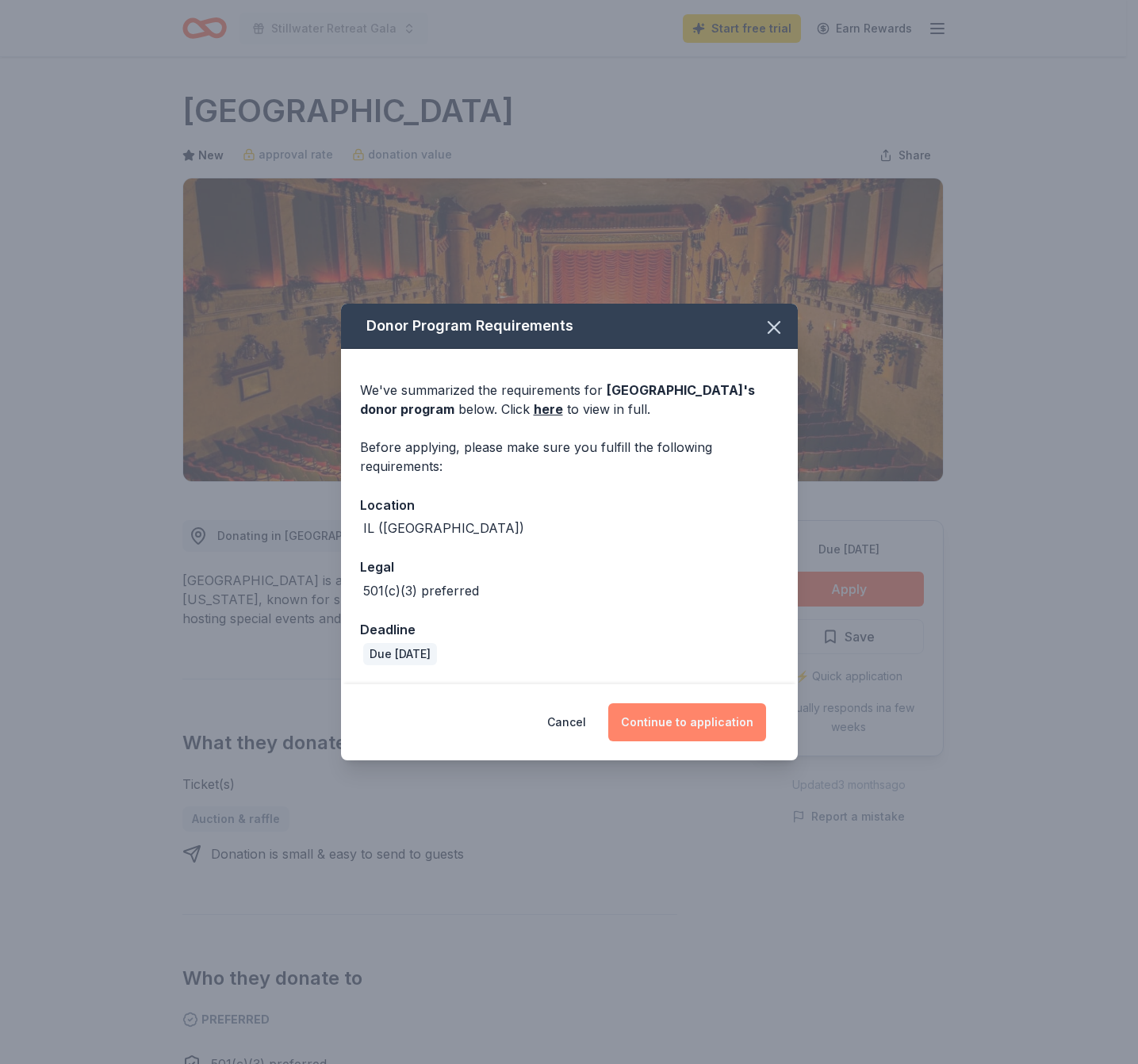
click at [700, 727] on button "Continue to application" at bounding box center [686, 722] width 157 height 38
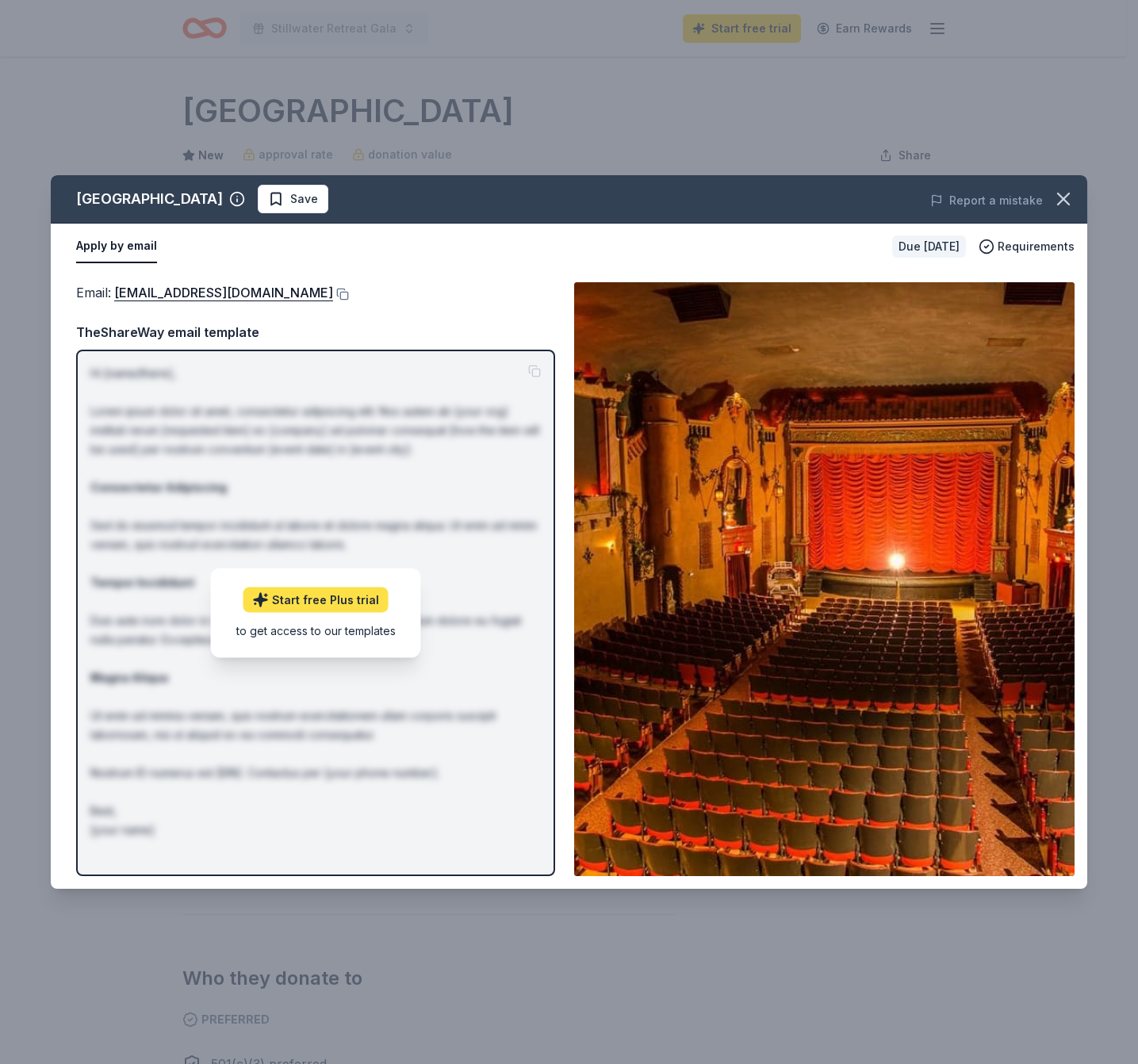
click at [321, 598] on link "Start free Plus trial" at bounding box center [316, 600] width 145 height 25
click at [404, 826] on p "Hi [name/there], Lorem ipsum dolor sit amet, consectetur adipiscing elit. Nos a…" at bounding box center [316, 602] width 451 height 476
click at [333, 293] on button at bounding box center [341, 294] width 15 height 13
click at [1056, 202] on icon "button" at bounding box center [1063, 199] width 22 height 22
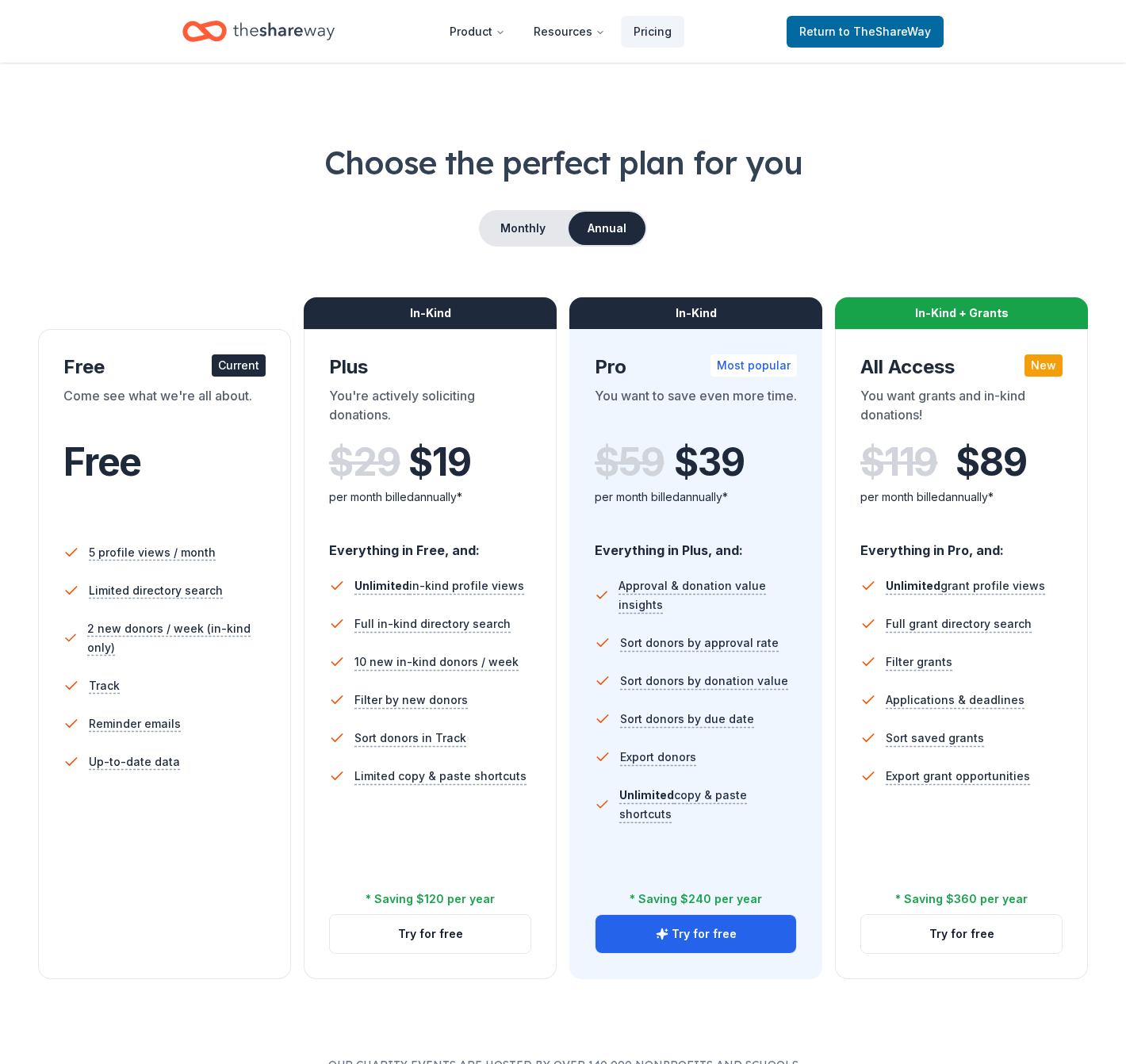
scroll to position [13, 0]
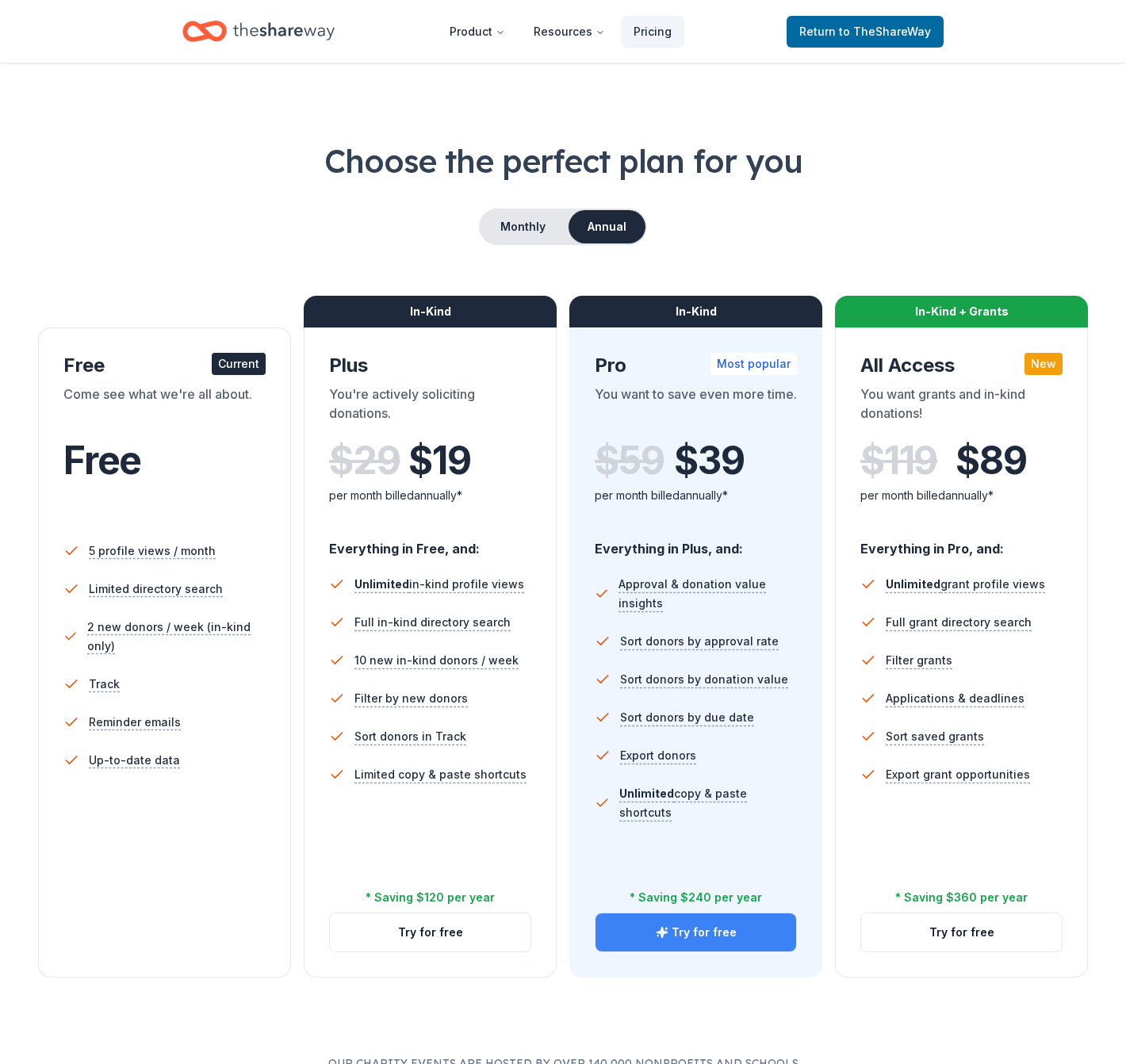
click at [694, 930] on button "Try for free" at bounding box center [696, 932] width 201 height 38
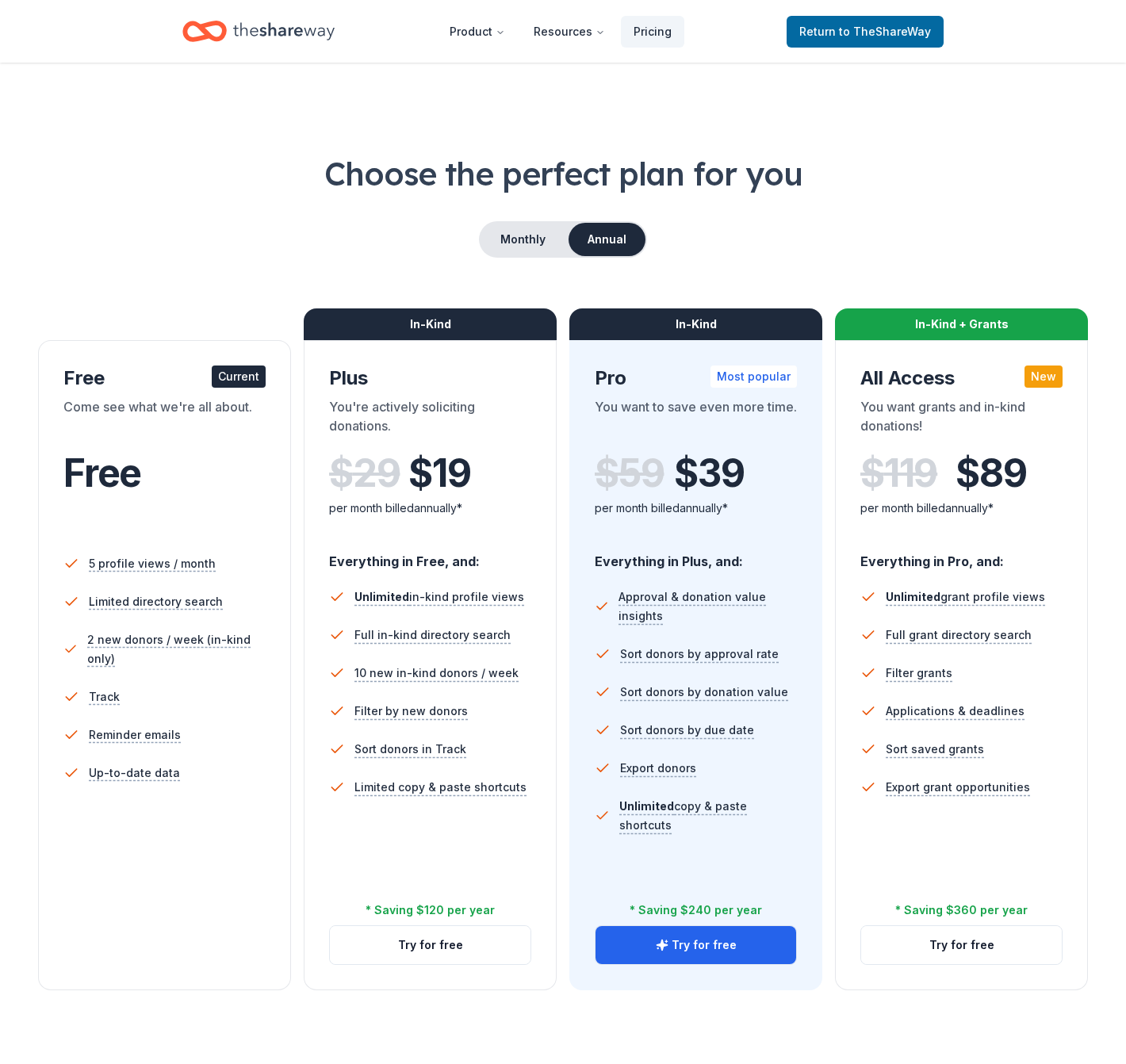
click at [168, 376] on div "Free Current" at bounding box center [164, 378] width 202 height 25
click at [203, 376] on div "Free Current" at bounding box center [164, 378] width 202 height 25
click at [799, 30] on link "Return to TheShareWay" at bounding box center [865, 31] width 157 height 32
click at [868, 29] on span "to TheShareWay" at bounding box center [885, 31] width 92 height 14
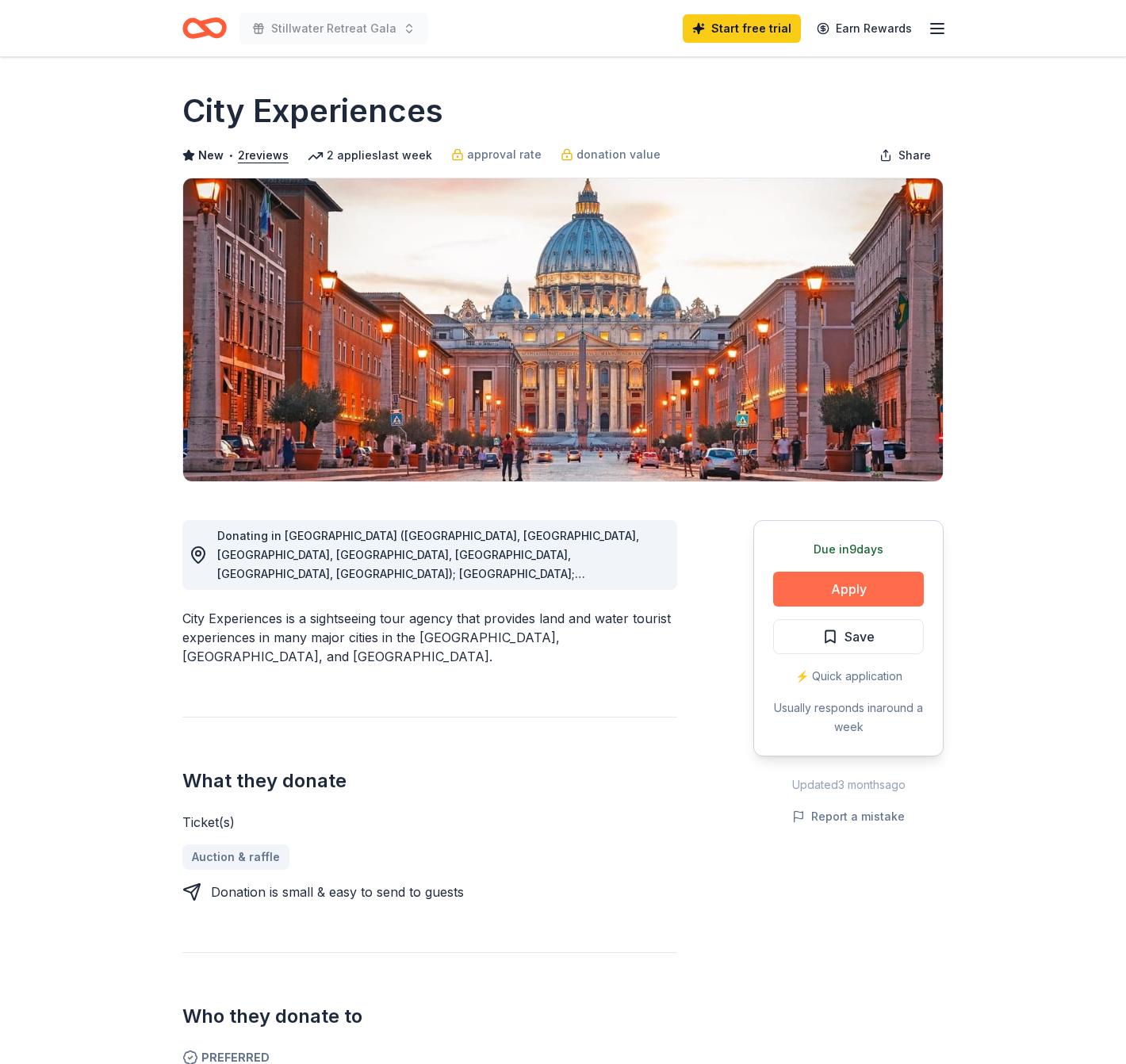
click at [833, 593] on button "Apply" at bounding box center [849, 589] width 151 height 35
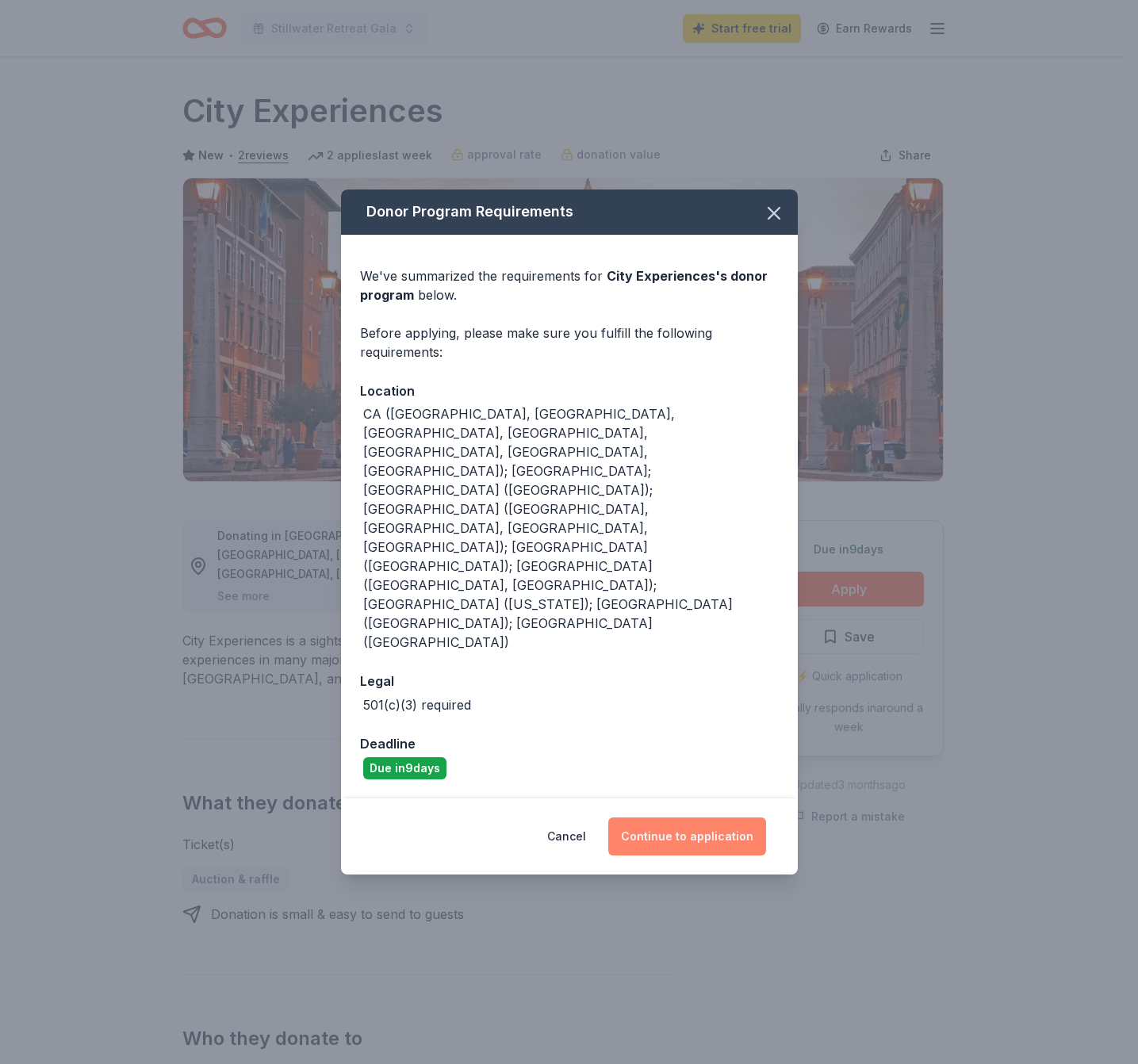
click at [683, 818] on button "Continue to application" at bounding box center [686, 836] width 157 height 38
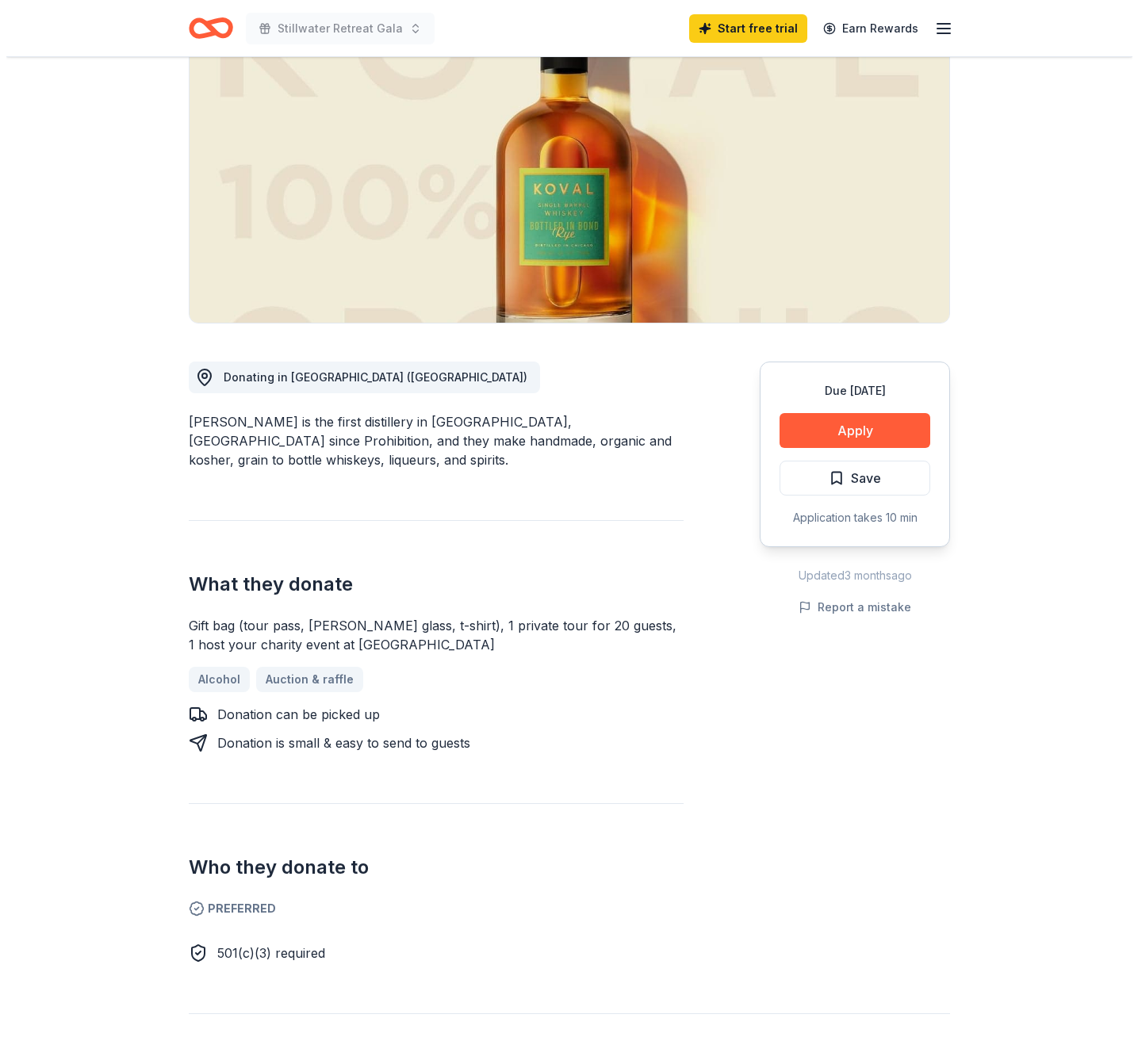
scroll to position [171, 0]
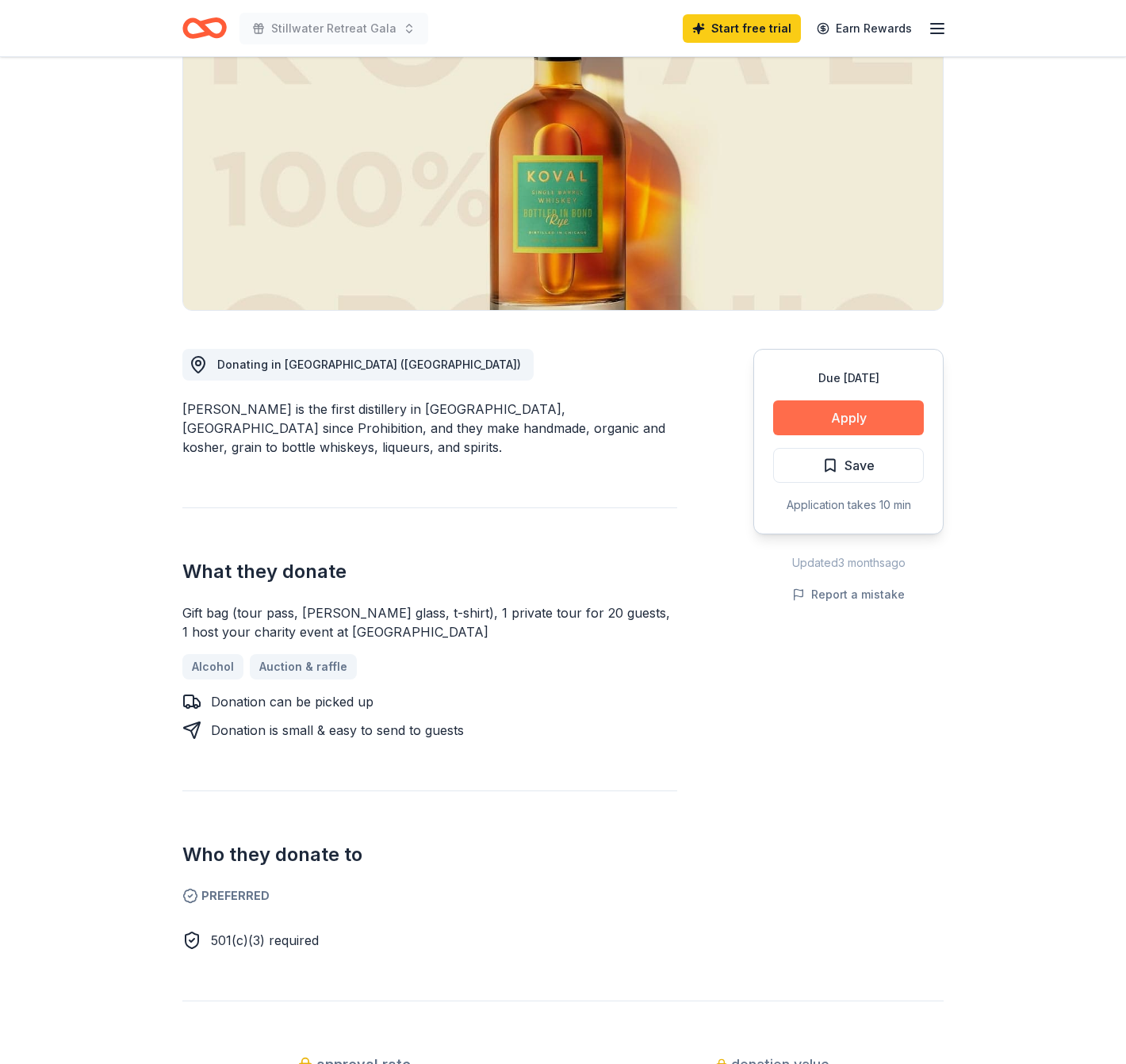
click at [856, 420] on button "Apply" at bounding box center [849, 418] width 151 height 35
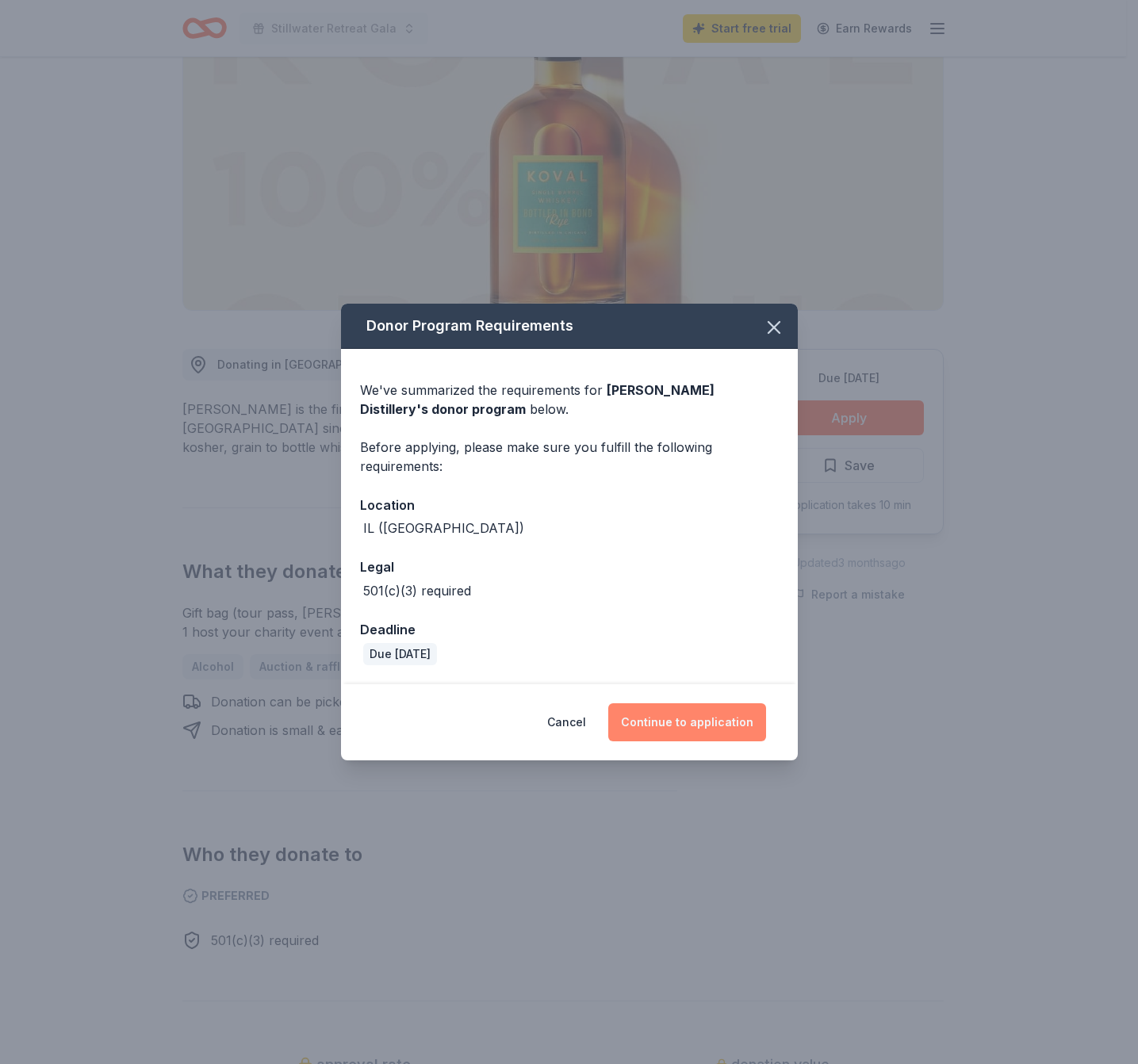
click at [695, 722] on button "Continue to application" at bounding box center [686, 722] width 157 height 38
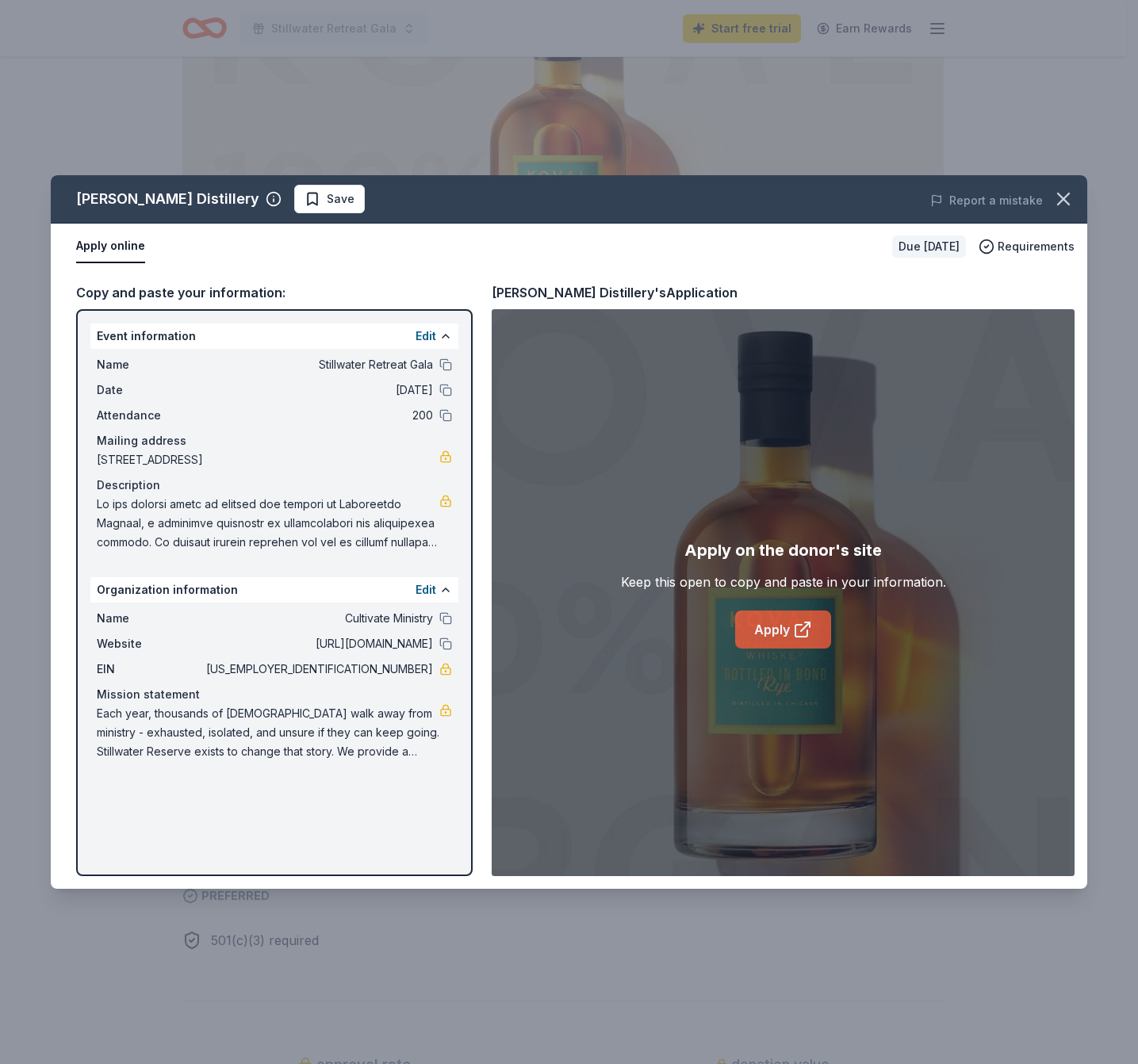
click at [803, 632] on icon at bounding box center [802, 630] width 19 height 19
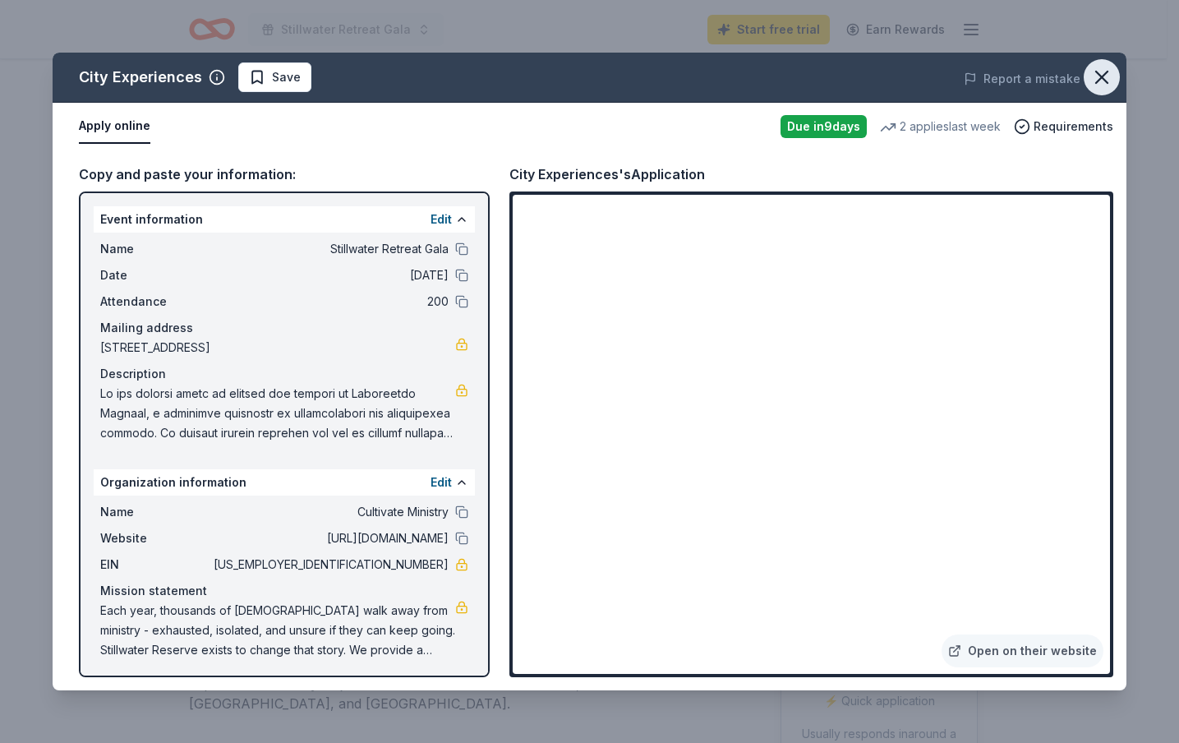
click at [1097, 76] on icon "button" at bounding box center [1101, 77] width 23 height 23
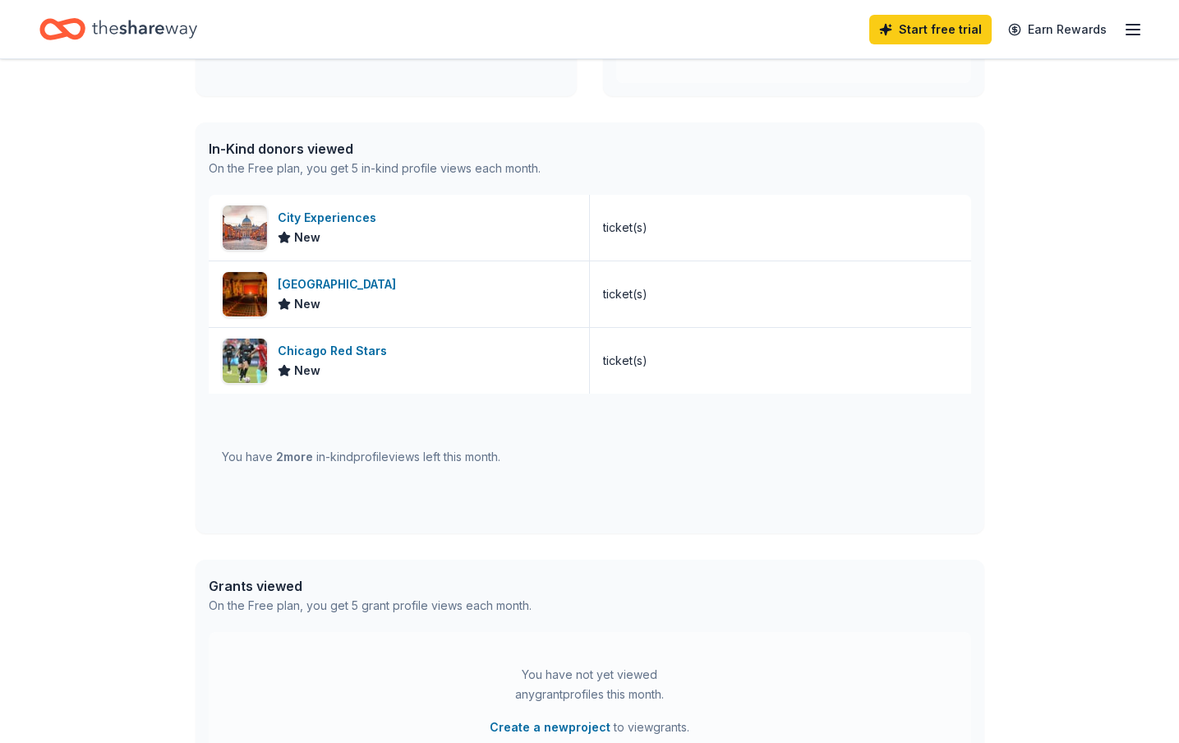
scroll to position [366, 0]
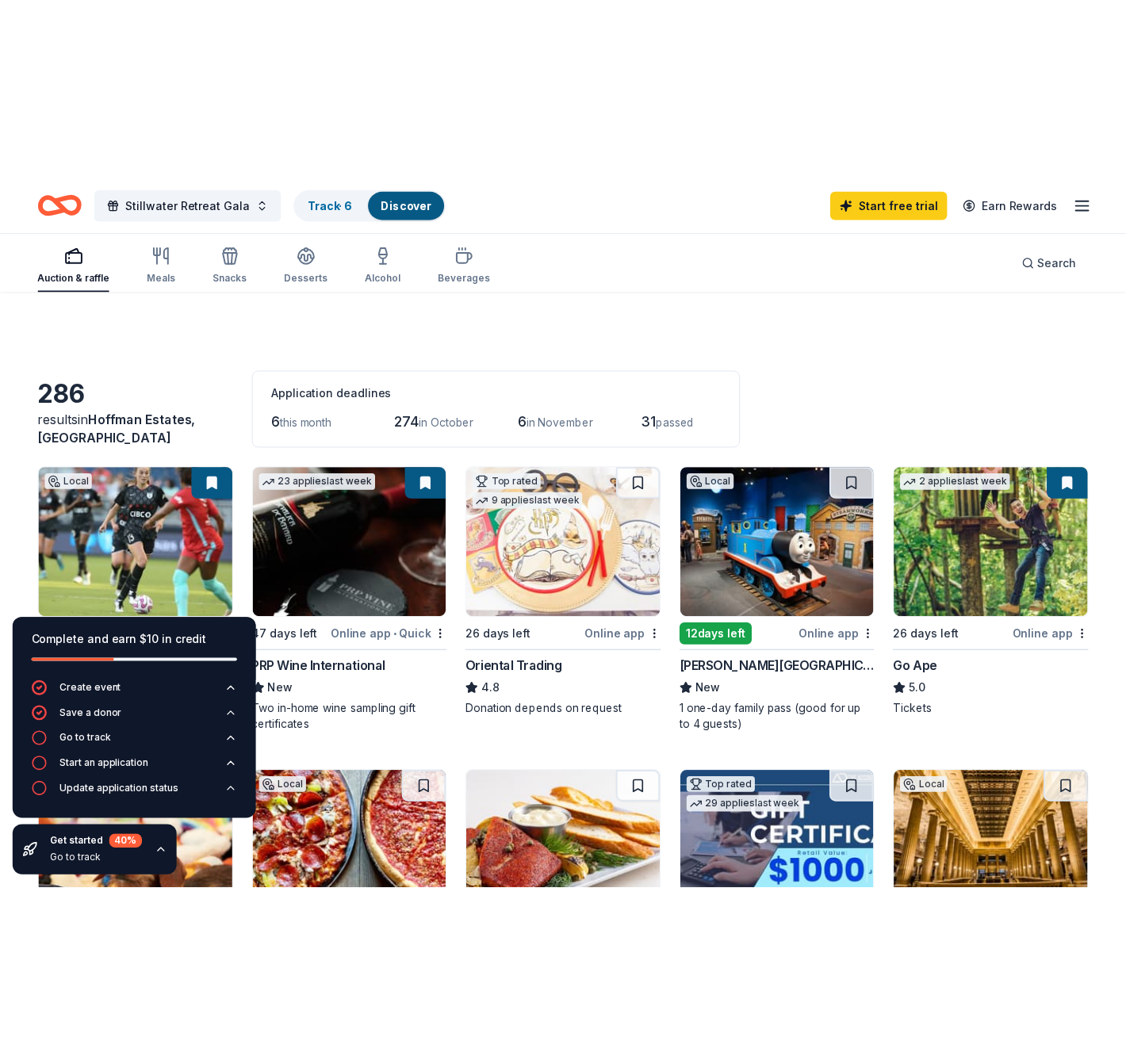
scroll to position [811, 0]
